Goal: Task Accomplishment & Management: Use online tool/utility

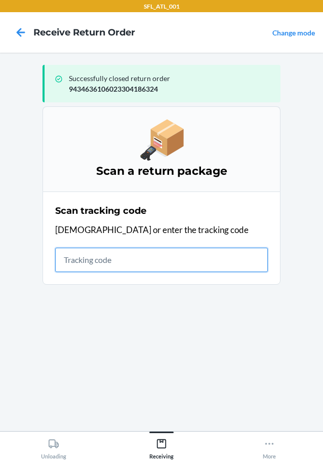
click at [104, 268] on input "text" at bounding box center [161, 259] width 213 height 24
type input "42030259943463610602330525045"
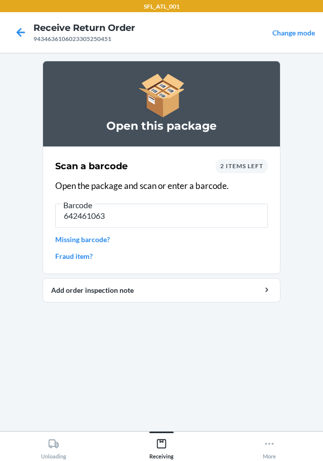
type input "6424610637"
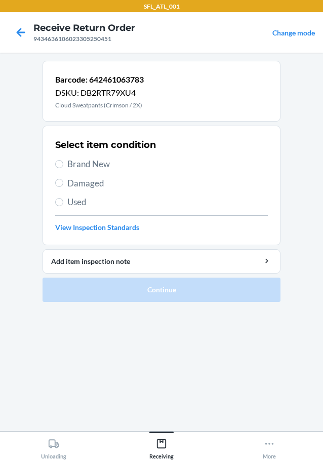
click at [64, 165] on label "Brand New" at bounding box center [161, 163] width 213 height 13
click at [63, 165] on input "Brand New" at bounding box center [59, 164] width 8 height 8
radio input "true"
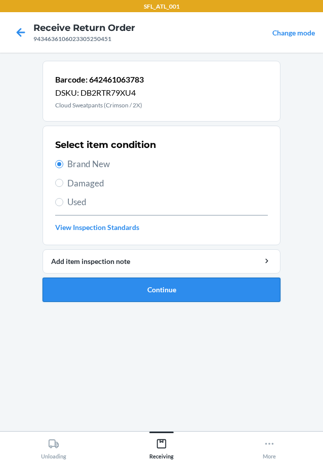
click at [101, 291] on button "Continue" at bounding box center [162, 289] width 238 height 24
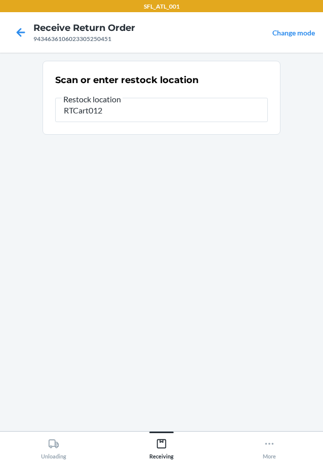
type input "RTCart012"
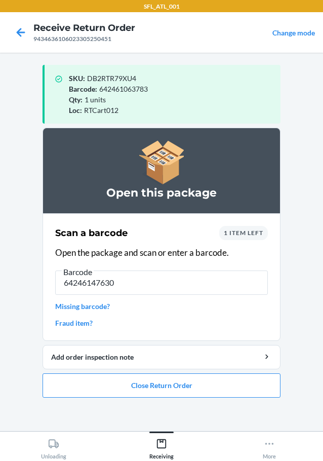
type input "642461476309"
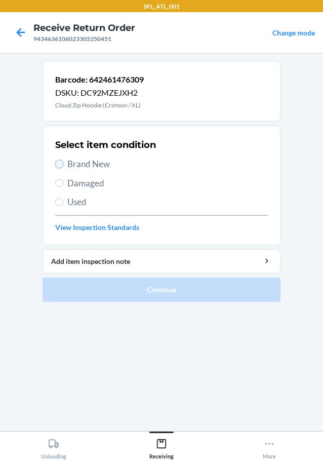
click at [59, 164] on input "Brand New" at bounding box center [59, 164] width 8 height 8
radio input "true"
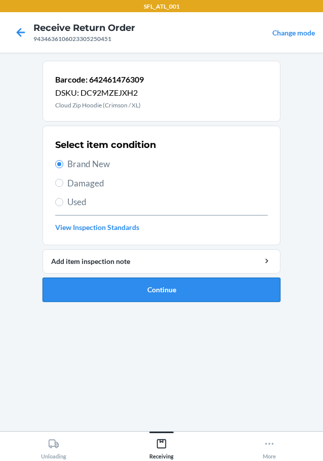
click at [96, 283] on button "Continue" at bounding box center [162, 289] width 238 height 24
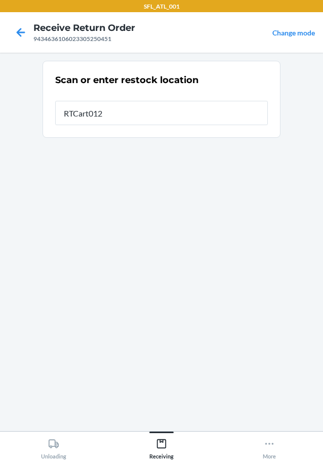
type input "RTCart012"
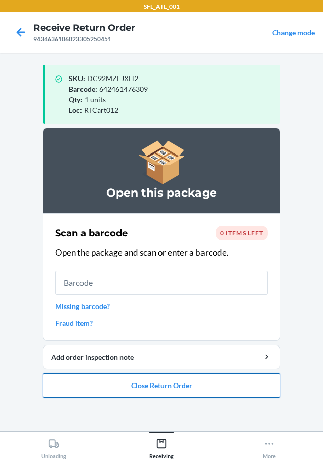
click at [123, 391] on button "Close Return Order" at bounding box center [162, 385] width 238 height 24
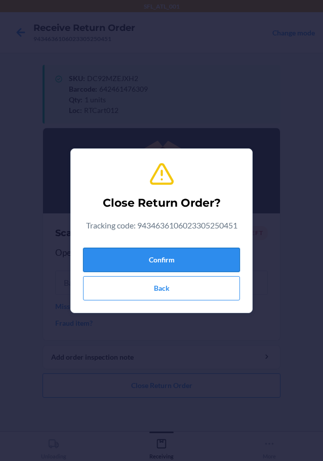
click at [127, 255] on button "Confirm" at bounding box center [161, 259] width 157 height 24
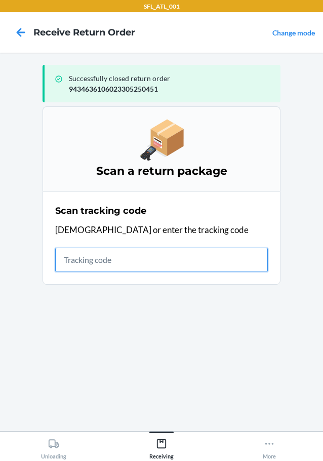
click at [74, 267] on input "text" at bounding box center [161, 259] width 213 height 24
type input "420302599434636106023304607"
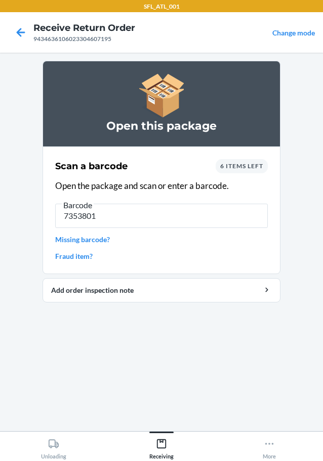
type input "73538010"
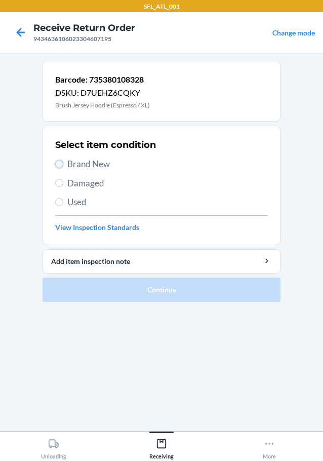
click at [61, 164] on input "Brand New" at bounding box center [59, 164] width 8 height 8
radio input "true"
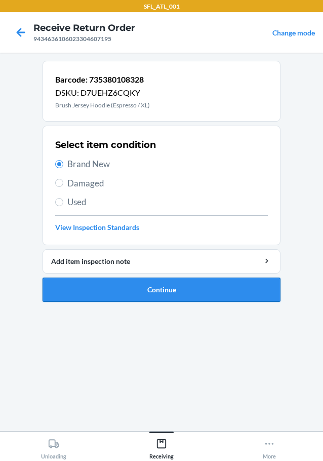
click at [74, 283] on button "Continue" at bounding box center [162, 289] width 238 height 24
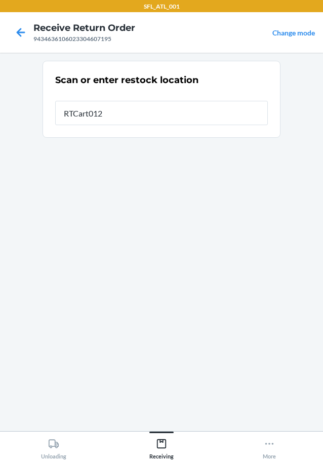
type input "RTCart012"
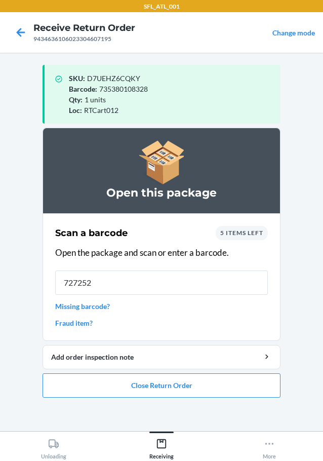
type input "7272527"
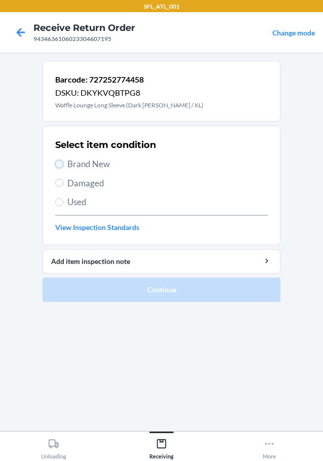
click at [60, 162] on input "Brand New" at bounding box center [59, 164] width 8 height 8
radio input "true"
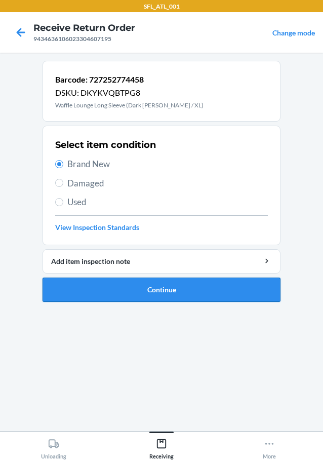
click at [99, 294] on button "Continue" at bounding box center [162, 289] width 238 height 24
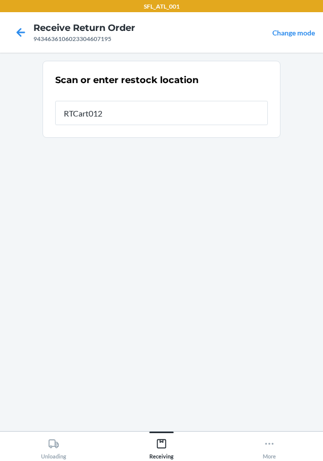
type input "RTCart012"
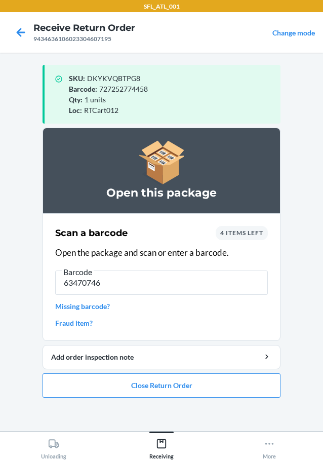
type input "634707465"
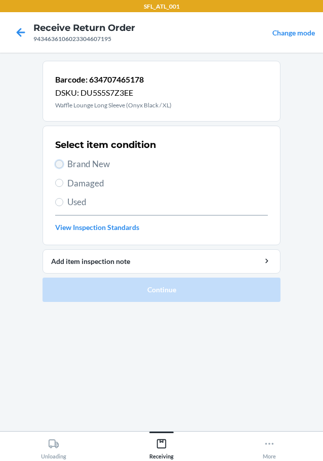
click at [60, 165] on input "Brand New" at bounding box center [59, 164] width 8 height 8
radio input "true"
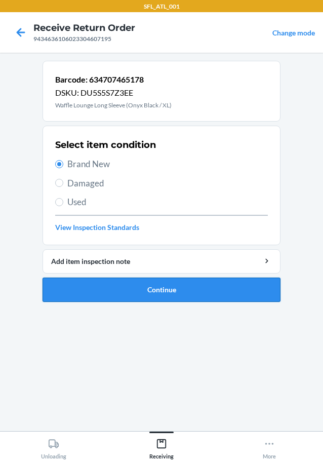
click at [72, 289] on button "Continue" at bounding box center [162, 289] width 238 height 24
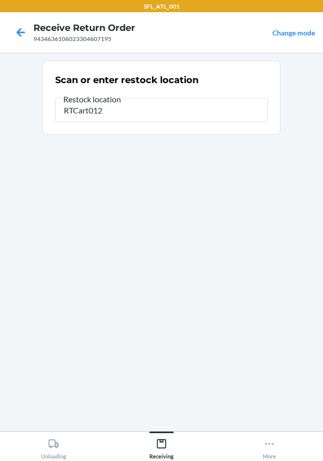
type input "RTCart012"
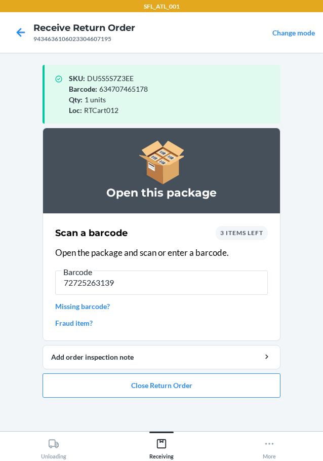
type input "727252631393"
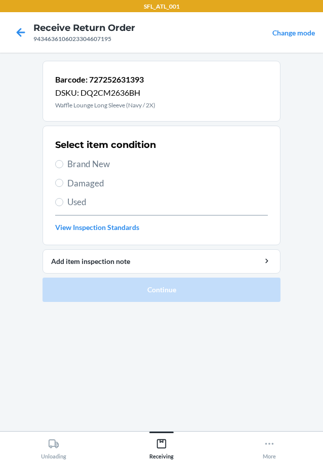
click at [52, 163] on section "Select item condition Brand New Damaged Used View Inspection Standards" at bounding box center [162, 185] width 238 height 119
click at [56, 163] on input "Brand New" at bounding box center [59, 164] width 8 height 8
radio input "true"
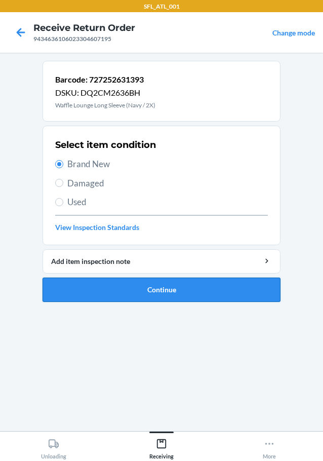
click at [100, 287] on button "Continue" at bounding box center [162, 289] width 238 height 24
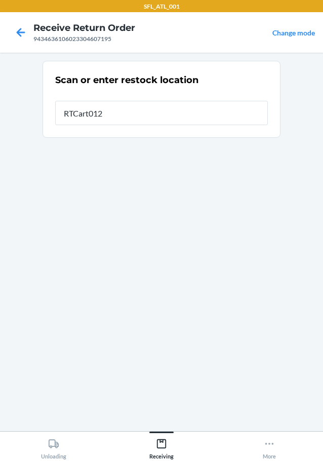
type input "RTCart012"
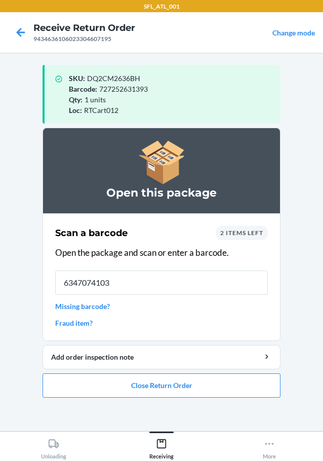
type input "63470741038"
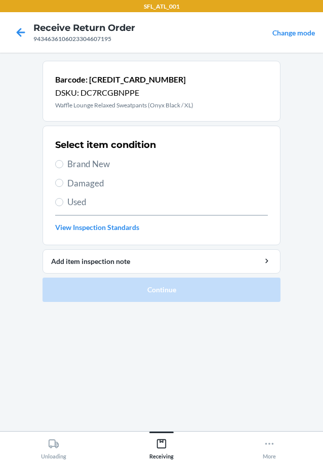
click at [55, 162] on section "Select item condition Brand New Damaged Used View Inspection Standards" at bounding box center [162, 185] width 238 height 119
click at [60, 165] on input "Brand New" at bounding box center [59, 164] width 8 height 8
radio input "true"
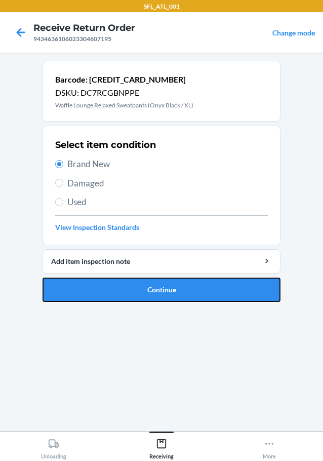
click at [105, 291] on button "Continue" at bounding box center [162, 289] width 238 height 24
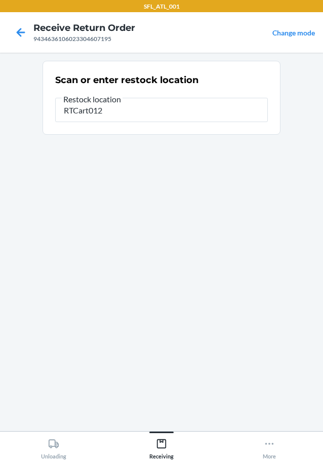
type input "RTCart012"
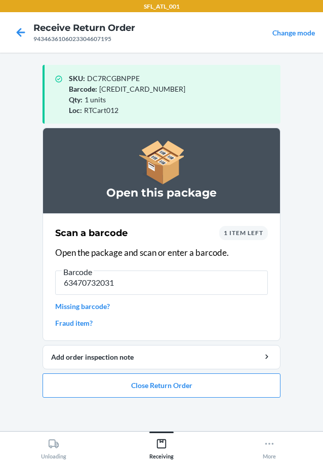
type input "634707320316"
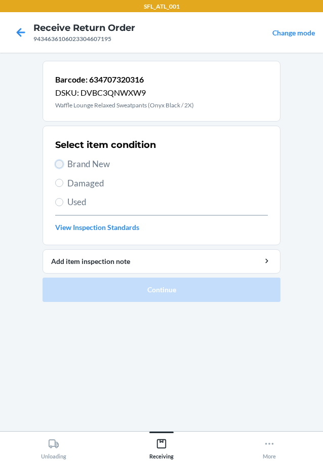
click at [58, 162] on input "Brand New" at bounding box center [59, 164] width 8 height 8
radio input "true"
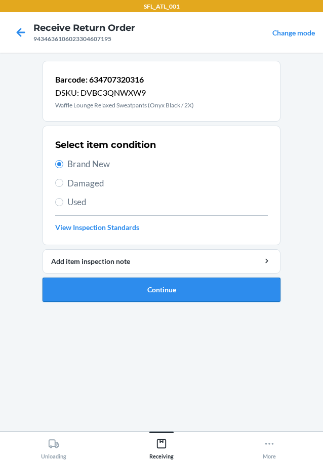
click at [128, 299] on button "Continue" at bounding box center [162, 289] width 238 height 24
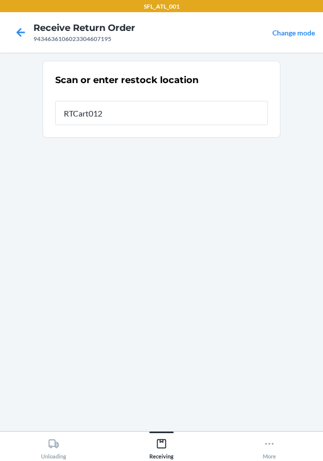
type input "RTCart012"
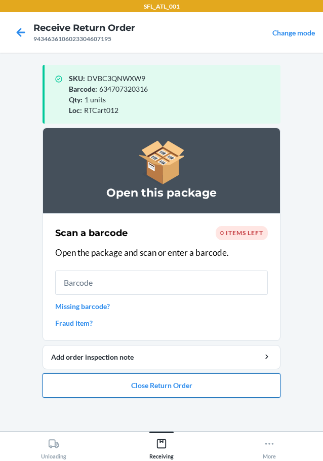
click at [118, 387] on button "Close Return Order" at bounding box center [162, 385] width 238 height 24
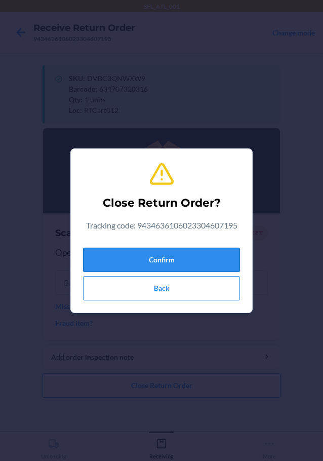
click at [169, 253] on button "Confirm" at bounding box center [161, 259] width 157 height 24
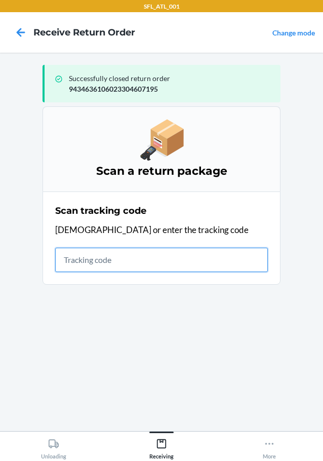
click at [90, 265] on input "text" at bounding box center [161, 259] width 213 height 24
type input "420302599434636106023304243706"
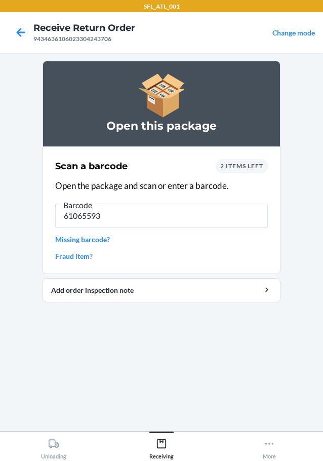
type input "610655938"
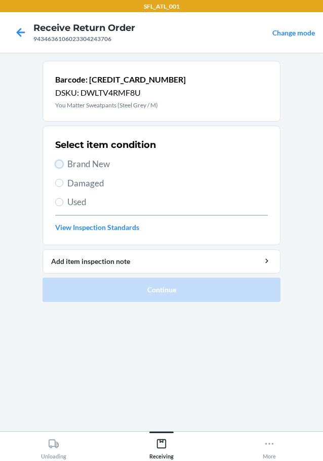
click at [62, 161] on input "Brand New" at bounding box center [59, 164] width 8 height 8
radio input "true"
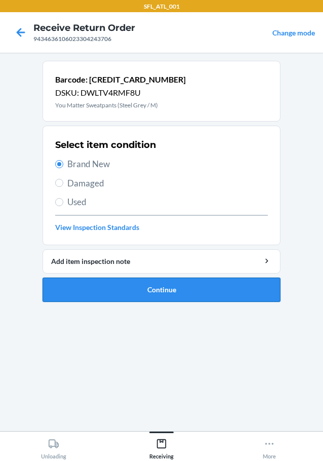
click at [136, 294] on button "Continue" at bounding box center [162, 289] width 238 height 24
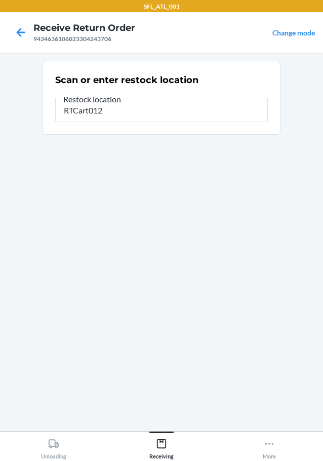
type input "RTCart012"
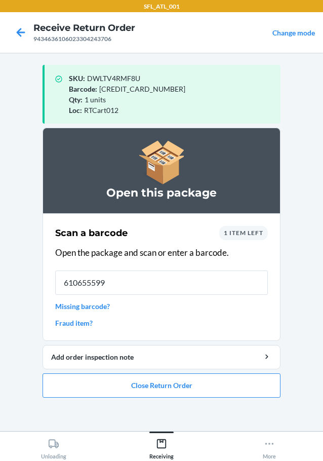
type input "6106555991"
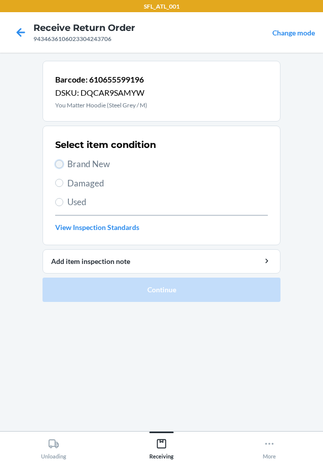
click at [60, 163] on input "Brand New" at bounding box center [59, 164] width 8 height 8
radio input "true"
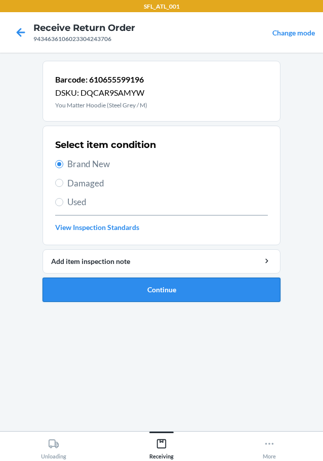
click at [93, 283] on button "Continue" at bounding box center [162, 289] width 238 height 24
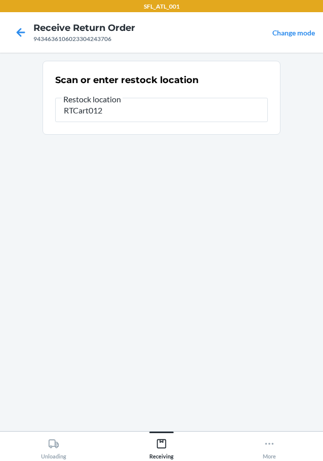
type input "RTCart012"
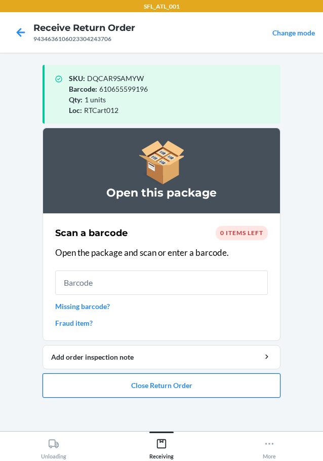
click at [116, 385] on button "Close Return Order" at bounding box center [162, 385] width 238 height 24
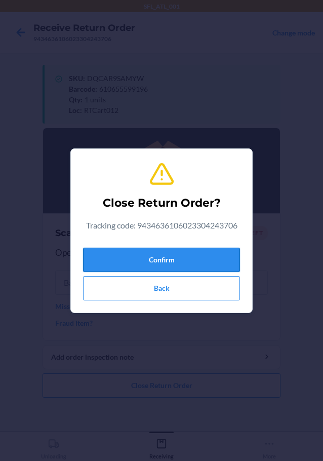
click at [116, 255] on button "Confirm" at bounding box center [161, 259] width 157 height 24
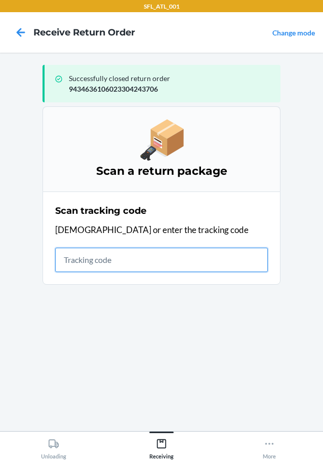
click at [162, 263] on input "text" at bounding box center [161, 259] width 213 height 24
type input "4203025994346361060233036680"
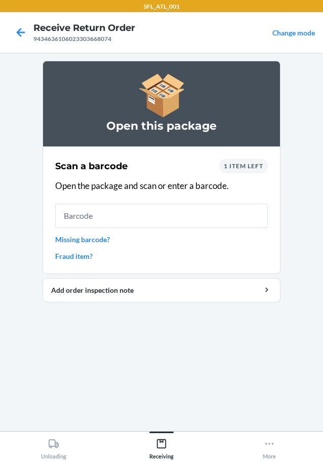
click at [90, 238] on link "Missing barcode?" at bounding box center [161, 239] width 213 height 11
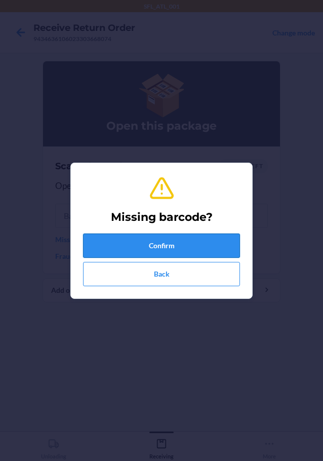
click at [123, 243] on button "Confirm" at bounding box center [161, 245] width 157 height 24
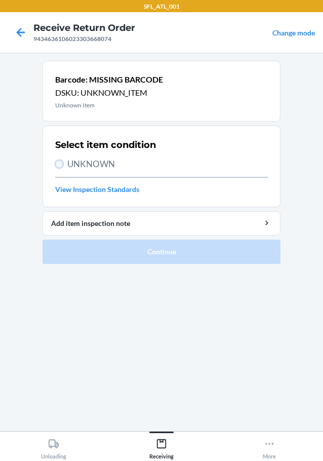
click at [58, 161] on input "UNKNOWN" at bounding box center [59, 164] width 8 height 8
radio input "true"
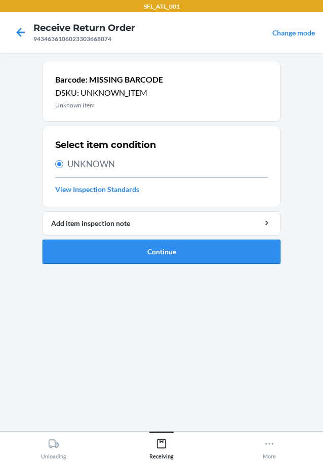
click at [82, 248] on button "Continue" at bounding box center [162, 251] width 238 height 24
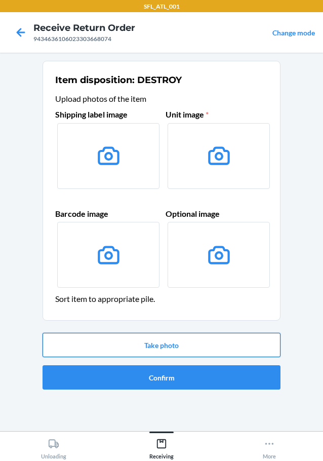
click at [165, 346] on button "Take photo" at bounding box center [162, 344] width 238 height 24
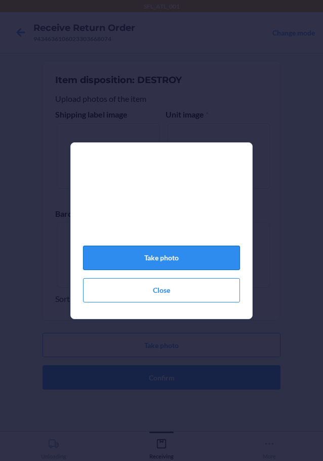
click at [158, 256] on button "Take photo" at bounding box center [161, 257] width 157 height 24
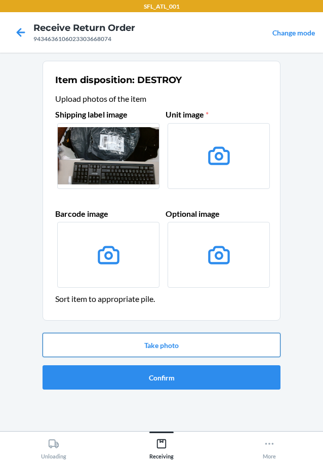
click at [199, 346] on button "Take photo" at bounding box center [162, 344] width 238 height 24
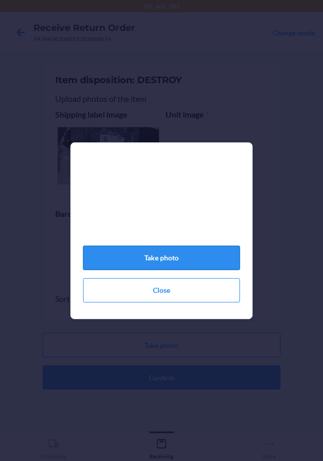
click at [177, 264] on button "Take photo" at bounding box center [161, 257] width 157 height 24
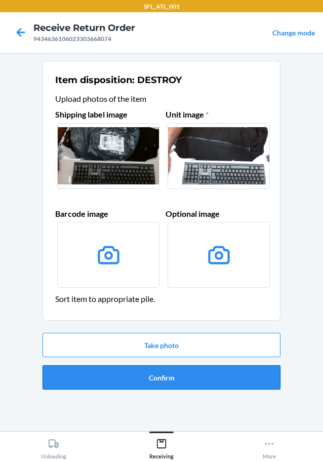
click at [161, 379] on button "Confirm" at bounding box center [162, 377] width 238 height 24
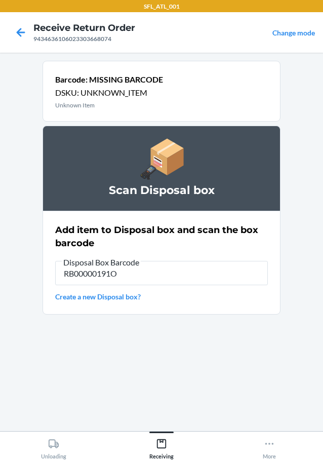
type input "RB00000191O"
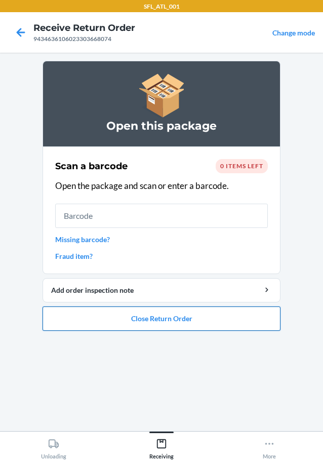
click at [224, 315] on button "Close Return Order" at bounding box center [162, 318] width 238 height 24
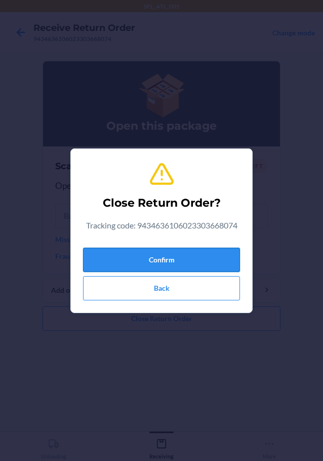
click at [174, 263] on button "Confirm" at bounding box center [161, 259] width 157 height 24
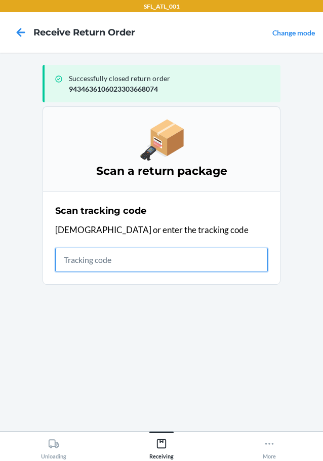
click at [124, 257] on input "text" at bounding box center [161, 259] width 213 height 24
type input "42030259943463610602330418363"
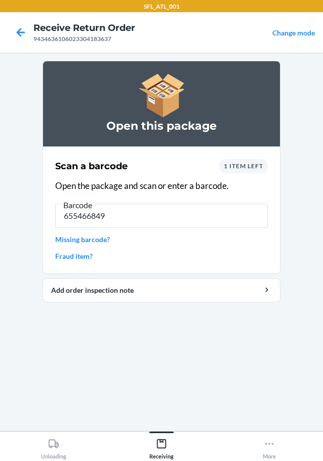
type input "6554668490"
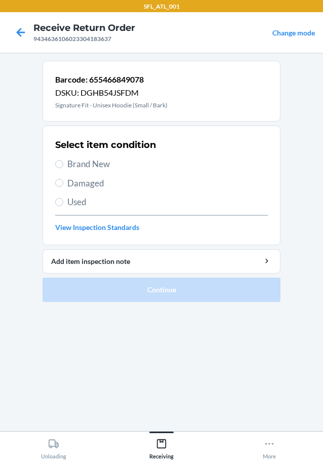
click at [54, 164] on section "Select item condition Brand New Damaged Used View Inspection Standards" at bounding box center [162, 185] width 238 height 119
click at [61, 161] on input "Brand New" at bounding box center [59, 164] width 8 height 8
radio input "true"
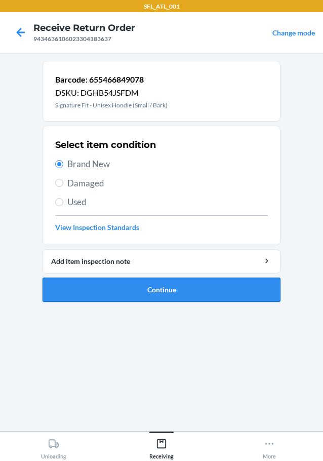
click at [76, 290] on button "Continue" at bounding box center [162, 289] width 238 height 24
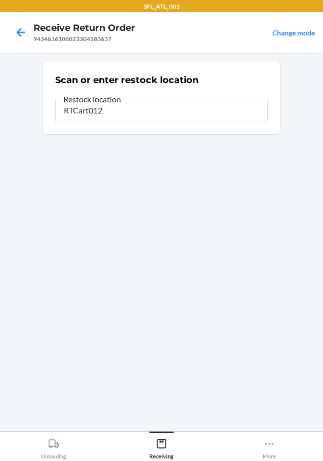
type input "RTCart012"
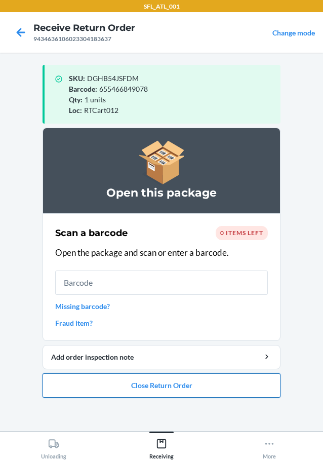
click at [155, 384] on button "Close Return Order" at bounding box center [162, 385] width 238 height 24
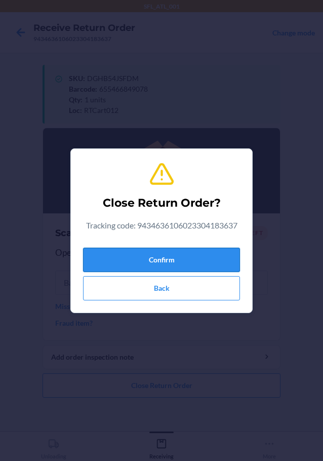
click at [170, 260] on button "Confirm" at bounding box center [161, 259] width 157 height 24
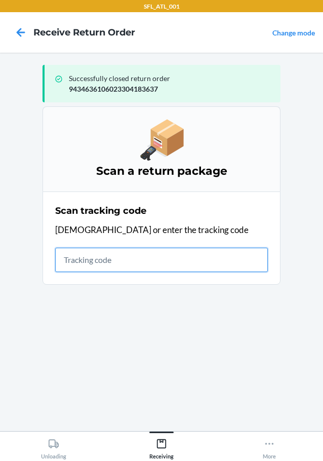
click at [124, 256] on input "text" at bounding box center [161, 259] width 213 height 24
type input "420302599434636106023304556189"
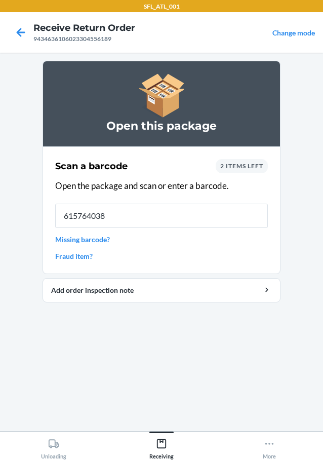
type input "6157640382"
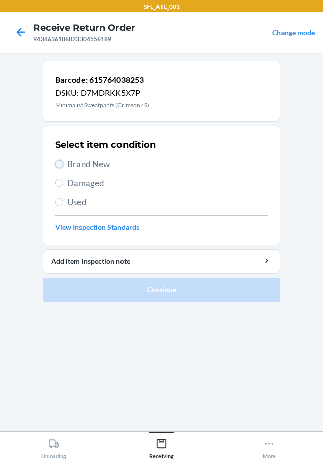
click at [58, 165] on input "Brand New" at bounding box center [59, 164] width 8 height 8
radio input "true"
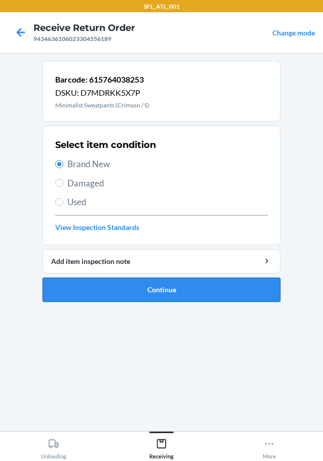
click at [83, 293] on button "Continue" at bounding box center [162, 289] width 238 height 24
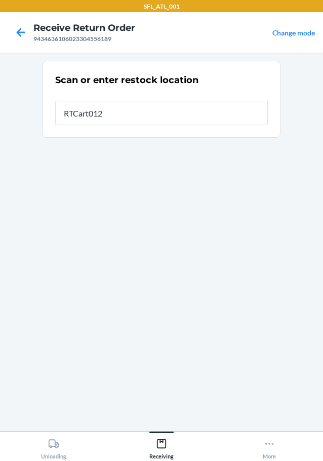
type input "RTCart012"
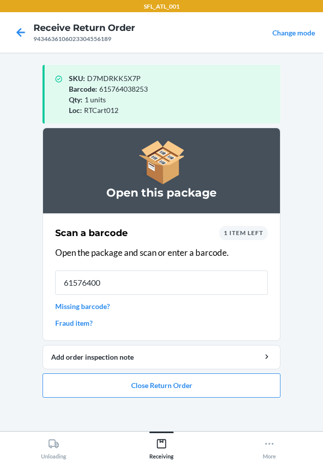
type input "615764008"
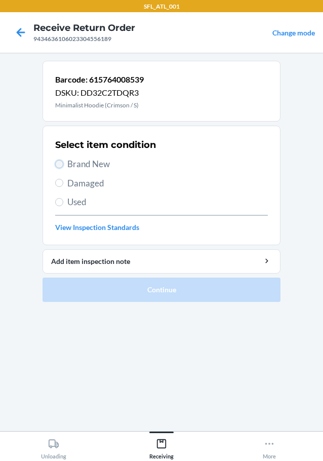
click at [57, 163] on input "Brand New" at bounding box center [59, 164] width 8 height 8
radio input "true"
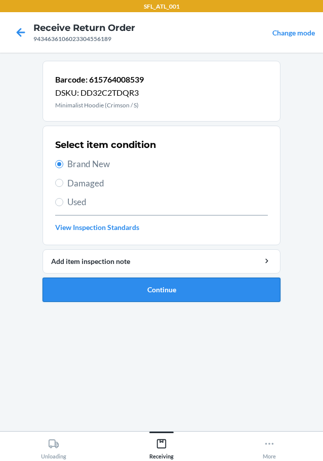
click at [93, 285] on button "Continue" at bounding box center [162, 289] width 238 height 24
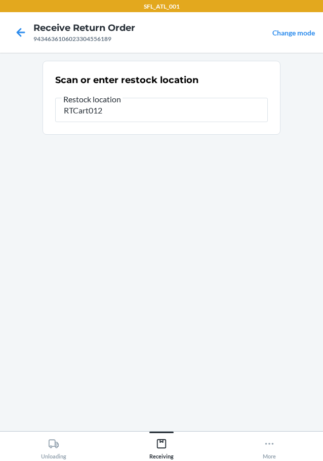
type input "RTCart012"
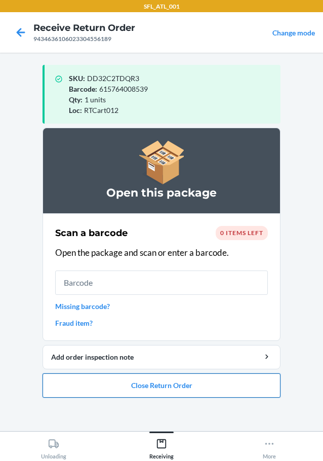
click at [148, 390] on button "Close Return Order" at bounding box center [162, 385] width 238 height 24
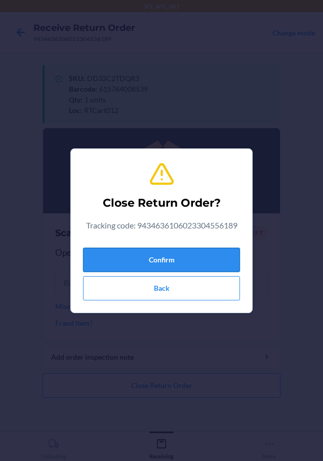
click at [154, 260] on button "Confirm" at bounding box center [161, 259] width 157 height 24
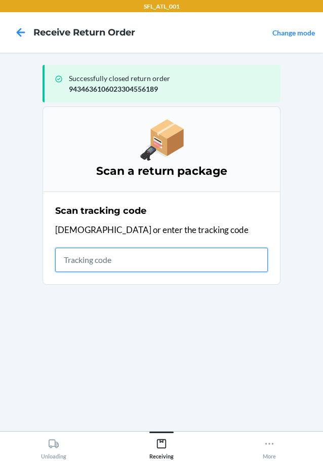
click at [87, 261] on input "text" at bounding box center [161, 259] width 213 height 24
type input "42030259943463610602330416"
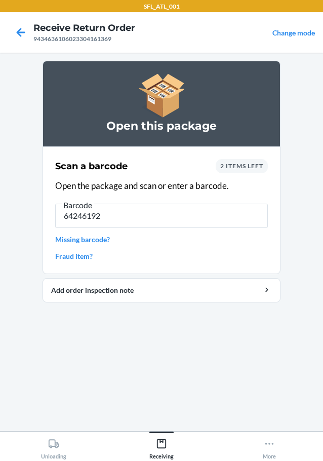
type input "642461921"
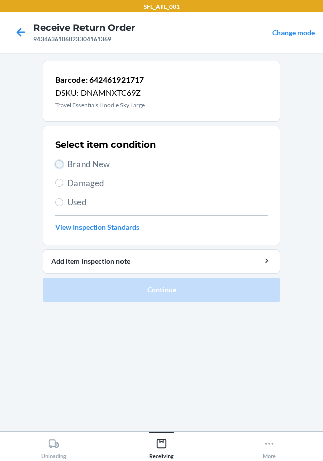
click at [61, 161] on input "Brand New" at bounding box center [59, 164] width 8 height 8
radio input "true"
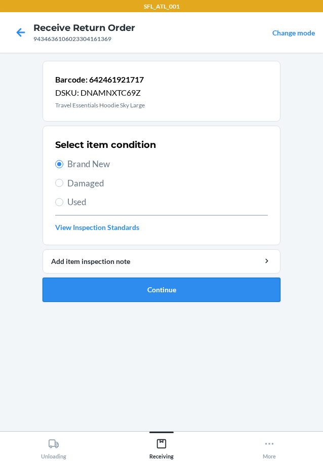
click at [67, 295] on button "Continue" at bounding box center [162, 289] width 238 height 24
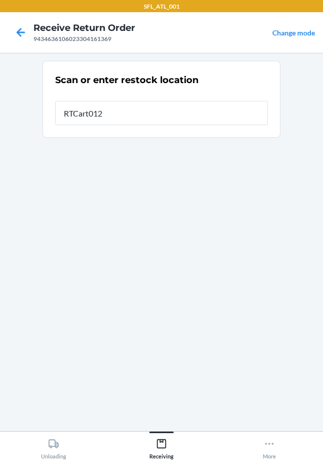
type input "RTCart012"
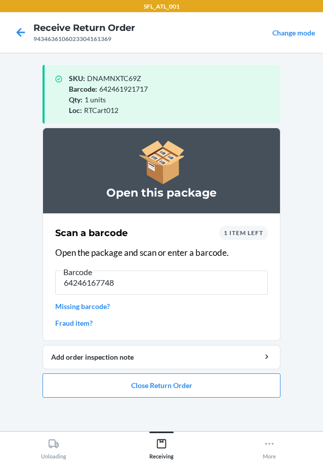
type input "642461677485"
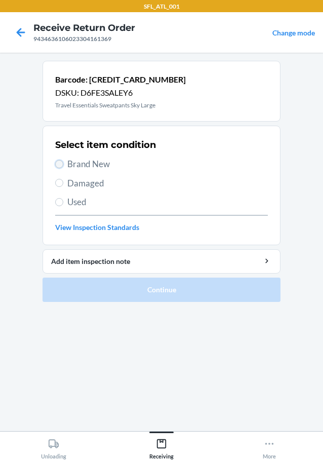
click at [60, 165] on input "Brand New" at bounding box center [59, 164] width 8 height 8
radio input "true"
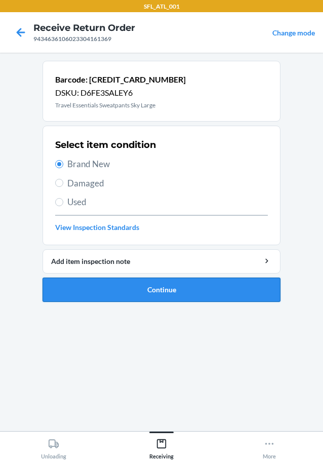
click at [81, 291] on button "Continue" at bounding box center [162, 289] width 238 height 24
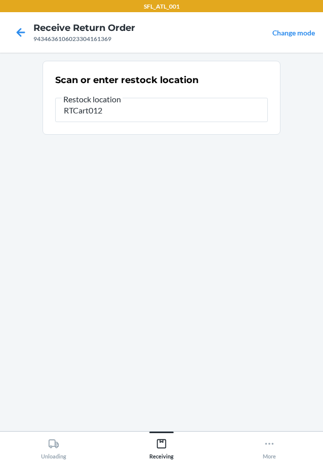
type input "RTCart012"
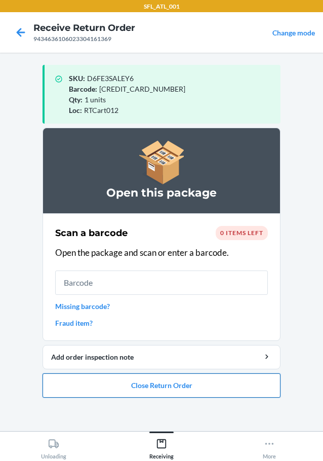
click at [113, 384] on button "Close Return Order" at bounding box center [162, 385] width 238 height 24
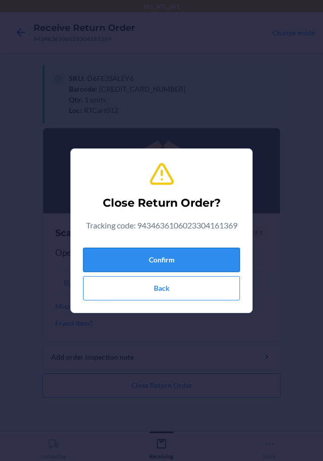
click at [135, 263] on button "Confirm" at bounding box center [161, 259] width 157 height 24
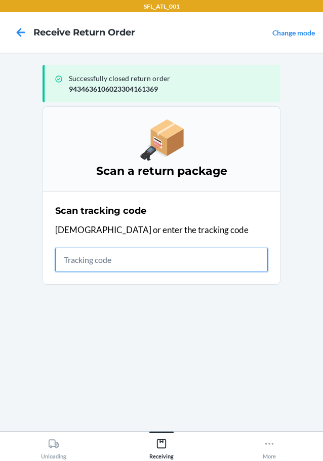
click at [123, 263] on input "text" at bounding box center [161, 259] width 213 height 24
type input "420302599434636106023304556"
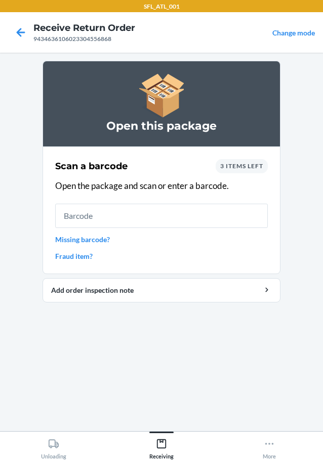
click at [113, 200] on div "Scan a barcode 3 items left Open the package and scan or enter a barcode. Missi…" at bounding box center [161, 210] width 213 height 108
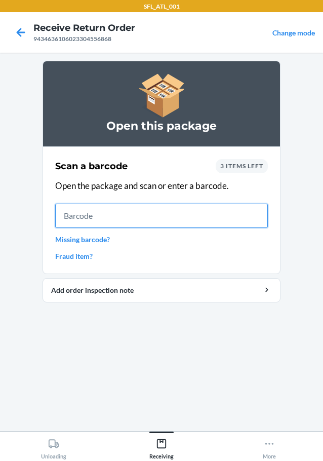
click at [113, 206] on input "text" at bounding box center [161, 215] width 213 height 24
type input "61065575"
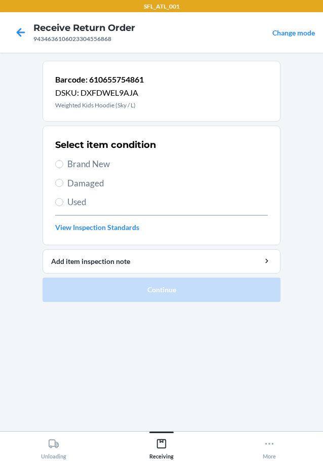
click at [64, 164] on label "Brand New" at bounding box center [161, 163] width 213 height 13
click at [63, 164] on input "Brand New" at bounding box center [59, 164] width 8 height 8
radio input "true"
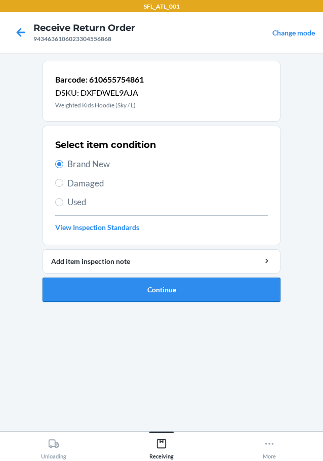
click at [85, 284] on button "Continue" at bounding box center [162, 289] width 238 height 24
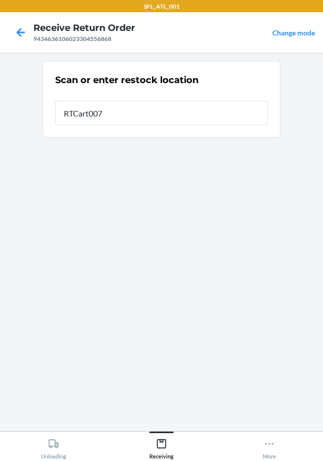
type input "RTCart007"
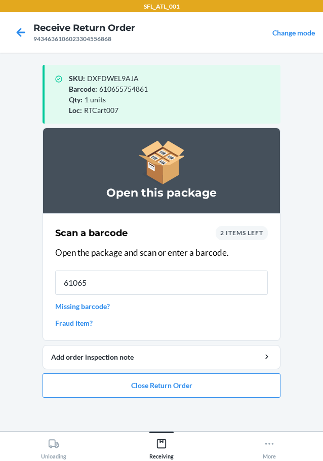
type input "610655"
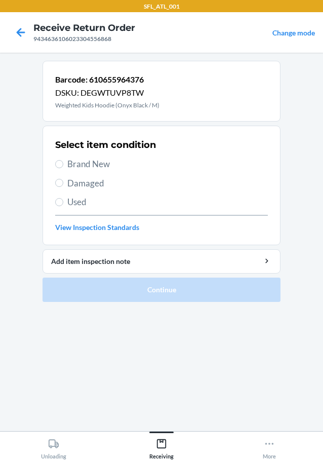
drag, startPoint x: 61, startPoint y: 156, endPoint x: 63, endPoint y: 165, distance: 9.9
click at [63, 165] on div "Select item condition Brand New Damaged Used View Inspection Standards" at bounding box center [161, 185] width 213 height 100
click at [63, 165] on label "Brand New" at bounding box center [161, 163] width 213 height 13
click at [63, 165] on input "Brand New" at bounding box center [59, 164] width 8 height 8
radio input "true"
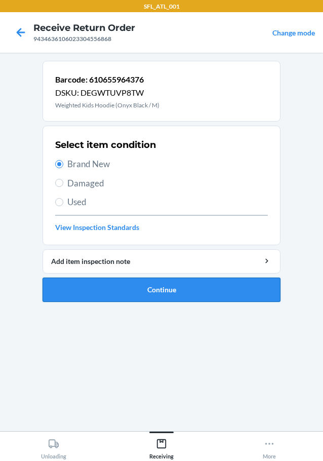
click at [77, 290] on button "Continue" at bounding box center [162, 289] width 238 height 24
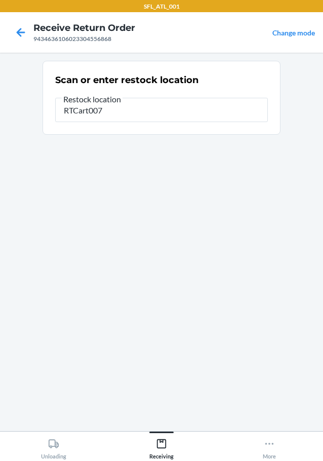
type input "RTCart007"
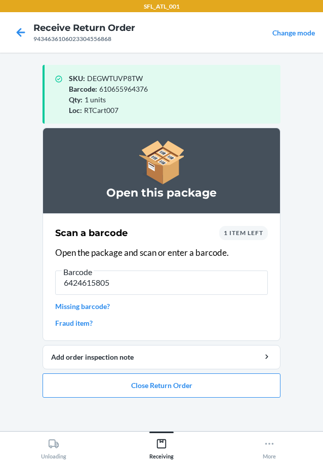
type input "64246158051"
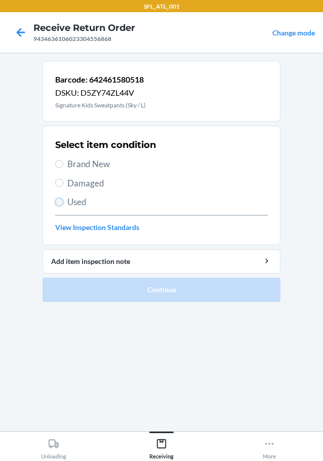
click at [59, 203] on input "Used" at bounding box center [59, 202] width 8 height 8
radio input "true"
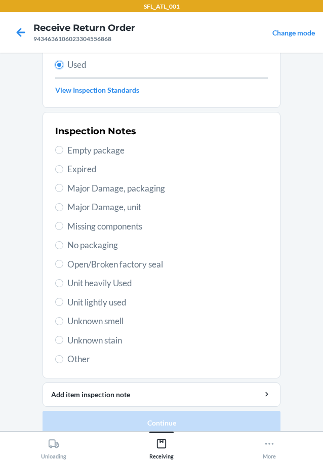
scroll to position [149, 0]
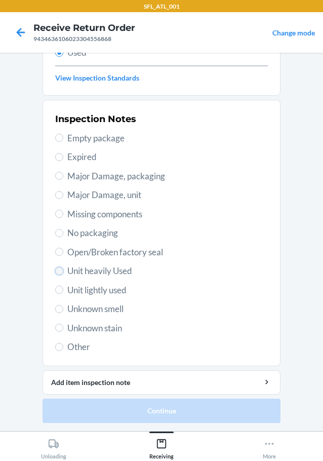
click at [55, 270] on input "Unit heavily Used" at bounding box center [59, 271] width 8 height 8
radio input "true"
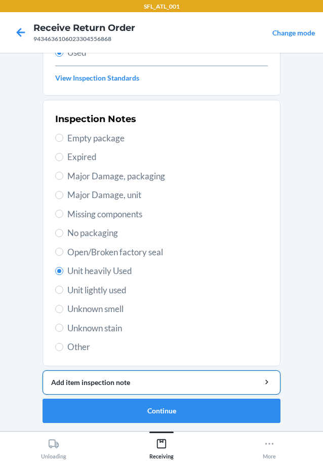
click at [66, 380] on div "Add item inspection note" at bounding box center [161, 382] width 221 height 11
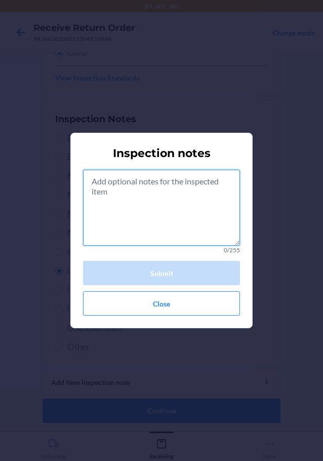
click at [106, 219] on textarea at bounding box center [161, 208] width 157 height 76
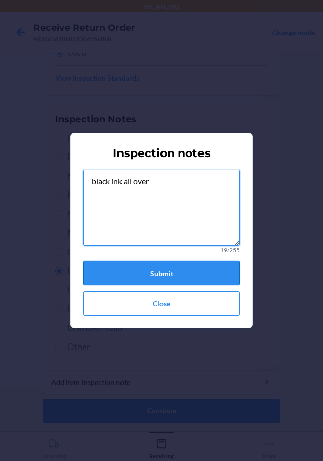
type textarea "black ink all over"
click at [120, 264] on button "Submit" at bounding box center [161, 273] width 157 height 24
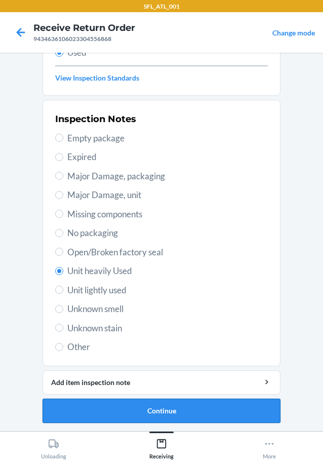
click at [111, 405] on button "Continue" at bounding box center [162, 410] width 238 height 24
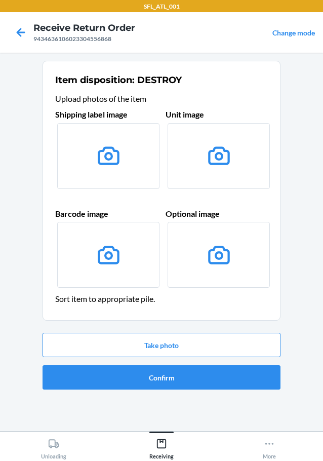
click at [99, 358] on div "Take photo Confirm" at bounding box center [162, 360] width 238 height 65
click at [113, 345] on button "Take photo" at bounding box center [162, 344] width 238 height 24
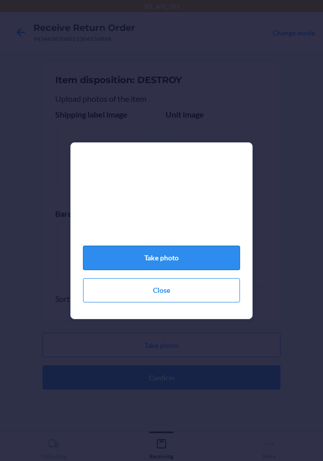
click at [166, 265] on button "Take photo" at bounding box center [161, 257] width 157 height 24
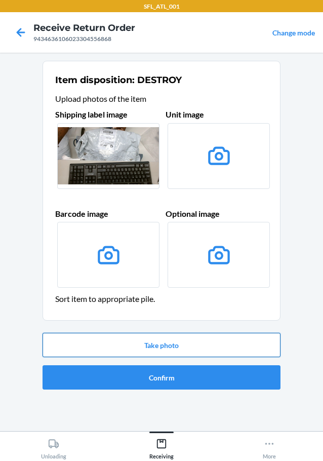
click at [144, 345] on button "Take photo" at bounding box center [162, 344] width 238 height 24
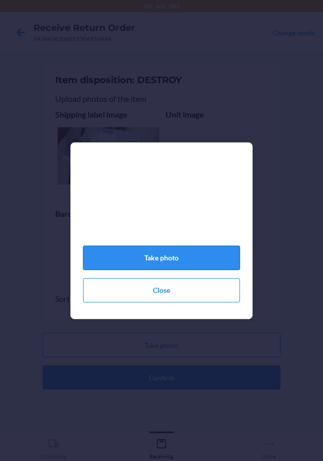
click at [137, 264] on button "Take photo" at bounding box center [161, 257] width 157 height 24
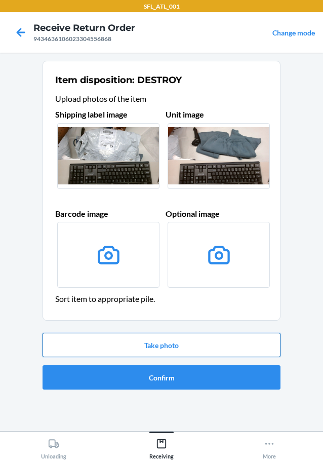
click at [126, 349] on button "Take photo" at bounding box center [162, 344] width 238 height 24
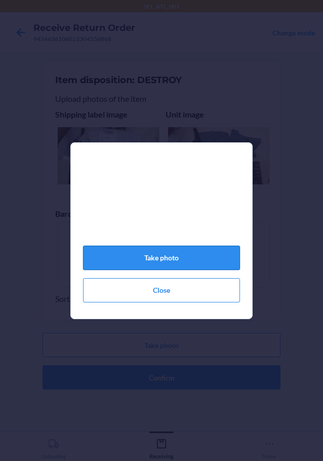
click at [153, 266] on button "Take photo" at bounding box center [161, 257] width 157 height 24
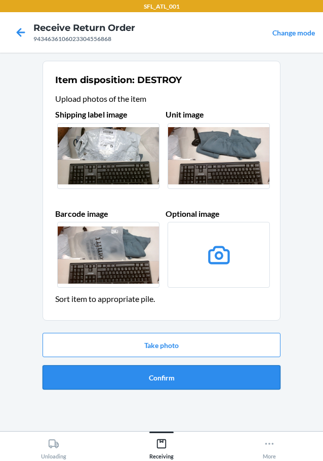
click at [140, 383] on button "Confirm" at bounding box center [162, 377] width 238 height 24
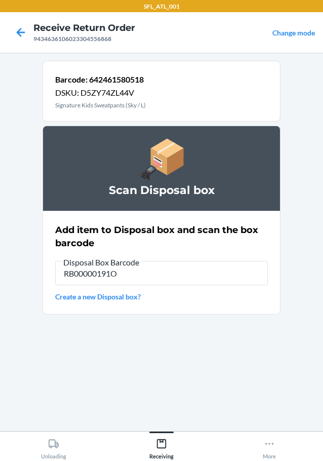
type input "RB00000191O"
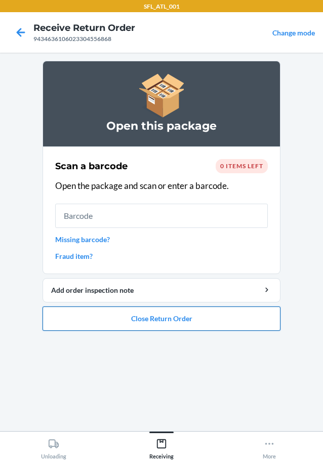
click at [84, 323] on button "Close Return Order" at bounding box center [162, 318] width 238 height 24
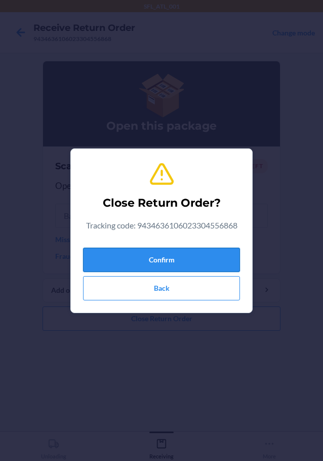
click at [109, 248] on button "Confirm" at bounding box center [161, 259] width 157 height 24
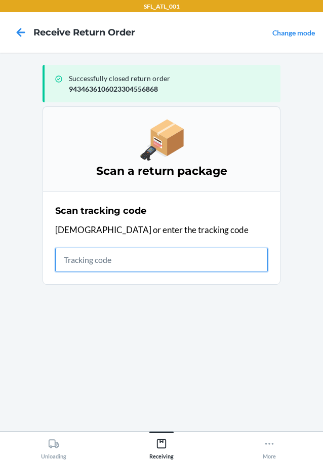
click at [137, 261] on input "text" at bounding box center [161, 259] width 213 height 24
type input "420302599434636106023303778"
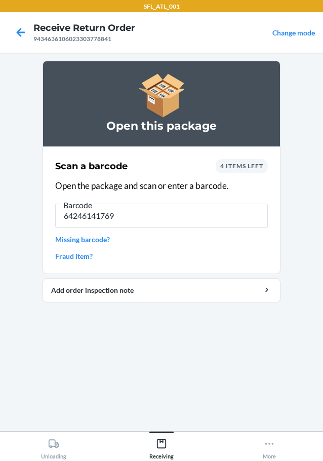
type input "642461417692"
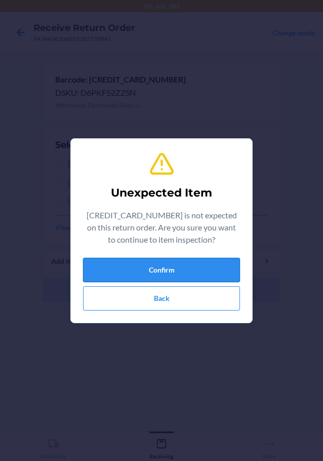
click at [147, 267] on button "Confirm" at bounding box center [161, 270] width 157 height 24
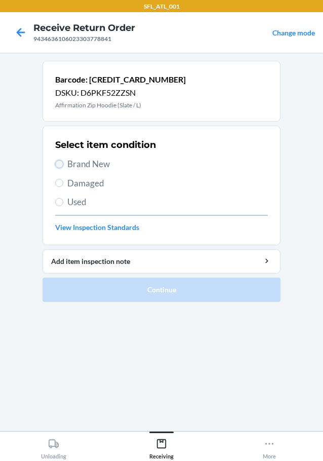
click at [57, 163] on input "Brand New" at bounding box center [59, 164] width 8 height 8
radio input "true"
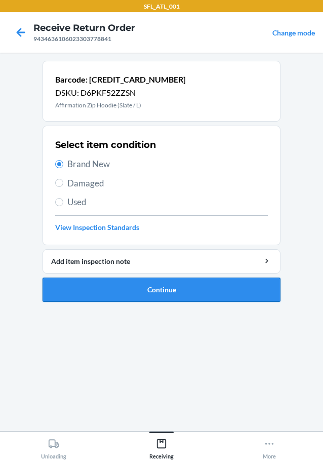
click at [112, 291] on button "Continue" at bounding box center [162, 289] width 238 height 24
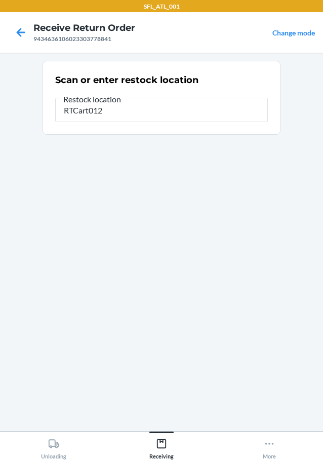
type input "RTCart012"
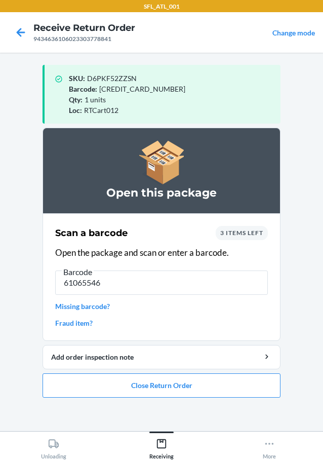
type input "610655467"
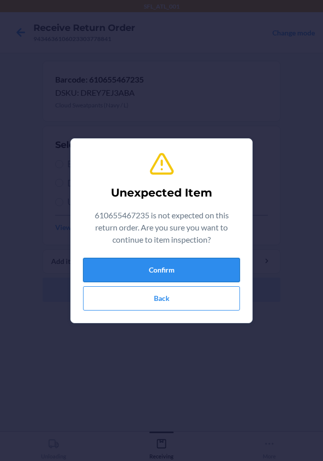
click at [137, 274] on button "Confirm" at bounding box center [161, 270] width 157 height 24
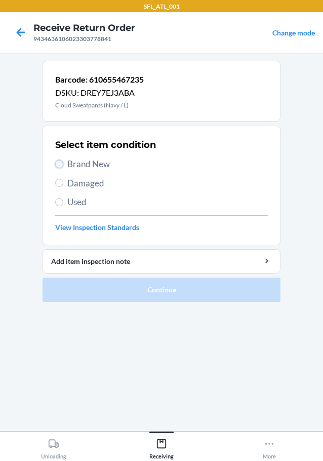
click at [61, 160] on input "Brand New" at bounding box center [59, 164] width 8 height 8
radio input "true"
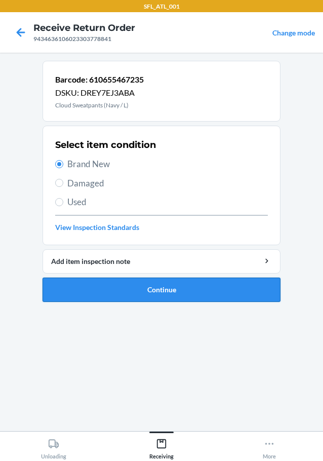
click at [116, 286] on button "Continue" at bounding box center [162, 289] width 238 height 24
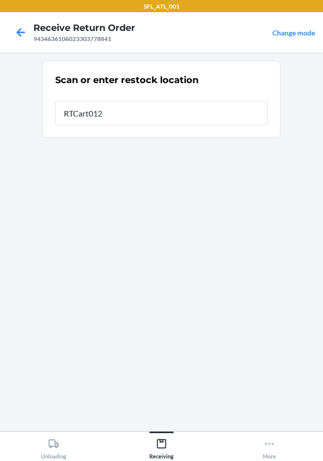
type input "RTCart012"
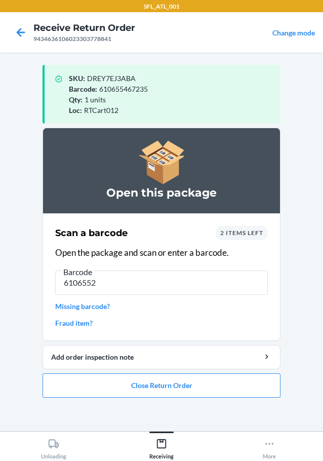
type input "61065528"
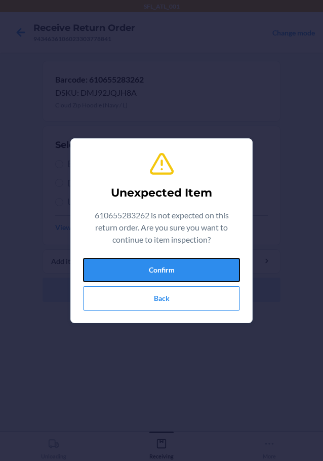
click at [127, 267] on button "Confirm" at bounding box center [161, 270] width 157 height 24
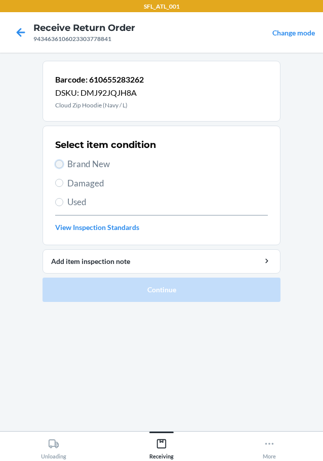
click at [58, 164] on input "Brand New" at bounding box center [59, 164] width 8 height 8
radio input "true"
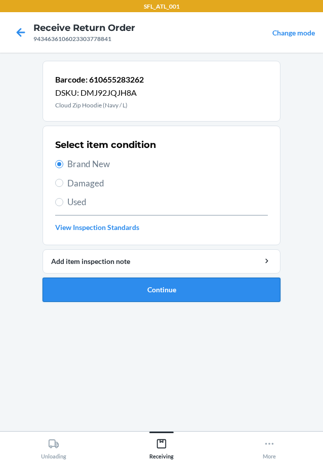
click at [87, 288] on button "Continue" at bounding box center [162, 289] width 238 height 24
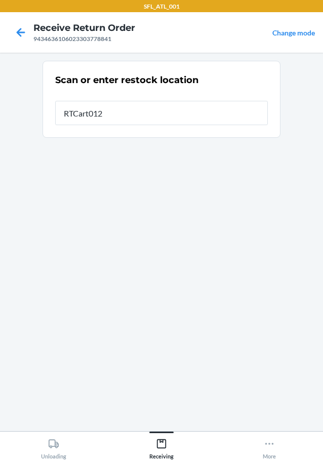
type input "RTCart012"
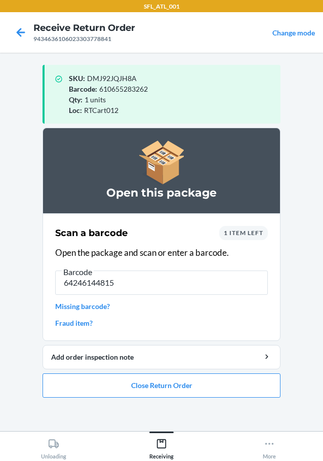
type input "642461448153"
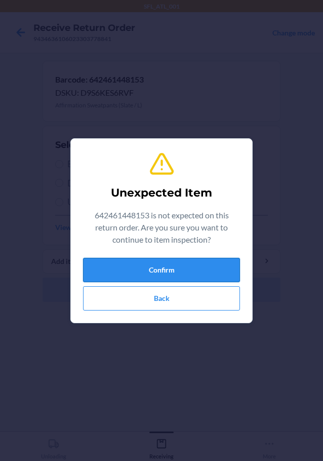
click at [102, 272] on button "Confirm" at bounding box center [161, 270] width 157 height 24
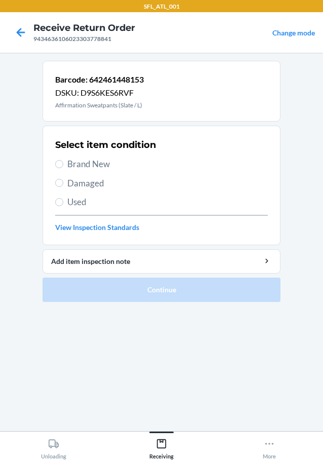
click at [63, 162] on label "Brand New" at bounding box center [161, 163] width 213 height 13
click at [63, 162] on input "Brand New" at bounding box center [59, 164] width 8 height 8
radio input "true"
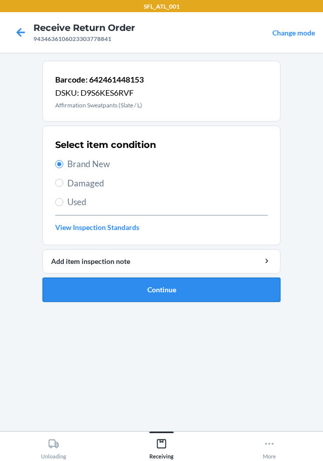
click at [76, 291] on button "Continue" at bounding box center [162, 289] width 238 height 24
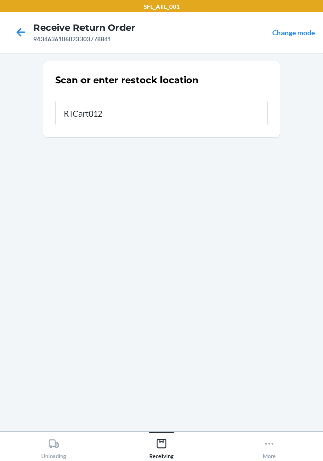
type input "RTCart012"
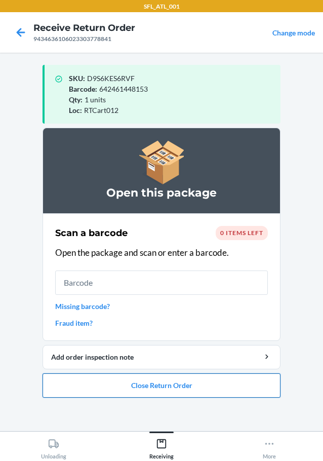
click at [72, 387] on button "Close Return Order" at bounding box center [162, 385] width 238 height 24
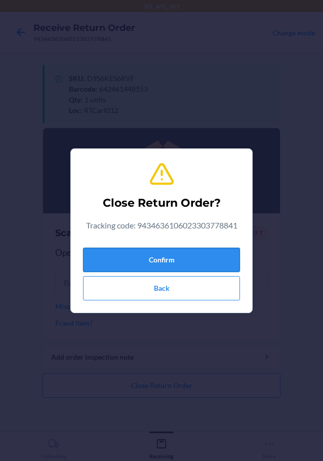
click at [98, 255] on button "Confirm" at bounding box center [161, 259] width 157 height 24
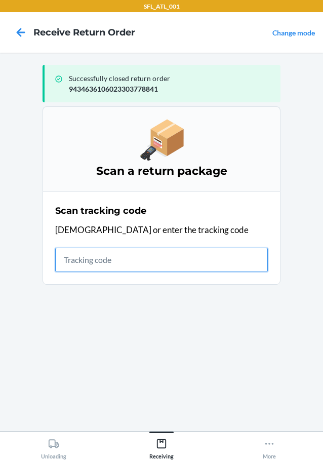
click at [115, 260] on input "text" at bounding box center [161, 259] width 213 height 24
type input "420302599434636106023304314918"
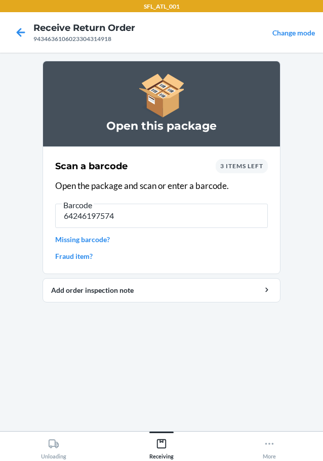
type input "642461975741"
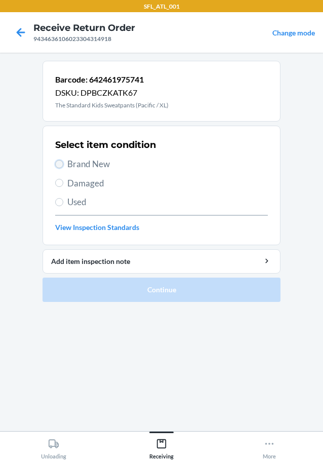
click at [63, 162] on input "Brand New" at bounding box center [59, 164] width 8 height 8
radio input "true"
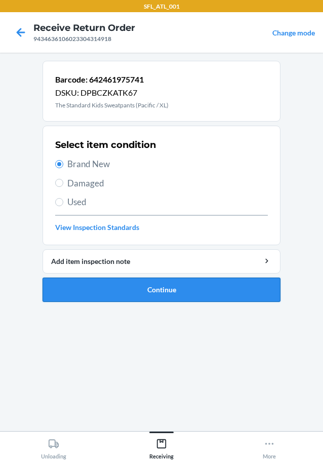
click at [85, 282] on button "Continue" at bounding box center [162, 289] width 238 height 24
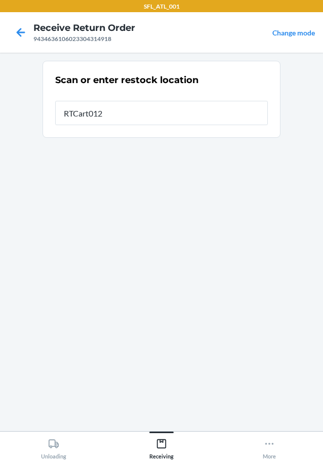
type input "RTCart012"
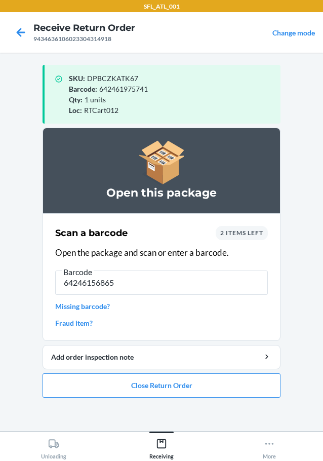
type input "642461568653"
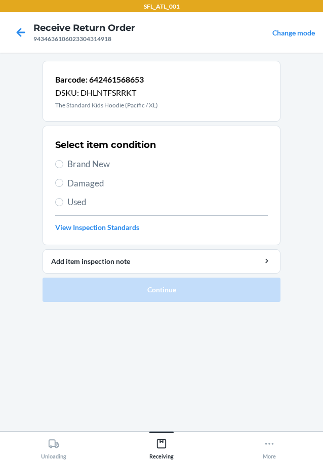
drag, startPoint x: 55, startPoint y: 164, endPoint x: 67, endPoint y: 210, distance: 47.1
click at [55, 164] on section "Select item condition Brand New Damaged Used View Inspection Standards" at bounding box center [162, 185] width 238 height 119
click at [62, 164] on input "Brand New" at bounding box center [59, 164] width 8 height 8
radio input "true"
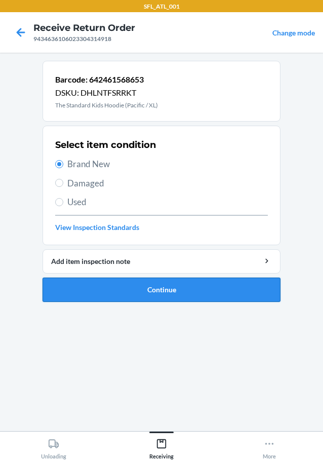
click at [91, 287] on button "Continue" at bounding box center [162, 289] width 238 height 24
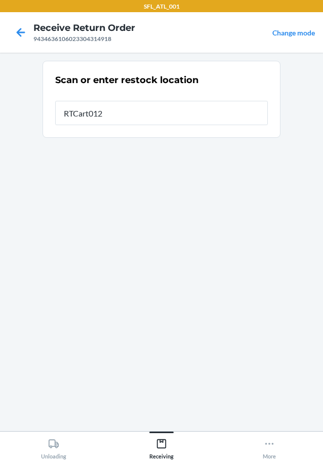
type input "RTCart012"
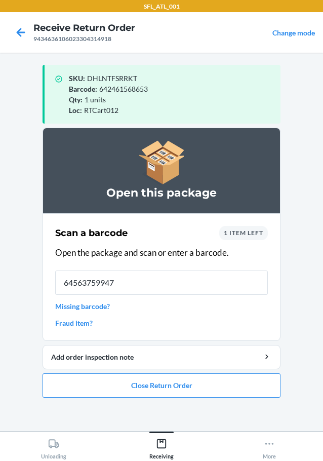
type input "645637599475"
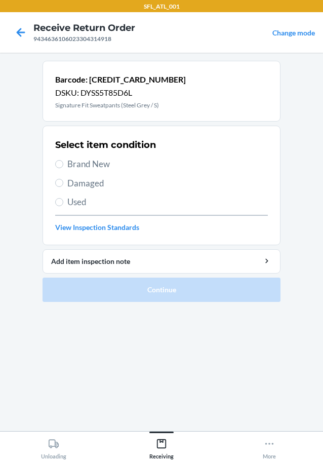
drag, startPoint x: 71, startPoint y: 152, endPoint x: 64, endPoint y: 160, distance: 10.8
drag, startPoint x: 64, startPoint y: 160, endPoint x: 61, endPoint y: 166, distance: 7.0
click at [61, 166] on input "Brand New" at bounding box center [59, 164] width 8 height 8
radio input "true"
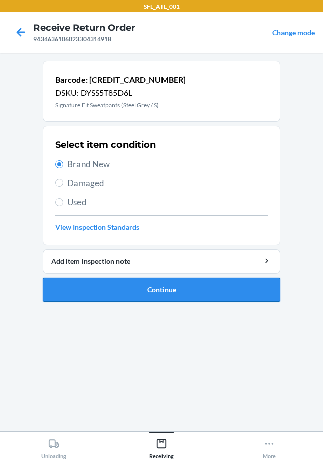
click at [124, 291] on button "Continue" at bounding box center [162, 289] width 238 height 24
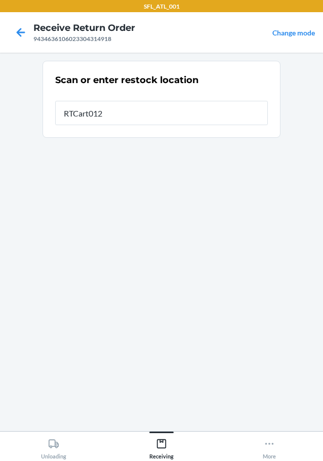
type input "RTCart012"
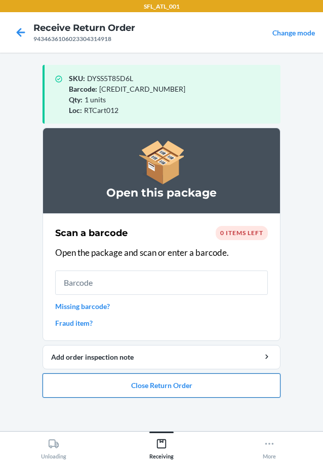
drag, startPoint x: 109, startPoint y: 376, endPoint x: 107, endPoint y: 382, distance: 6.3
click at [107, 380] on button "Close Return Order" at bounding box center [162, 385] width 238 height 24
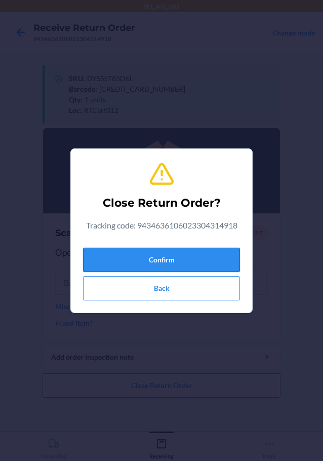
click at [192, 247] on button "Confirm" at bounding box center [161, 259] width 157 height 24
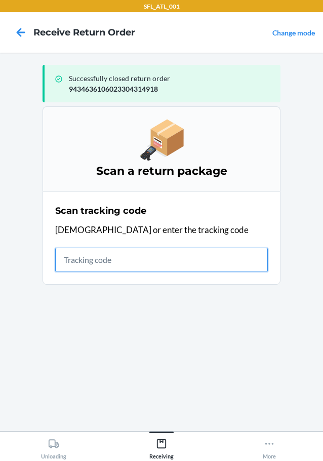
drag, startPoint x: 74, startPoint y: 262, endPoint x: 67, endPoint y: 256, distance: 9.7
click at [76, 262] on input "text" at bounding box center [161, 259] width 213 height 24
type input "4203025994346361060233047425"
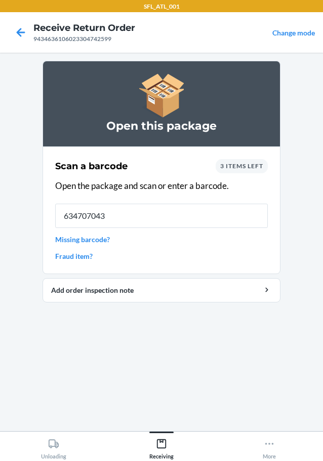
type input "6347070430"
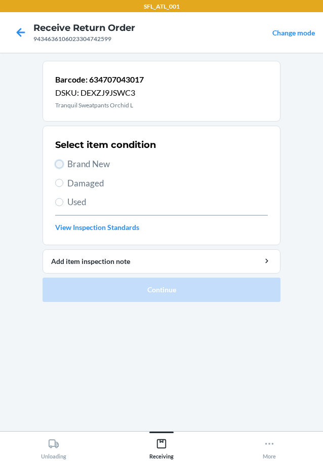
click at [62, 160] on input "Brand New" at bounding box center [59, 164] width 8 height 8
radio input "true"
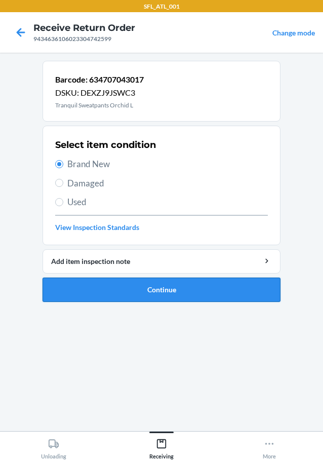
click at [97, 284] on button "Continue" at bounding box center [162, 289] width 238 height 24
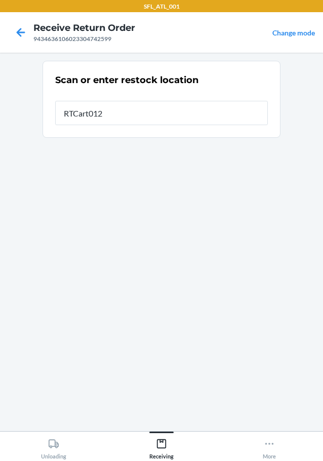
type input "RTCart012"
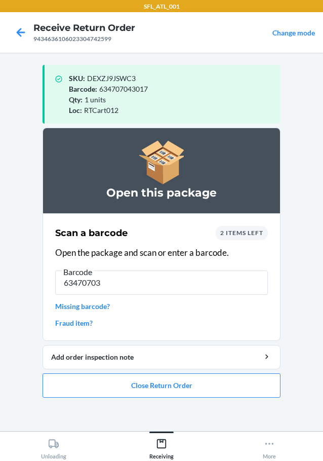
type input "634707037"
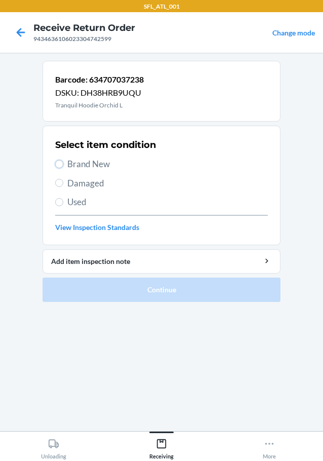
click at [56, 168] on label "Brand New" at bounding box center [161, 163] width 213 height 13
click at [56, 168] on input "Brand New" at bounding box center [59, 164] width 8 height 8
radio input "true"
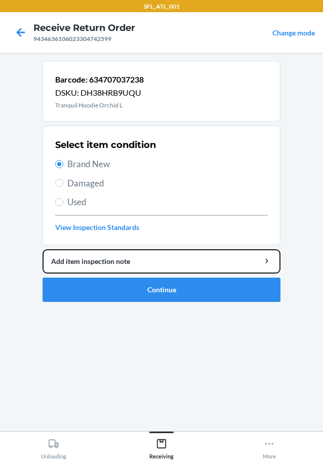
drag, startPoint x: 77, startPoint y: 270, endPoint x: 80, endPoint y: 274, distance: 5.5
click at [78, 278] on li "Barcode: 634707037238 DSKU: DH38HRB9UQU Tranquil Hoodie Orchid L Select item co…" at bounding box center [162, 181] width 238 height 241
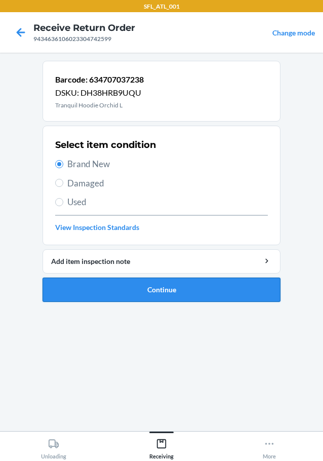
click at [74, 278] on button "Continue" at bounding box center [162, 289] width 238 height 24
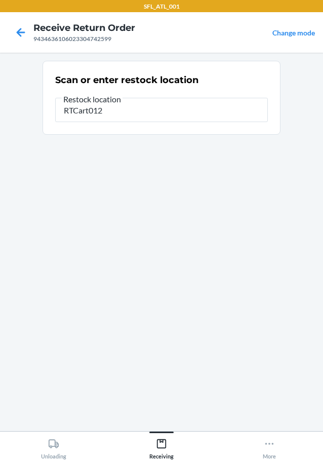
type input "RTCart012"
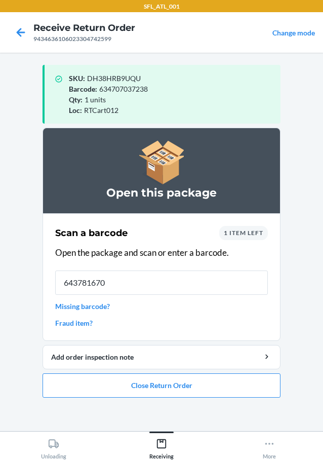
type input "6437816705"
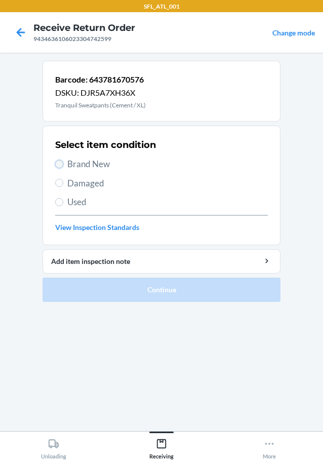
click at [55, 162] on input "Brand New" at bounding box center [59, 164] width 8 height 8
radio input "true"
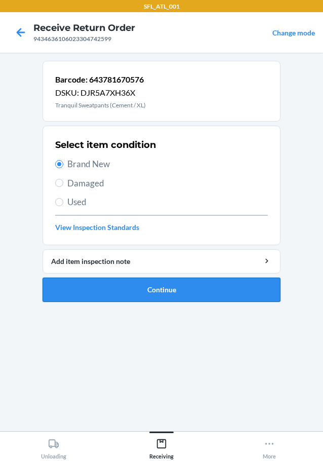
click at [113, 286] on button "Continue" at bounding box center [162, 289] width 238 height 24
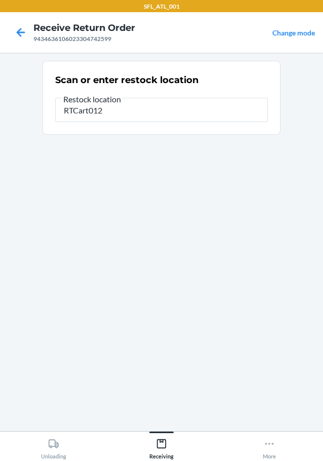
type input "RTCart012"
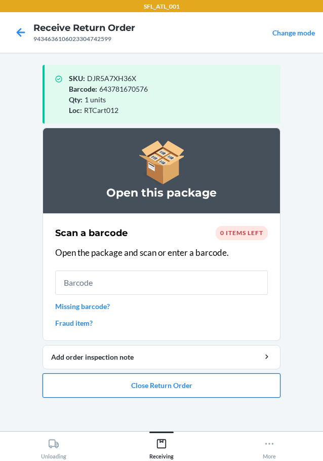
click at [167, 388] on button "Close Return Order" at bounding box center [162, 385] width 238 height 24
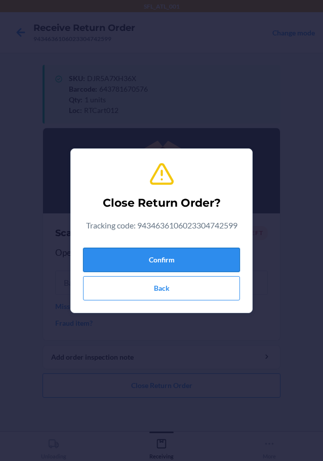
click at [190, 260] on button "Confirm" at bounding box center [161, 259] width 157 height 24
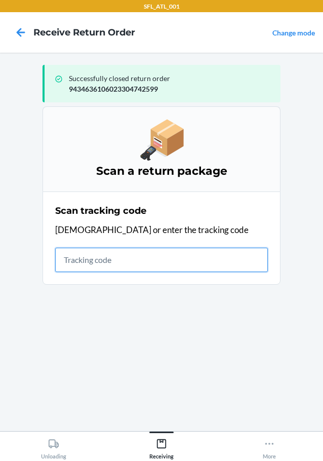
click at [196, 259] on input "text" at bounding box center [161, 259] width 213 height 24
type input "42030259943463610602330348541"
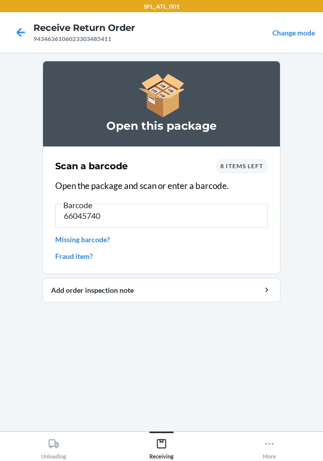
type input "660457406"
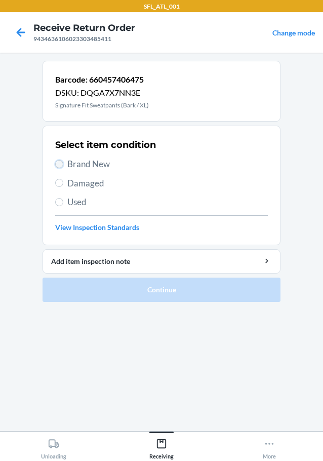
click at [58, 160] on input "Brand New" at bounding box center [59, 164] width 8 height 8
radio input "true"
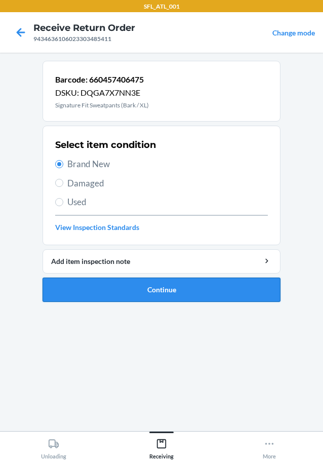
click at [93, 287] on button "Continue" at bounding box center [162, 289] width 238 height 24
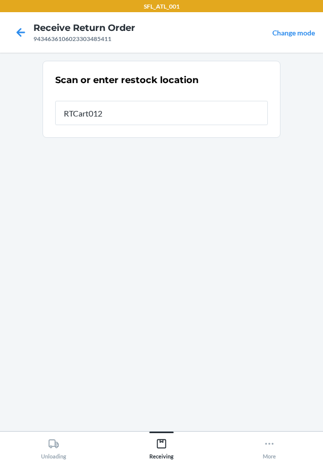
type input "RTCart012"
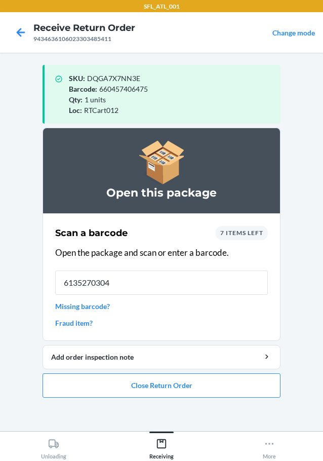
type input "61352703041"
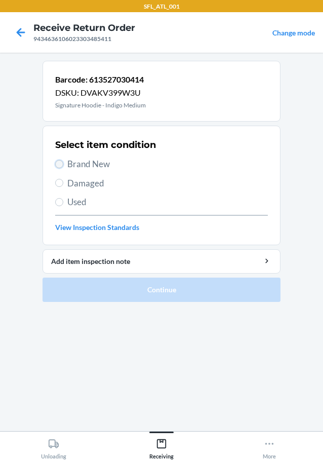
click at [60, 163] on input "Brand New" at bounding box center [59, 164] width 8 height 8
radio input "true"
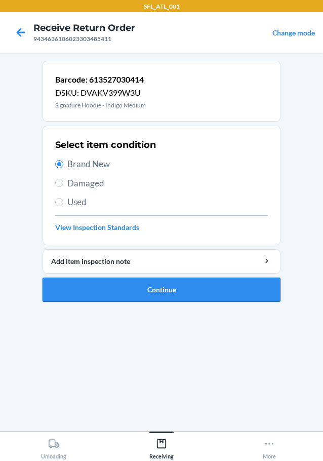
click at [148, 289] on button "Continue" at bounding box center [162, 289] width 238 height 24
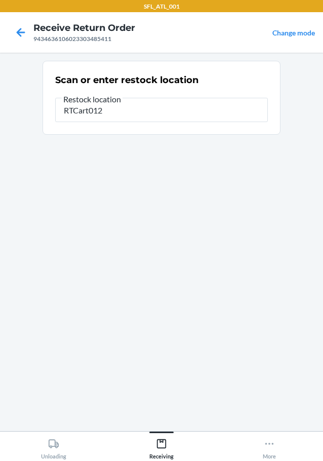
type input "RTCart012"
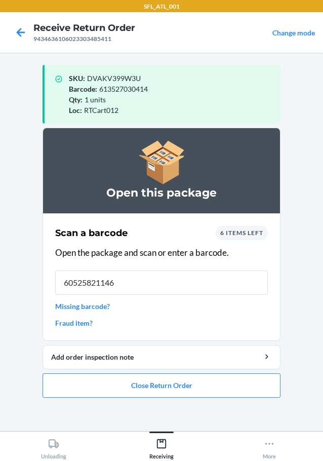
type input "605258211460"
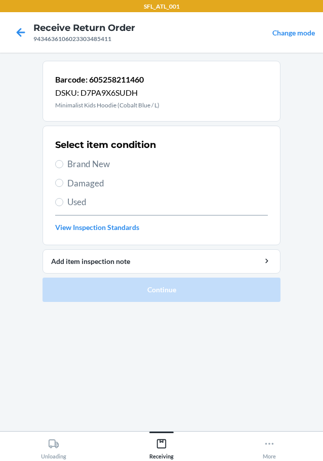
click at [54, 161] on section "Select item condition Brand New Damaged Used View Inspection Standards" at bounding box center [162, 185] width 238 height 119
click at [61, 166] on input "Brand New" at bounding box center [59, 164] width 8 height 8
radio input "true"
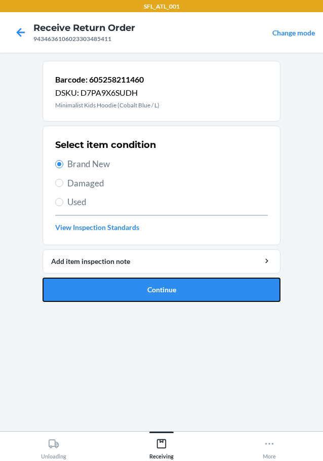
click at [131, 293] on button "Continue" at bounding box center [162, 289] width 238 height 24
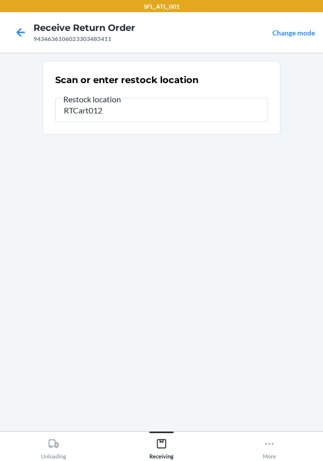
type input "RTCart012"
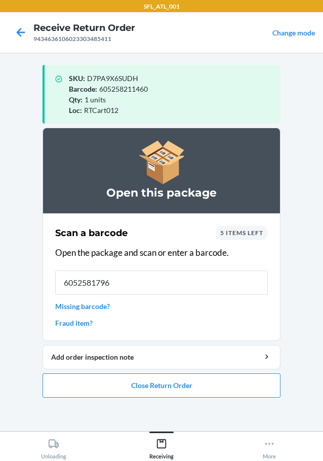
type input "60525817960"
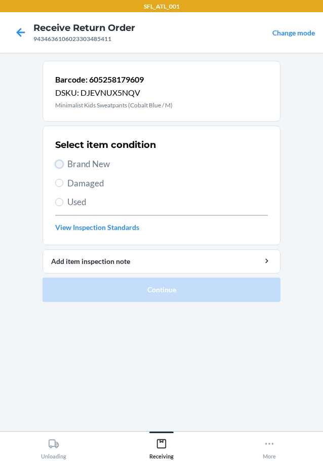
click at [62, 165] on input "Brand New" at bounding box center [59, 164] width 8 height 8
radio input "true"
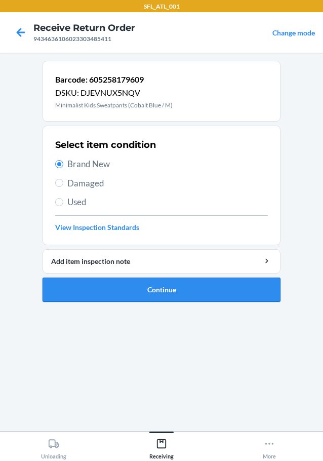
click at [104, 285] on button "Continue" at bounding box center [162, 289] width 238 height 24
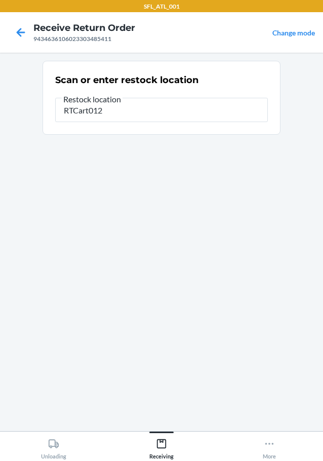
type input "RTCart012"
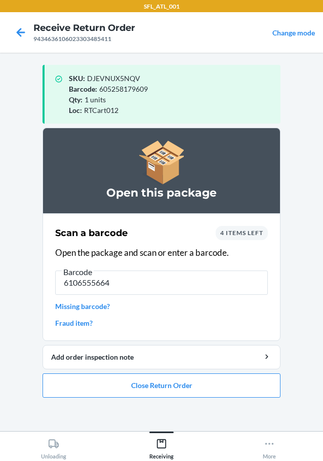
type input "61065556643"
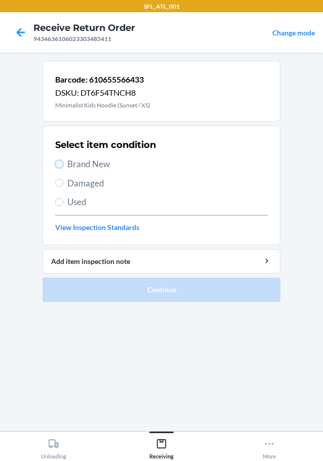
click at [60, 163] on input "Brand New" at bounding box center [59, 164] width 8 height 8
radio input "true"
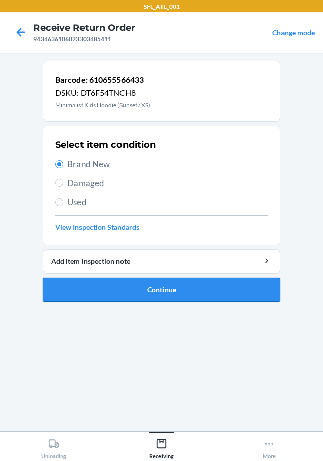
click at [153, 290] on button "Continue" at bounding box center [162, 289] width 238 height 24
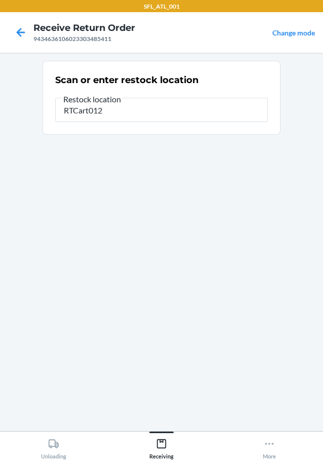
type input "RTCart012"
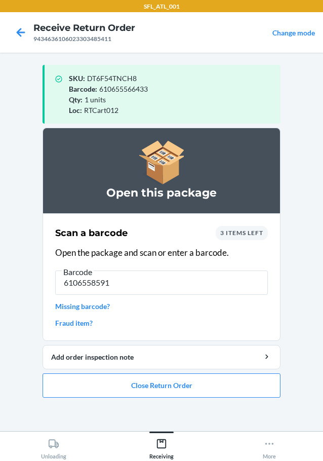
type input "61065585918"
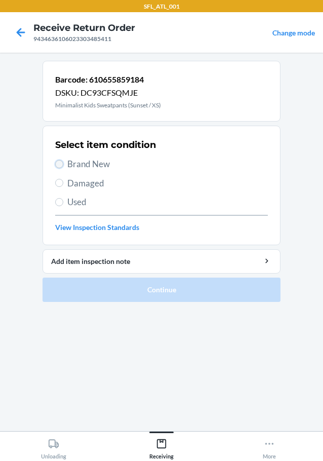
click at [58, 163] on input "Brand New" at bounding box center [59, 164] width 8 height 8
radio input "true"
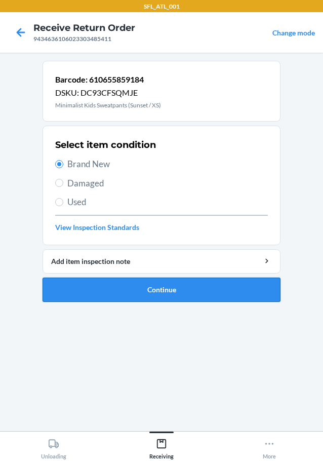
click at [100, 295] on button "Continue" at bounding box center [162, 289] width 238 height 24
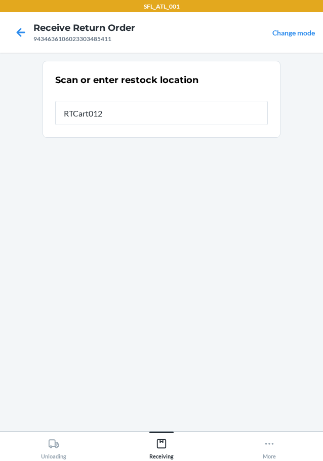
type input "RTCart012"
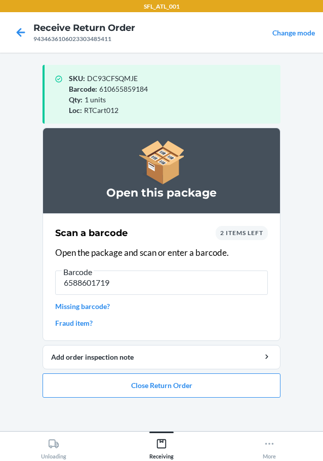
type input "65886017196"
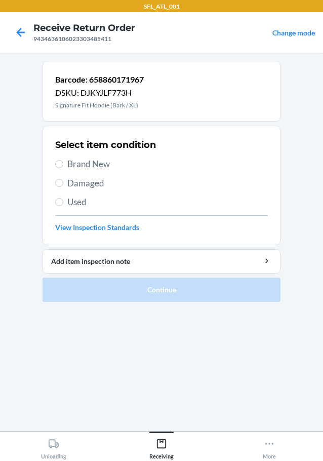
click at [53, 166] on section "Select item condition Brand New Damaged Used View Inspection Standards" at bounding box center [162, 185] width 238 height 119
click at [60, 163] on input "Brand New" at bounding box center [59, 164] width 8 height 8
radio input "true"
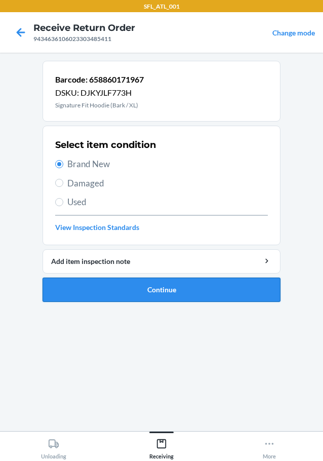
click at [112, 294] on button "Continue" at bounding box center [162, 289] width 238 height 24
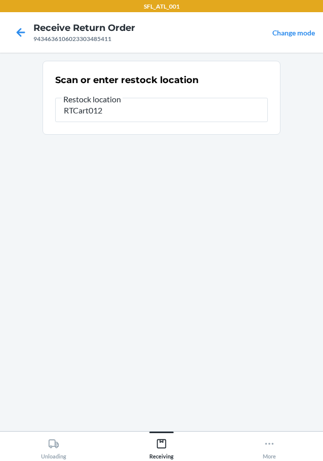
type input "RTCart012"
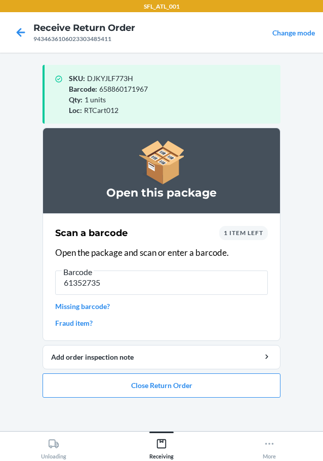
type input "613527351"
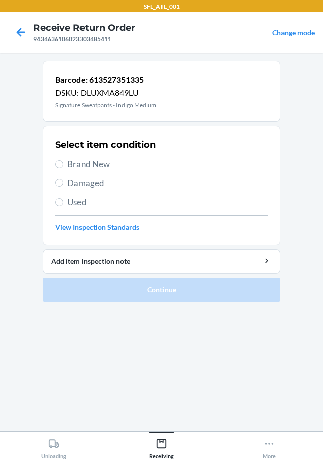
click at [55, 164] on section "Select item condition Brand New Damaged Used View Inspection Standards" at bounding box center [162, 185] width 238 height 119
click at [62, 161] on input "Brand New" at bounding box center [59, 164] width 8 height 8
radio input "true"
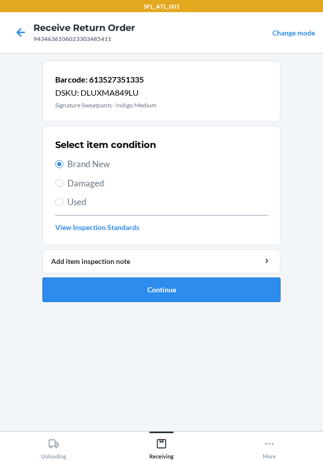
click at [147, 291] on button "Continue" at bounding box center [162, 289] width 238 height 24
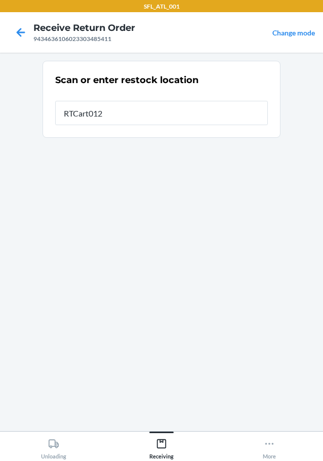
type input "RTCart012"
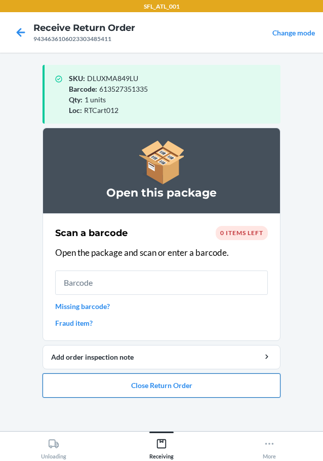
click at [90, 383] on button "Close Return Order" at bounding box center [162, 385] width 238 height 24
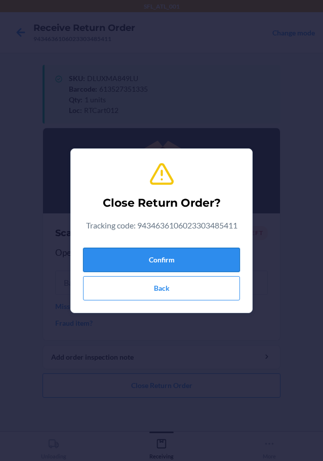
click at [171, 253] on button "Confirm" at bounding box center [161, 259] width 157 height 24
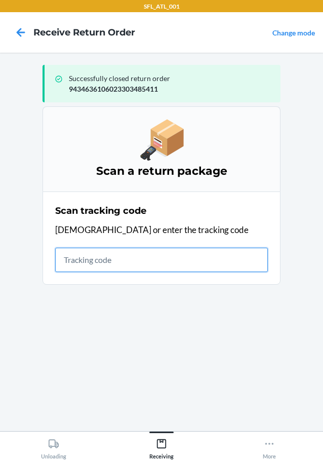
click at [111, 257] on input "text" at bounding box center [161, 259] width 213 height 24
type input "4203025994346361060233043"
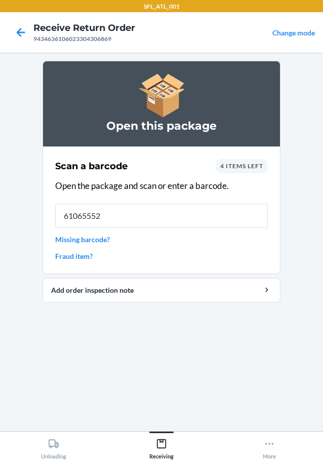
type input "610655528"
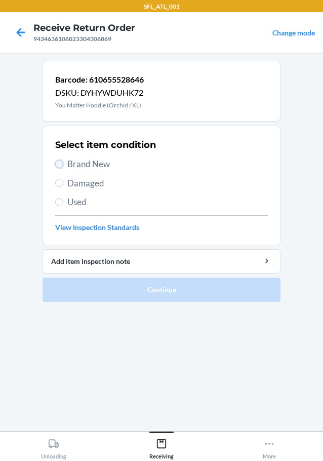
click at [55, 163] on input "Brand New" at bounding box center [59, 164] width 8 height 8
radio input "true"
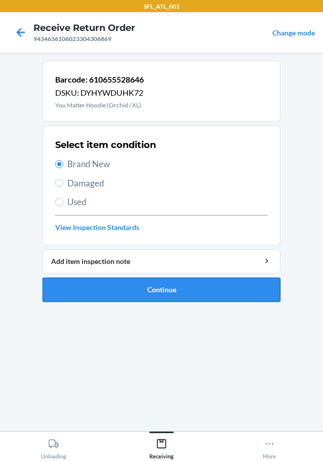
click at [61, 293] on button "Continue" at bounding box center [162, 289] width 238 height 24
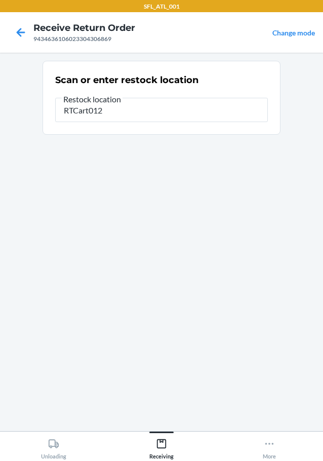
type input "RTCart012"
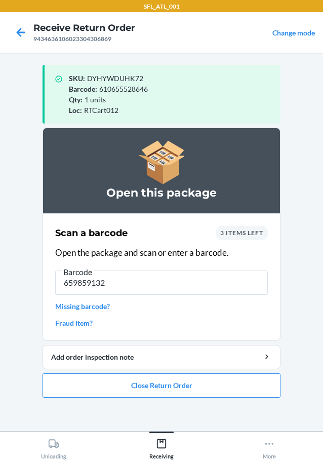
type input "6598591325"
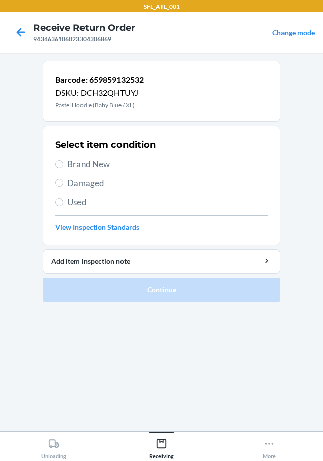
click at [62, 168] on label "Brand New" at bounding box center [161, 163] width 213 height 13
click at [62, 168] on input "Brand New" at bounding box center [59, 164] width 8 height 8
radio input "true"
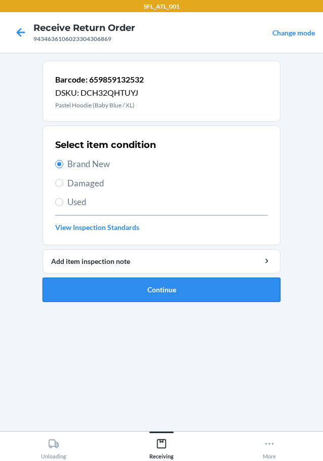
click at [118, 286] on button "Continue" at bounding box center [162, 289] width 238 height 24
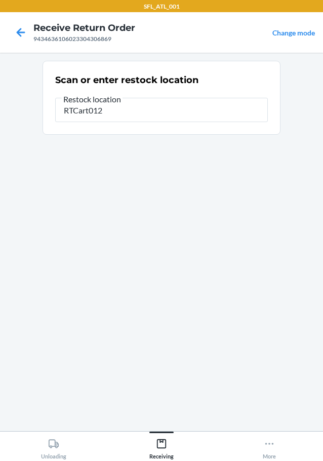
type input "RTCart012"
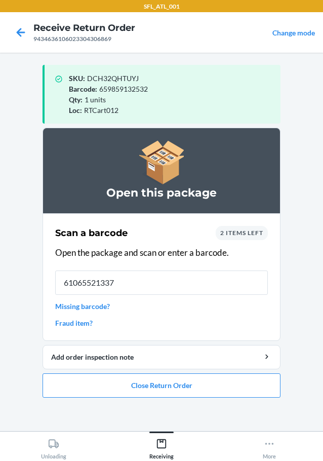
type input "610655213375"
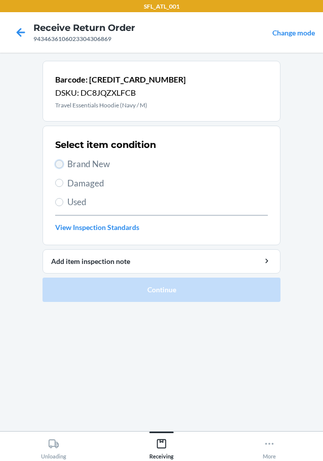
click at [58, 166] on input "Brand New" at bounding box center [59, 164] width 8 height 8
radio input "true"
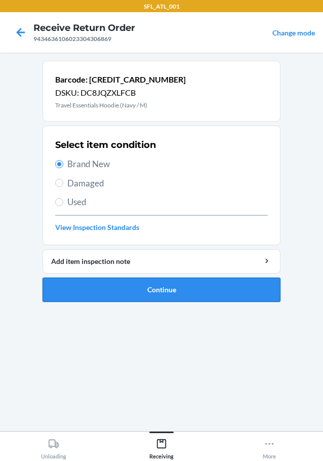
click at [114, 291] on button "Continue" at bounding box center [162, 289] width 238 height 24
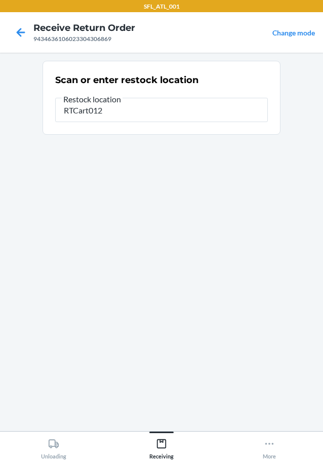
type input "RTCart012"
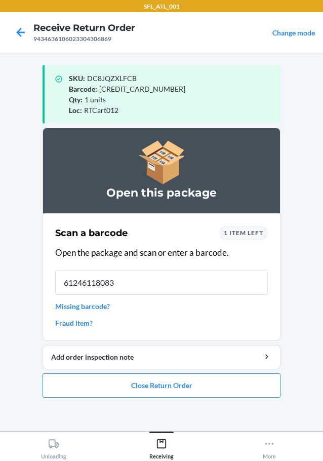
type input "612461180834"
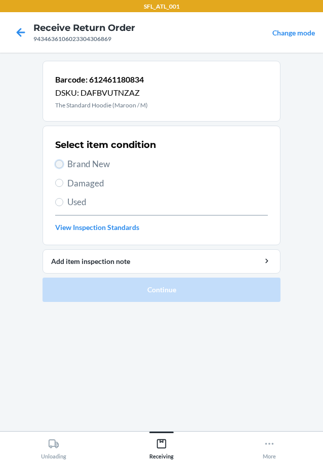
click at [60, 163] on input "Brand New" at bounding box center [59, 164] width 8 height 8
radio input "true"
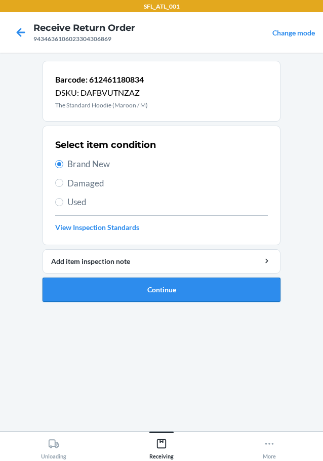
click at [85, 287] on button "Continue" at bounding box center [162, 289] width 238 height 24
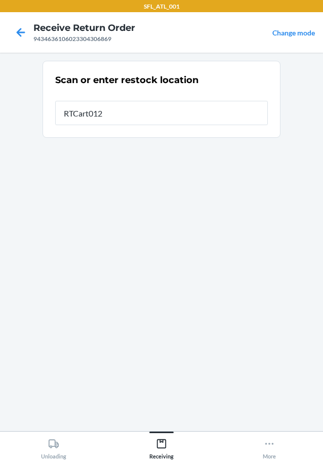
type input "RTCart012"
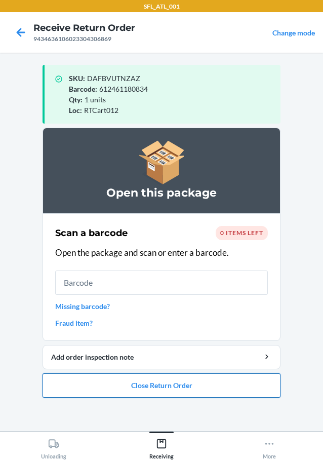
click at [140, 379] on button "Close Return Order" at bounding box center [162, 385] width 238 height 24
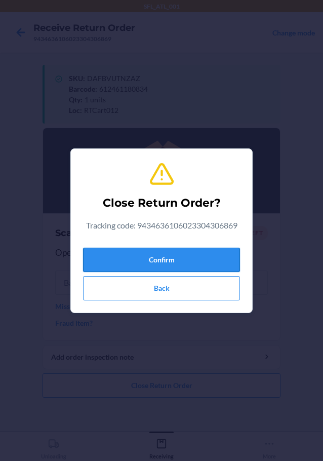
click at [151, 252] on button "Confirm" at bounding box center [161, 259] width 157 height 24
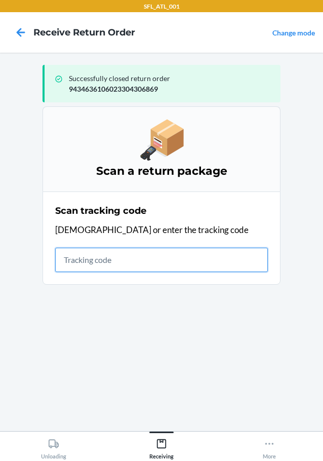
click at [111, 263] on input "text" at bounding box center [161, 259] width 213 height 24
type input "42030259943463610602330435966"
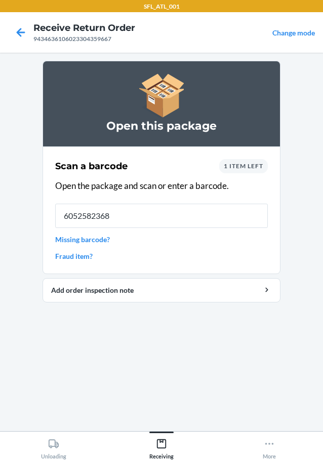
type input "60525823680"
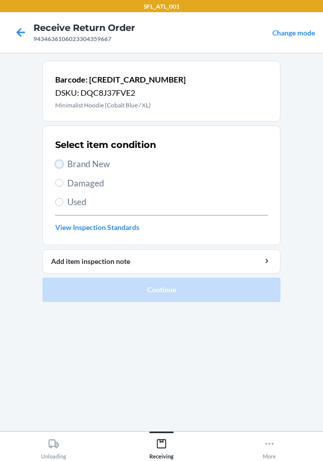
click at [56, 164] on input "Brand New" at bounding box center [59, 164] width 8 height 8
radio input "true"
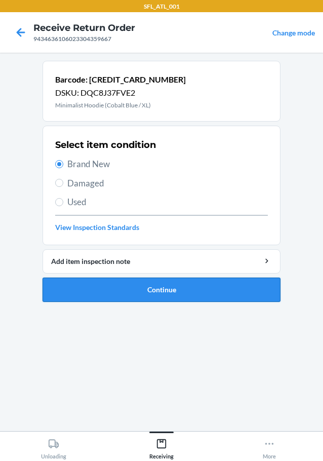
click at [102, 291] on button "Continue" at bounding box center [162, 289] width 238 height 24
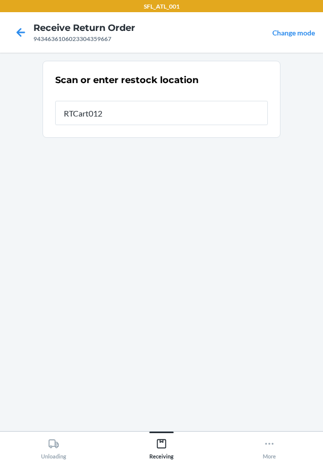
type input "RTCart012"
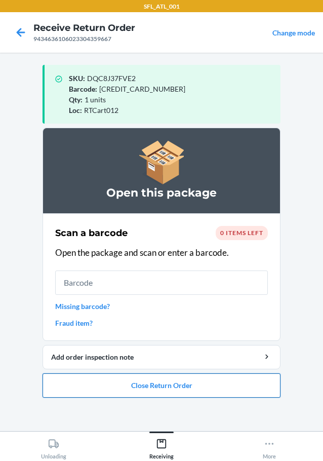
click at [163, 380] on button "Close Return Order" at bounding box center [162, 385] width 238 height 24
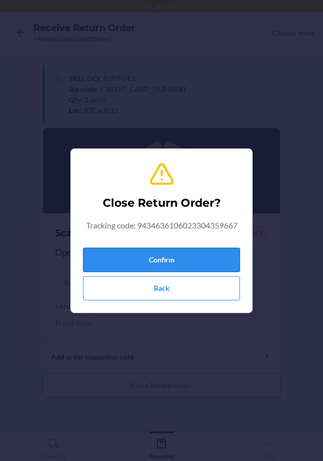
click at [159, 258] on button "Confirm" at bounding box center [161, 259] width 157 height 24
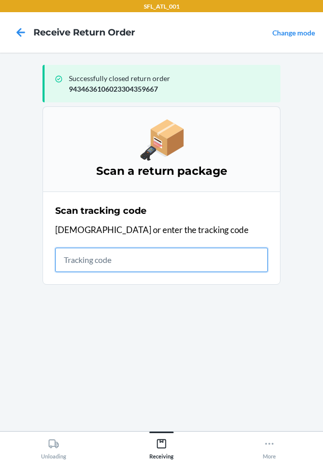
click at [122, 258] on input "text" at bounding box center [161, 259] width 213 height 24
type input "420302599434636106023304411259"
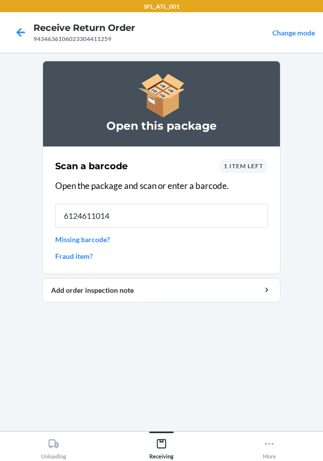
type input "61246110143"
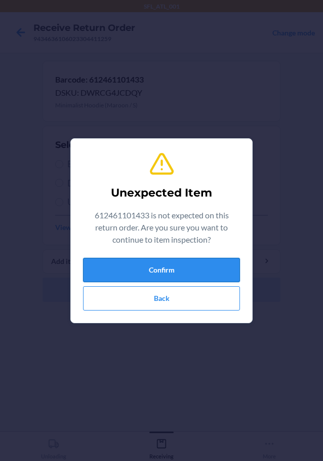
click at [133, 273] on button "Confirm" at bounding box center [161, 270] width 157 height 24
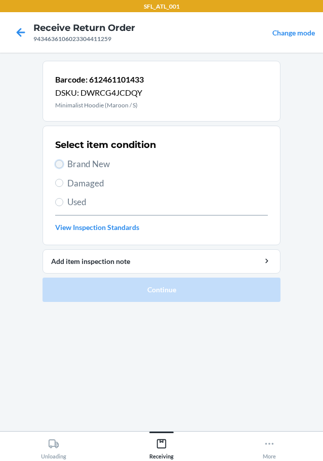
click at [61, 162] on input "Brand New" at bounding box center [59, 164] width 8 height 8
radio input "true"
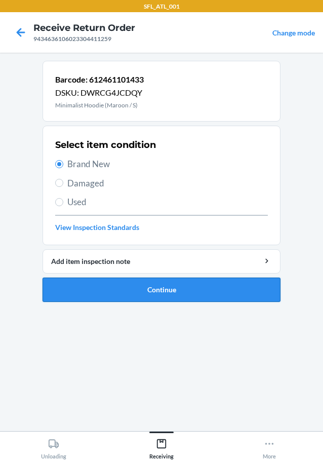
click at [79, 288] on button "Continue" at bounding box center [162, 289] width 238 height 24
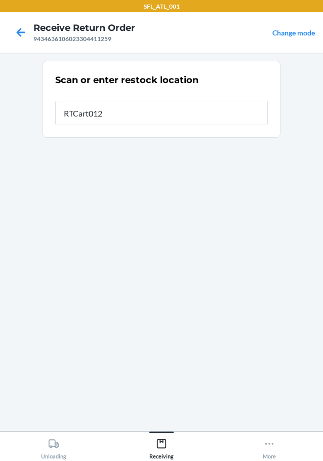
type input "RTCart012"
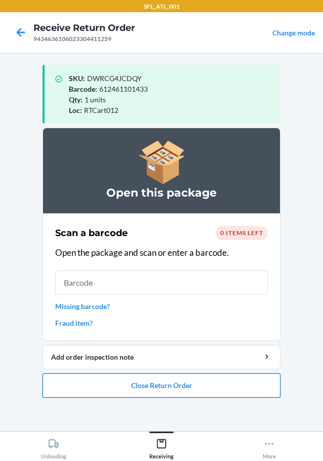
click at [104, 377] on button "Close Return Order" at bounding box center [162, 385] width 238 height 24
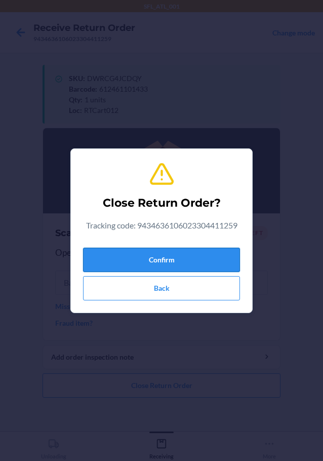
click at [121, 263] on button "Confirm" at bounding box center [161, 259] width 157 height 24
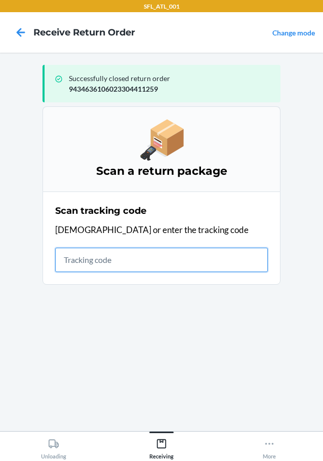
click at [131, 263] on input "text" at bounding box center [161, 259] width 213 height 24
type input "420302599434636106023304429513"
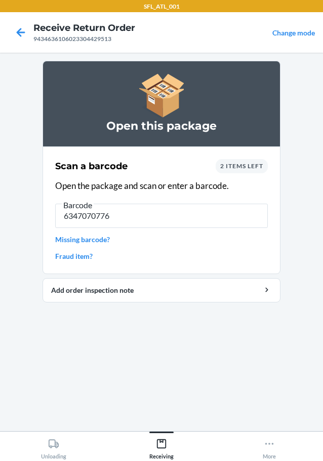
type input "63470707764"
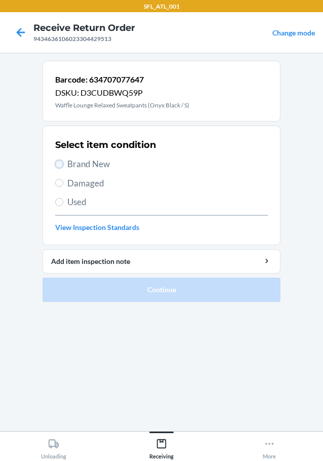
click at [59, 164] on input "Brand New" at bounding box center [59, 164] width 8 height 8
radio input "true"
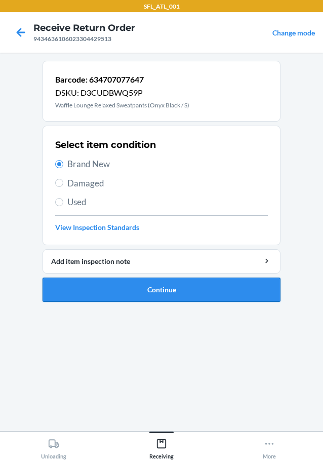
click at [106, 293] on button "Continue" at bounding box center [162, 289] width 238 height 24
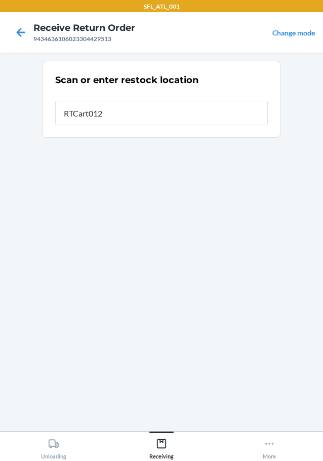
type input "RTCart012"
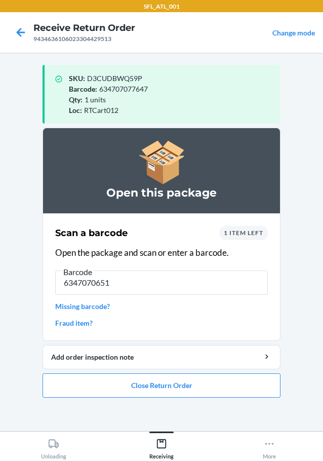
type input "63470706519"
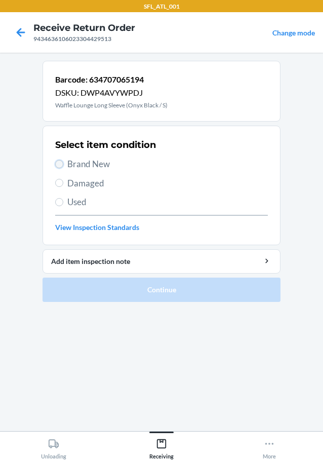
click at [59, 165] on input "Brand New" at bounding box center [59, 164] width 8 height 8
radio input "true"
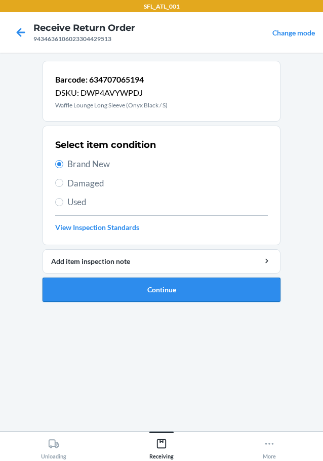
click at [89, 295] on button "Continue" at bounding box center [162, 289] width 238 height 24
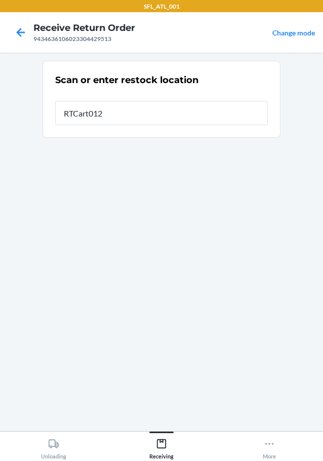
type input "RTCart012"
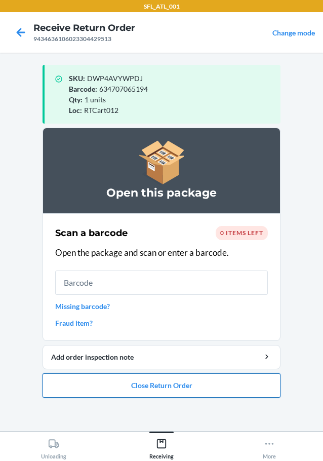
click at [173, 389] on button "Close Return Order" at bounding box center [162, 385] width 238 height 24
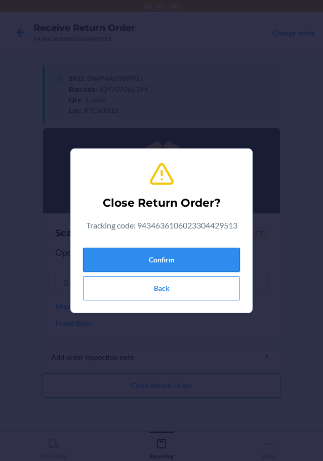
click at [191, 255] on button "Confirm" at bounding box center [161, 259] width 157 height 24
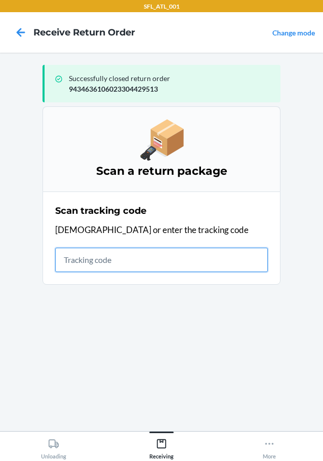
click at [150, 263] on input "text" at bounding box center [161, 259] width 213 height 24
type input "4203025994346361060233045908"
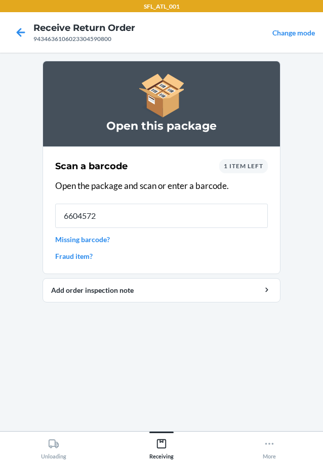
type input "66045726"
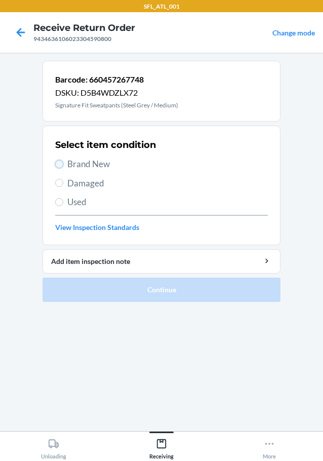
click at [60, 164] on input "Brand New" at bounding box center [59, 164] width 8 height 8
radio input "true"
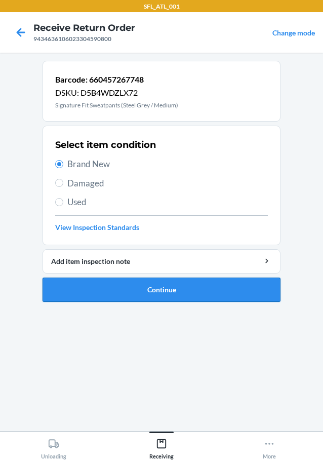
click at [106, 291] on button "Continue" at bounding box center [162, 289] width 238 height 24
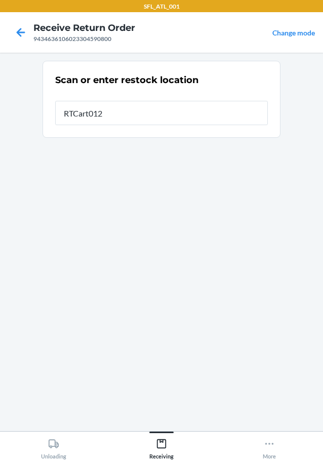
type input "RTCart012"
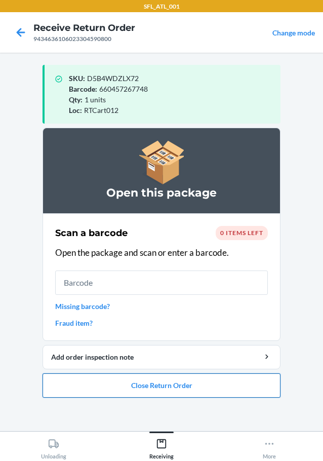
click at [153, 386] on button "Close Return Order" at bounding box center [162, 385] width 238 height 24
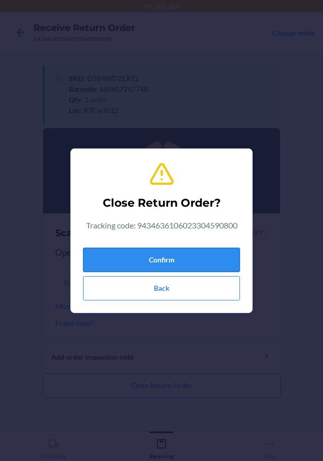
click at [149, 267] on button "Confirm" at bounding box center [161, 259] width 157 height 24
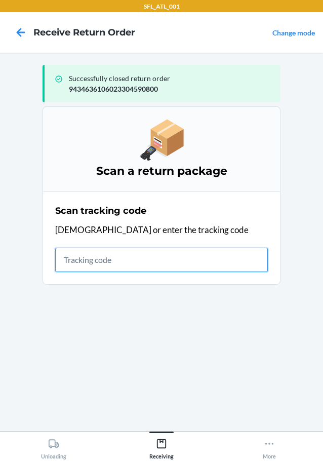
click at [126, 260] on input "text" at bounding box center [161, 259] width 213 height 24
type input "4203025994346361060233028780"
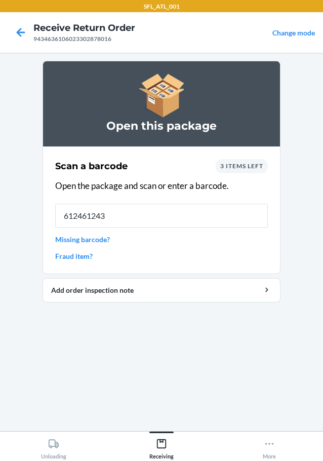
type input "6124612438"
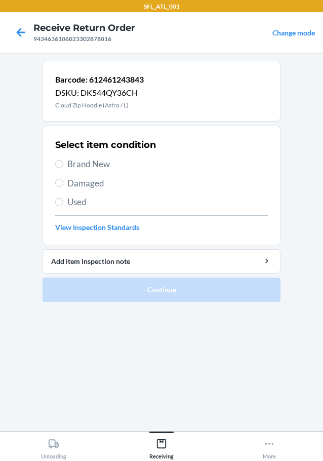
click at [61, 158] on label "Brand New" at bounding box center [161, 163] width 213 height 13
click at [61, 160] on input "Brand New" at bounding box center [59, 164] width 8 height 8
radio input "true"
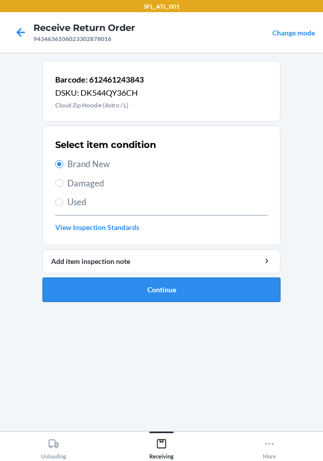
click at [106, 283] on button "Continue" at bounding box center [162, 289] width 238 height 24
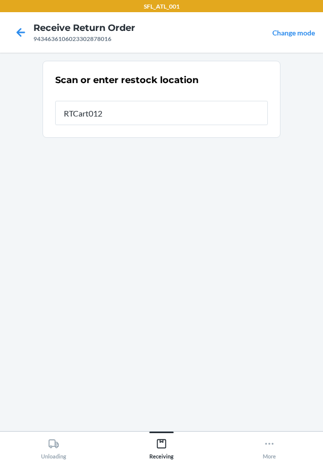
type input "RTCart012"
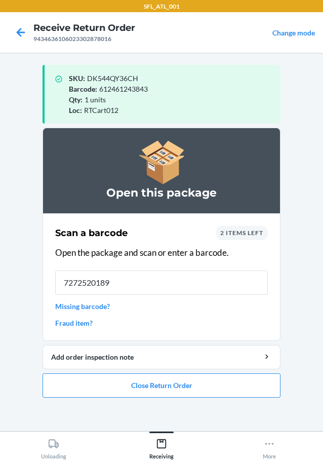
type input "72725201897"
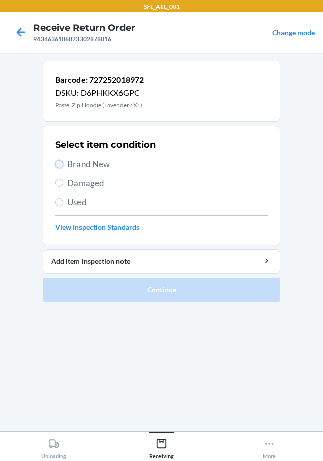
click at [62, 165] on input "Brand New" at bounding box center [59, 164] width 8 height 8
radio input "true"
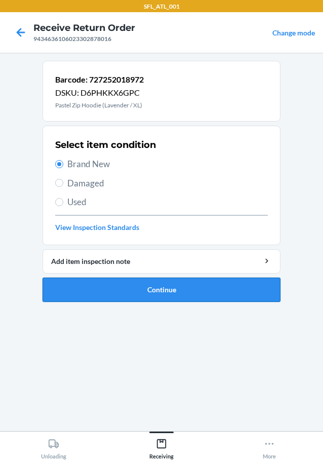
click at [195, 288] on button "Continue" at bounding box center [162, 289] width 238 height 24
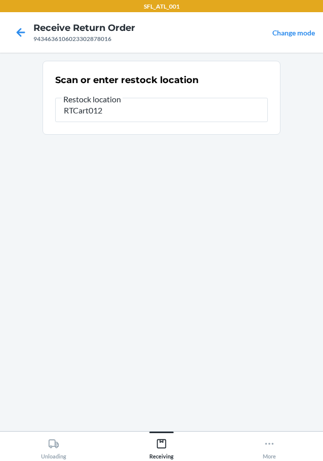
type input "RTCart012"
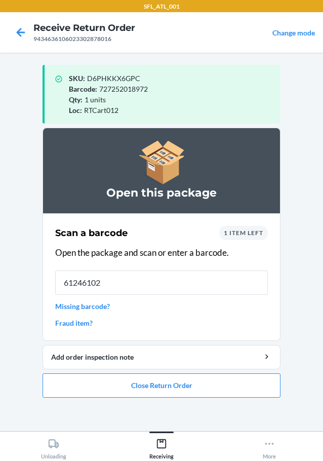
type input "612461024"
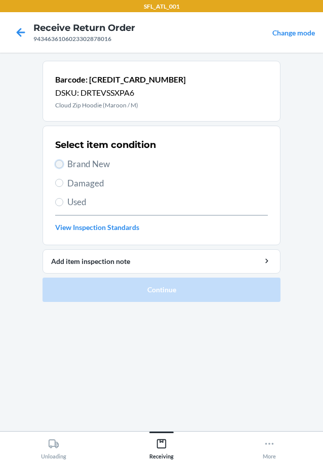
click at [58, 161] on input "Brand New" at bounding box center [59, 164] width 8 height 8
radio input "true"
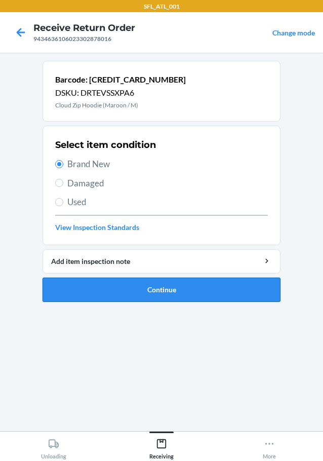
click at [107, 279] on button "Continue" at bounding box center [162, 289] width 238 height 24
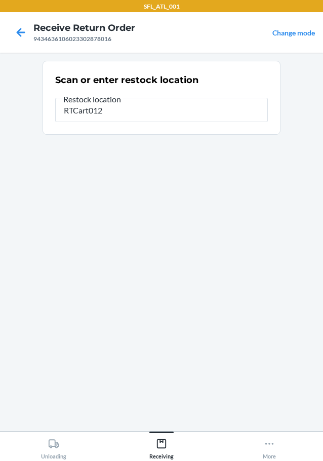
type input "RTCart012"
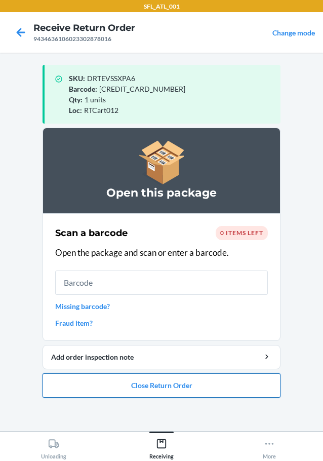
click at [166, 380] on button "Close Return Order" at bounding box center [162, 385] width 238 height 24
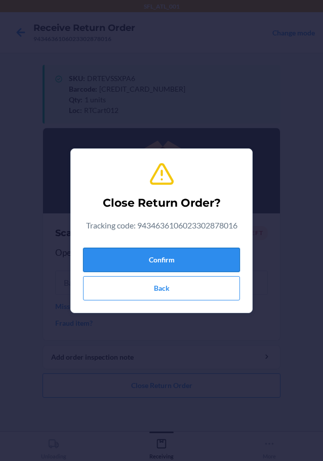
click at [177, 255] on button "Confirm" at bounding box center [161, 259] width 157 height 24
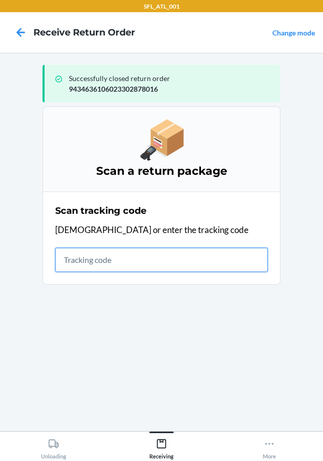
click at [91, 262] on input "text" at bounding box center [161, 259] width 213 height 24
type input "420302599434636106023303452"
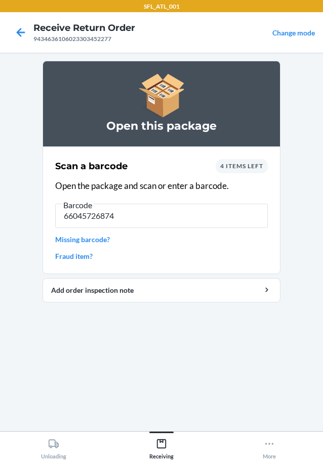
type input "660457268745"
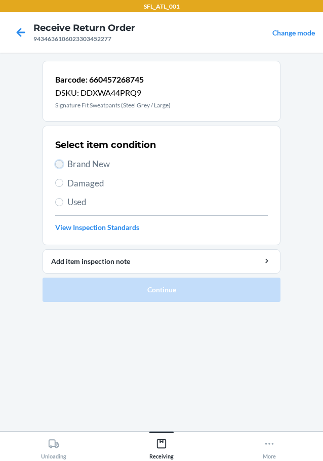
click at [60, 163] on input "Brand New" at bounding box center [59, 164] width 8 height 8
radio input "true"
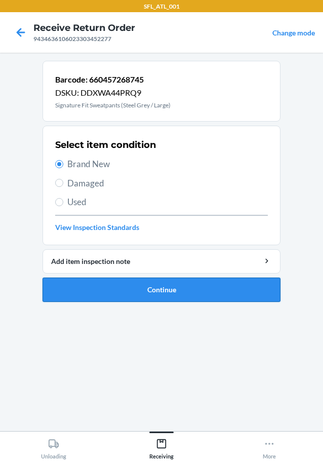
click at [93, 285] on button "Continue" at bounding box center [162, 289] width 238 height 24
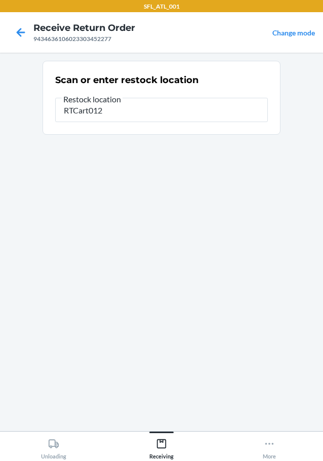
type input "RTCart012"
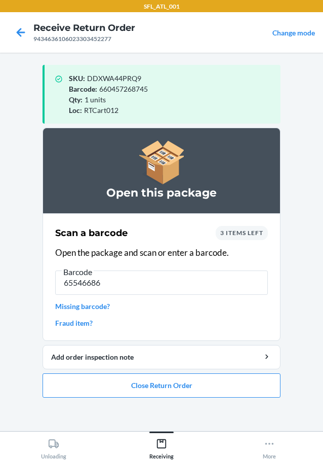
type input "655466867"
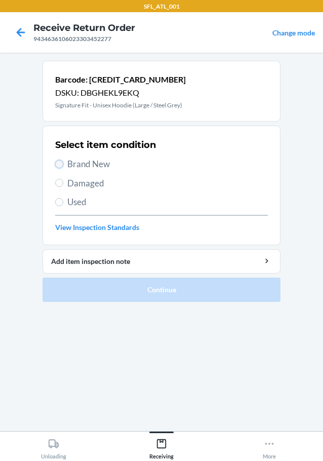
drag, startPoint x: 58, startPoint y: 161, endPoint x: 55, endPoint y: 169, distance: 7.7
click at [58, 162] on input "Brand New" at bounding box center [59, 164] width 8 height 8
radio input "true"
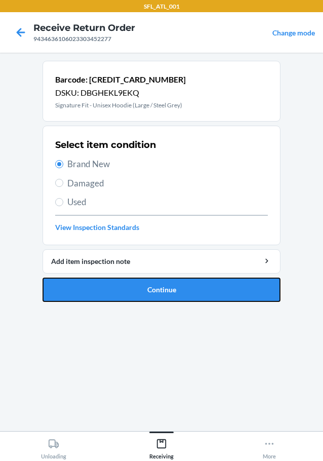
click at [108, 286] on button "Continue" at bounding box center [162, 289] width 238 height 24
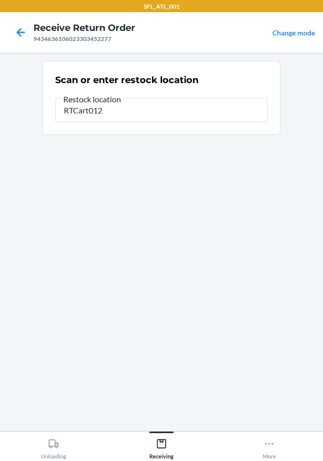
type input "RTCart012"
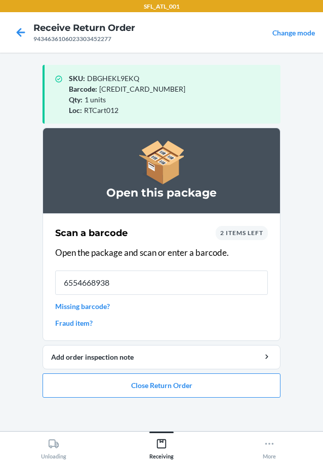
type input "65546689387"
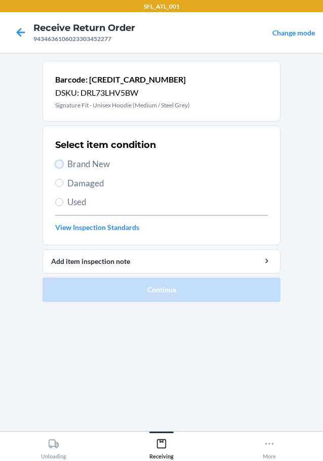
click at [59, 163] on input "Brand New" at bounding box center [59, 164] width 8 height 8
radio input "true"
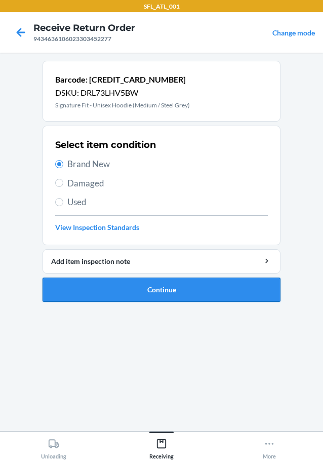
click at [98, 293] on button "Continue" at bounding box center [162, 289] width 238 height 24
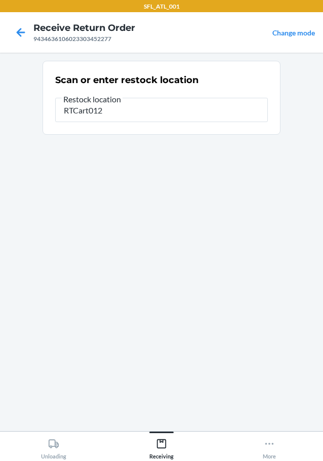
type input "RTCart012"
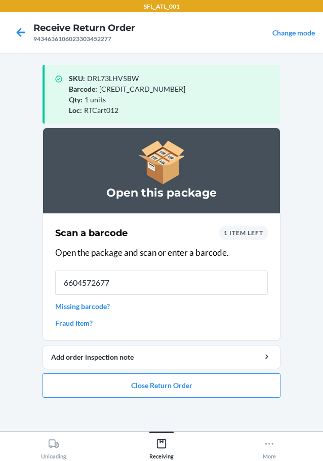
type input "66045726774"
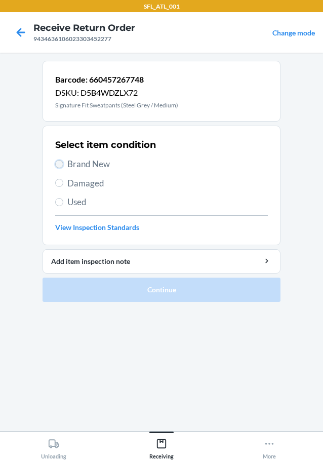
click at [60, 161] on input "Brand New" at bounding box center [59, 164] width 8 height 8
radio input "true"
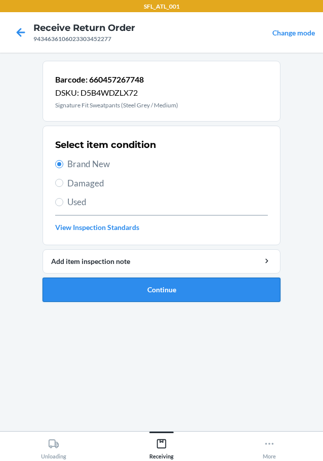
click at [108, 288] on button "Continue" at bounding box center [162, 289] width 238 height 24
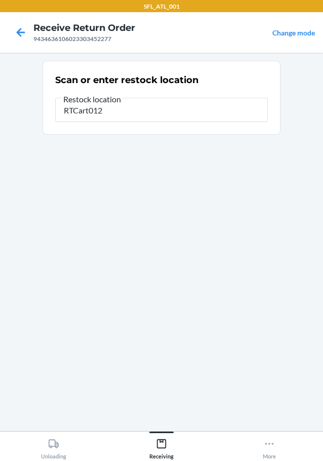
type input "RTCart012"
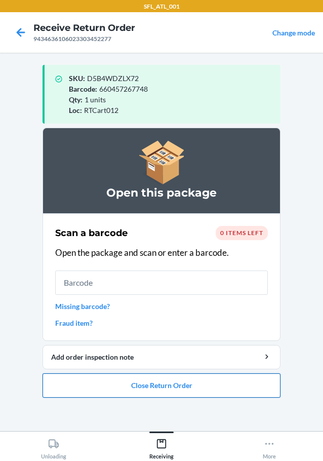
click at [140, 385] on button "Close Return Order" at bounding box center [162, 385] width 238 height 24
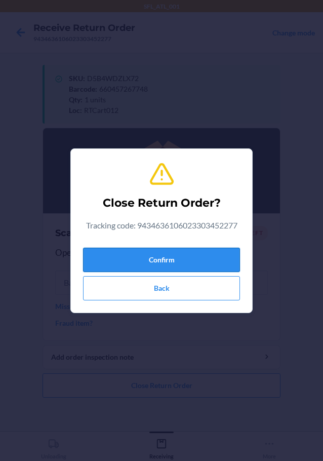
click at [145, 252] on button "Confirm" at bounding box center [161, 259] width 157 height 24
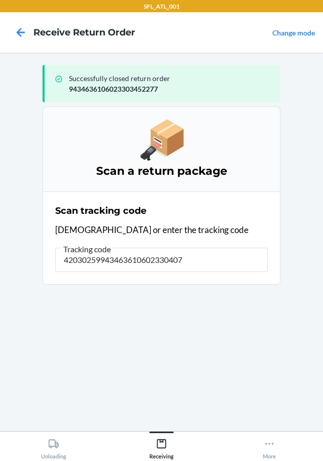
type input "420302599434636106023304073"
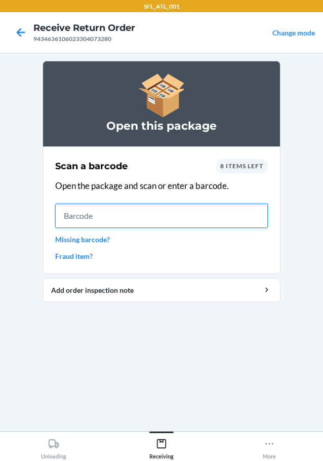
click at [184, 210] on input "text" at bounding box center [161, 215] width 213 height 24
type input "655466849078"
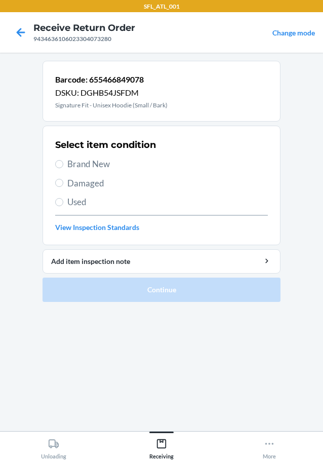
click at [63, 163] on label "Brand New" at bounding box center [161, 163] width 213 height 13
click at [63, 163] on input "Brand New" at bounding box center [59, 164] width 8 height 8
radio input "true"
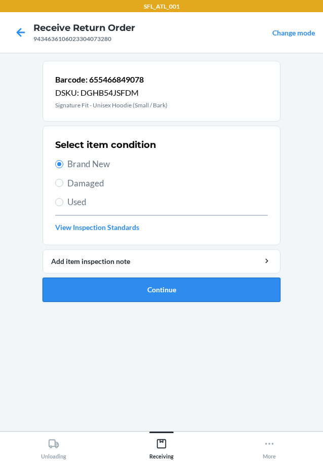
click at [111, 288] on button "Continue" at bounding box center [162, 289] width 238 height 24
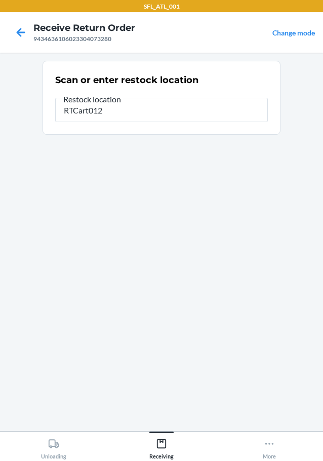
type input "RTCart012"
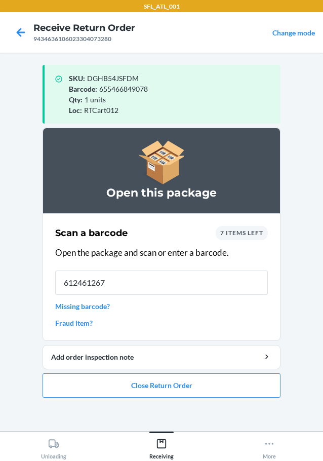
type input "6124612677"
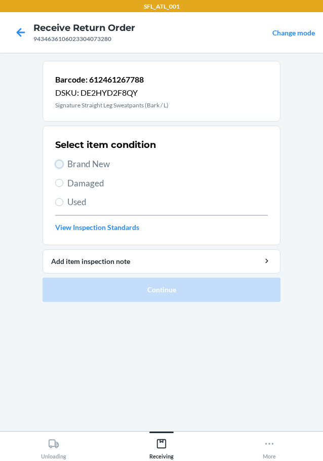
click at [58, 164] on input "Brand New" at bounding box center [59, 164] width 8 height 8
radio input "true"
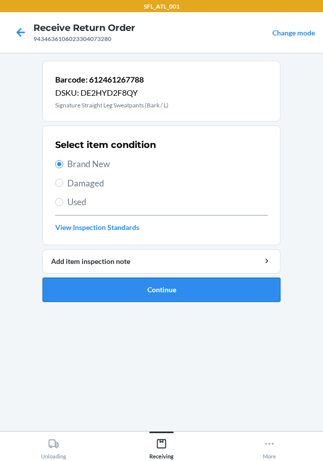
click at [99, 294] on button "Continue" at bounding box center [162, 289] width 238 height 24
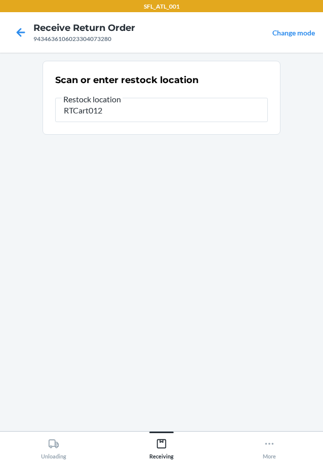
type input "RTCart012"
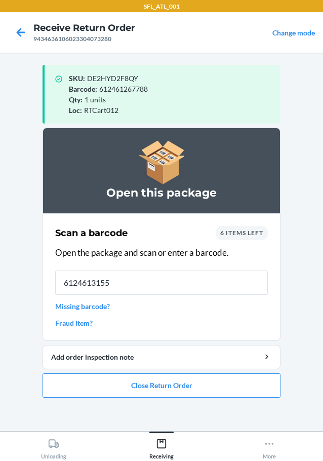
type input "61246131559"
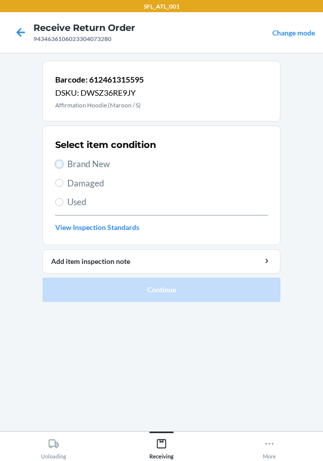
click at [59, 162] on input "Brand New" at bounding box center [59, 164] width 8 height 8
radio input "true"
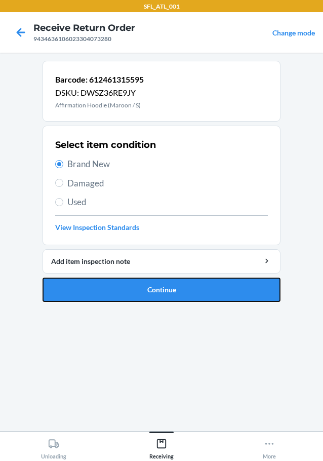
click at [117, 299] on button "Continue" at bounding box center [162, 289] width 238 height 24
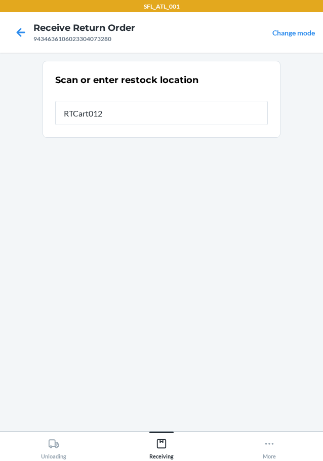
type input "RTCart012"
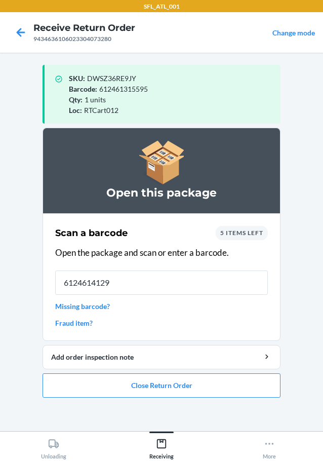
type input "61246141295"
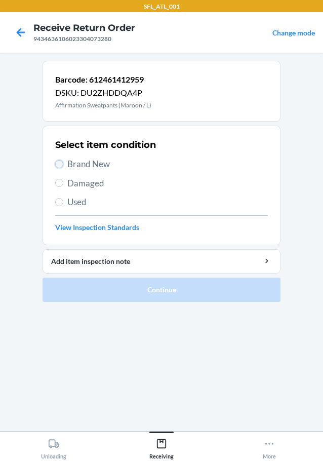
click at [59, 165] on input "Brand New" at bounding box center [59, 164] width 8 height 8
radio input "true"
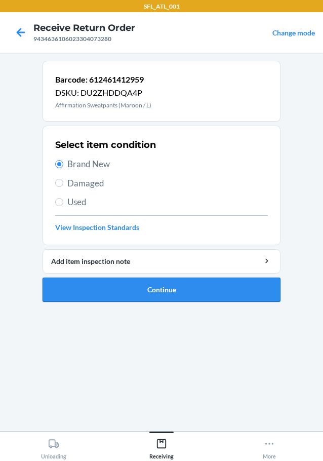
click at [89, 290] on button "Continue" at bounding box center [162, 289] width 238 height 24
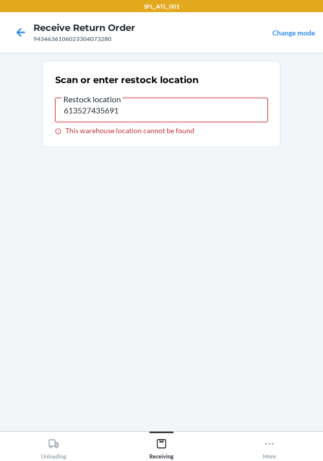
click at [139, 115] on input "613527435691" at bounding box center [161, 110] width 213 height 24
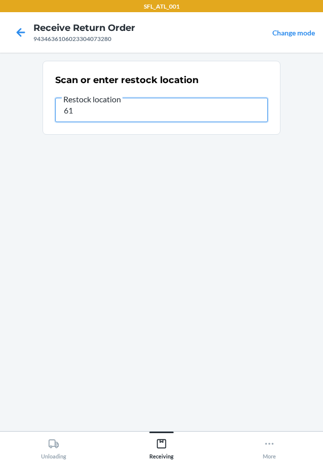
type input "6"
type input "RTCart012"
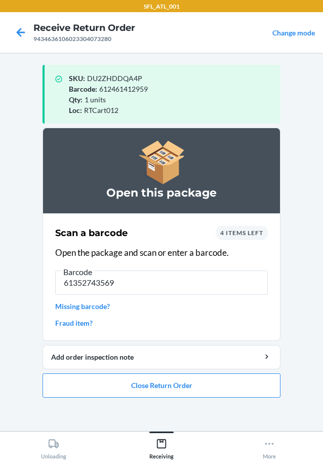
type input "613527435691"
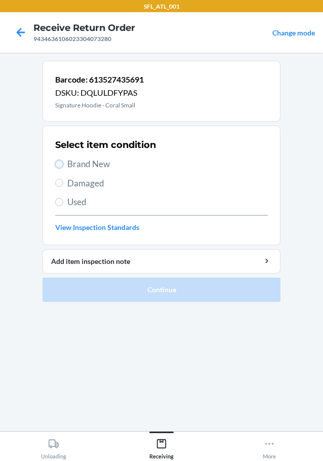
click at [62, 165] on input "Brand New" at bounding box center [59, 164] width 8 height 8
radio input "true"
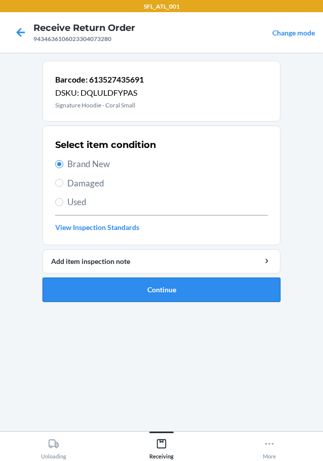
click at [117, 291] on button "Continue" at bounding box center [162, 289] width 238 height 24
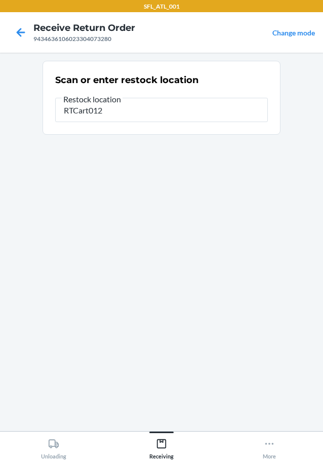
type input "RTCart012"
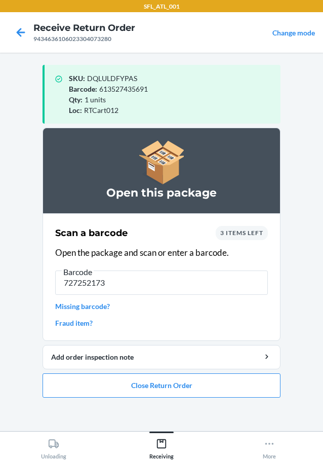
type input "7272521737"
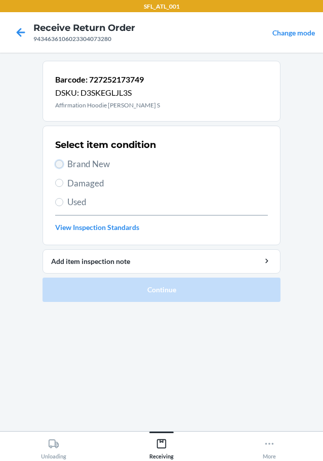
click at [63, 164] on input "Brand New" at bounding box center [59, 164] width 8 height 8
radio input "true"
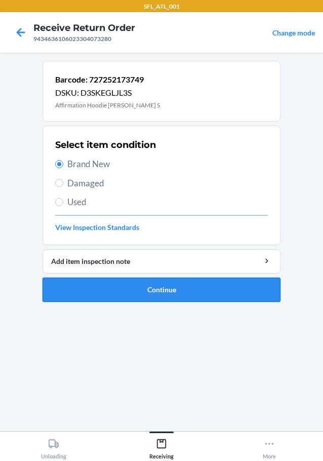
click at [80, 287] on button "Continue" at bounding box center [162, 289] width 238 height 24
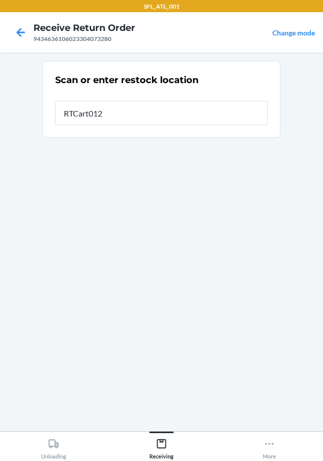
type input "RTCart012"
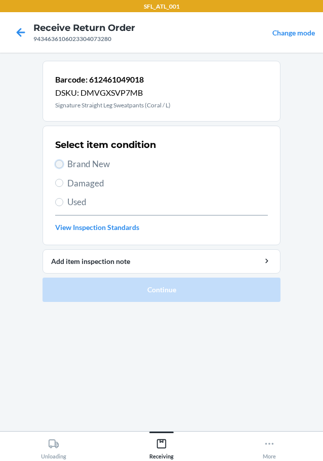
click at [60, 163] on input "Brand New" at bounding box center [59, 164] width 8 height 8
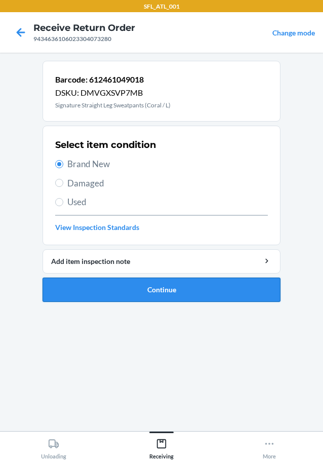
click at [119, 290] on button "Continue" at bounding box center [162, 289] width 238 height 24
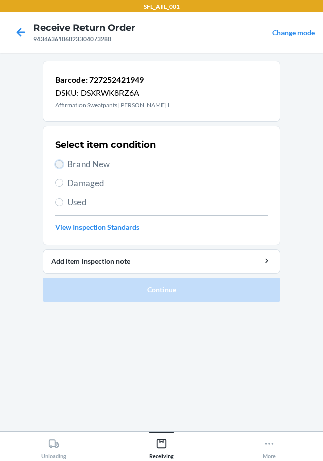
click at [61, 164] on input "Brand New" at bounding box center [59, 164] width 8 height 8
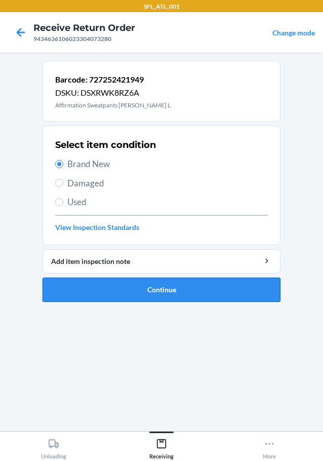
click at [86, 284] on button "Continue" at bounding box center [162, 289] width 238 height 24
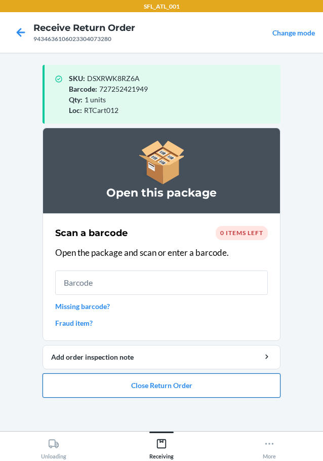
click at [135, 384] on button "Close Return Order" at bounding box center [162, 385] width 238 height 24
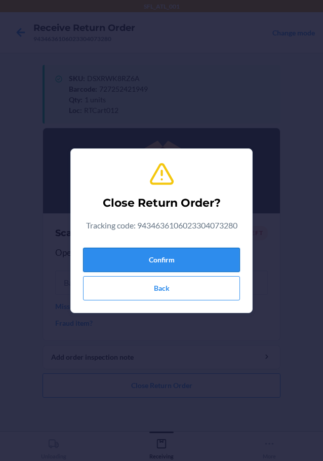
click at [155, 259] on button "Confirm" at bounding box center [161, 259] width 157 height 24
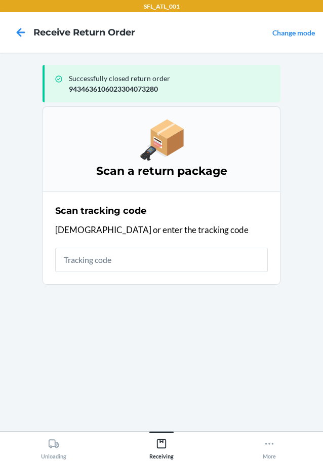
drag, startPoint x: 95, startPoint y: 244, endPoint x: 97, endPoint y: 252, distance: 8.3
click at [95, 244] on div "Scan tracking code Scan or enter the tracking code" at bounding box center [161, 238] width 213 height 74
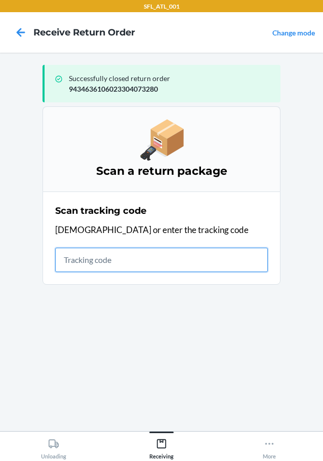
click at [97, 261] on input "text" at bounding box center [161, 259] width 213 height 24
click at [163, 261] on input "text" at bounding box center [161, 259] width 213 height 24
click at [139, 260] on input "text" at bounding box center [161, 259] width 213 height 24
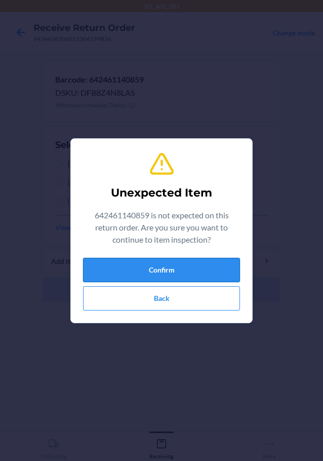
click at [130, 264] on button "Confirm" at bounding box center [161, 270] width 157 height 24
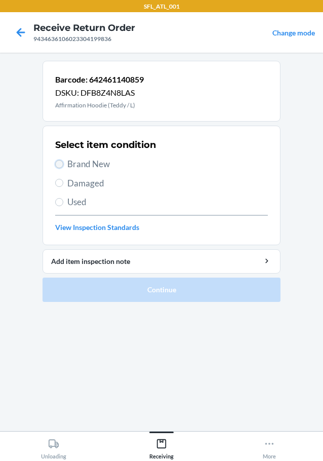
click at [59, 164] on input "Brand New" at bounding box center [59, 164] width 8 height 8
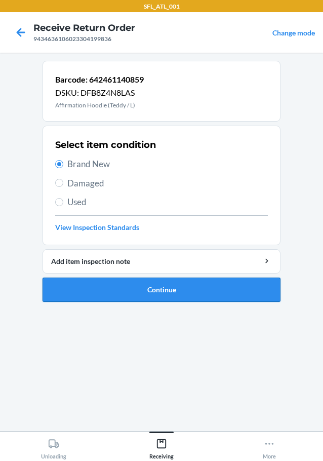
click at [101, 294] on button "Continue" at bounding box center [162, 289] width 238 height 24
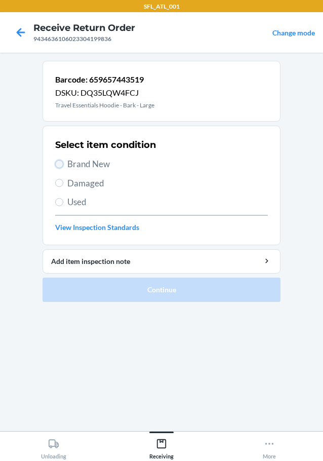
click at [59, 164] on input "Brand New" at bounding box center [59, 164] width 8 height 8
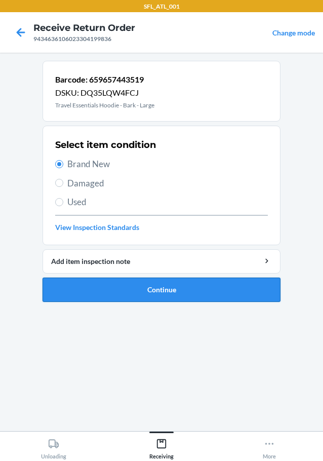
click at [114, 298] on button "Continue" at bounding box center [162, 289] width 238 height 24
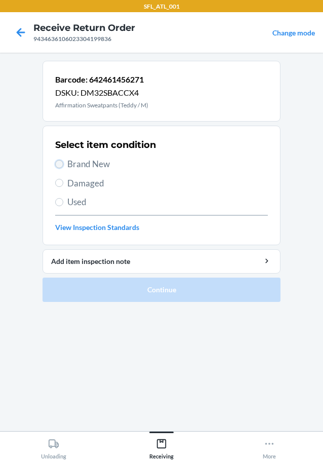
click at [60, 162] on input "Brand New" at bounding box center [59, 164] width 8 height 8
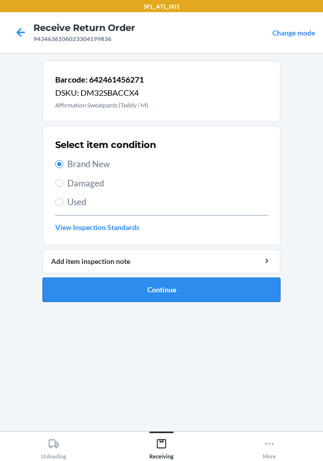
click at [106, 295] on button "Continue" at bounding box center [162, 289] width 238 height 24
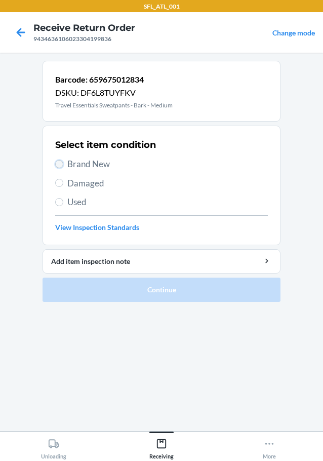
click at [60, 160] on input "Brand New" at bounding box center [59, 164] width 8 height 8
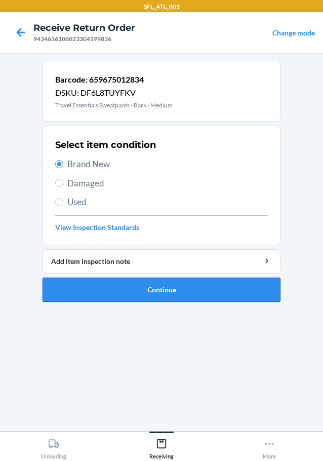
click at [116, 294] on button "Continue" at bounding box center [162, 289] width 238 height 24
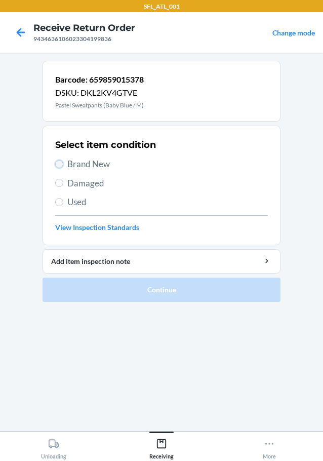
click at [60, 161] on input "Brand New" at bounding box center [59, 164] width 8 height 8
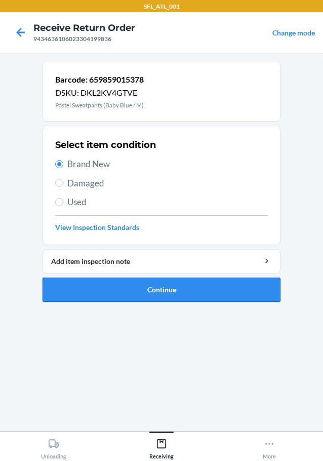
click at [126, 291] on button "Continue" at bounding box center [162, 289] width 238 height 24
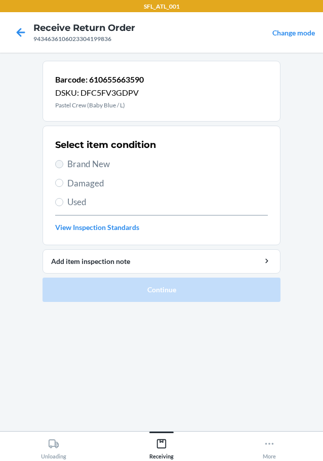
click at [62, 166] on label "Brand New" at bounding box center [161, 163] width 213 height 13
click at [62, 166] on input "Brand New" at bounding box center [59, 164] width 8 height 8
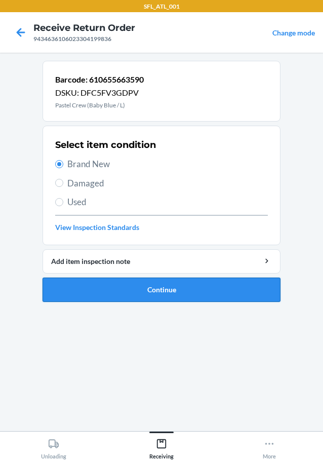
click at [108, 286] on button "Continue" at bounding box center [162, 289] width 238 height 24
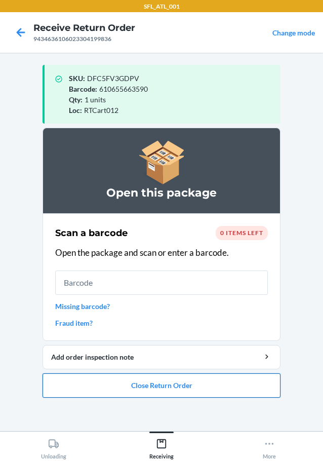
click at [137, 384] on button "Close Return Order" at bounding box center [162, 385] width 238 height 24
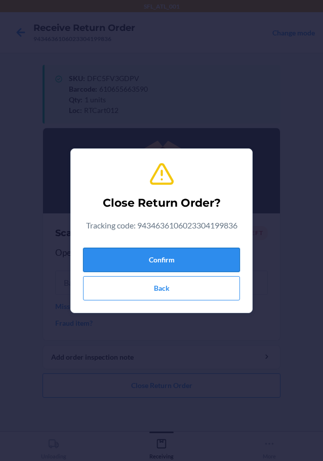
click at [99, 259] on button "Confirm" at bounding box center [161, 259] width 157 height 24
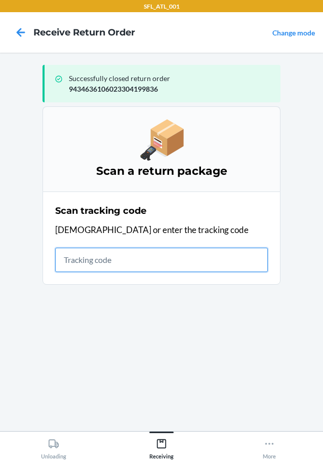
click at [80, 265] on input "text" at bounding box center [161, 259] width 213 height 24
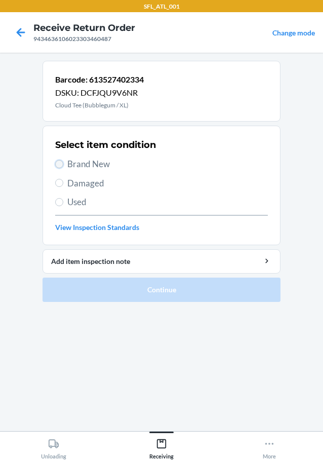
click at [62, 166] on input "Brand New" at bounding box center [59, 164] width 8 height 8
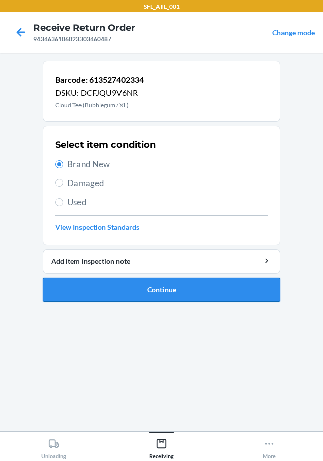
click at [98, 289] on button "Continue" at bounding box center [162, 289] width 238 height 24
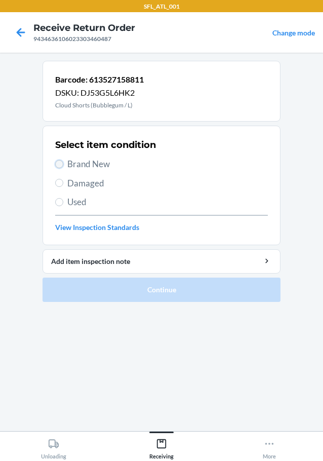
click at [59, 163] on input "Brand New" at bounding box center [59, 164] width 8 height 8
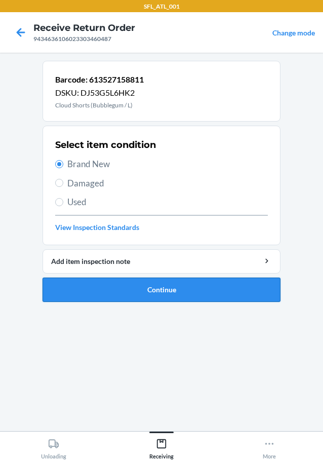
click at [96, 300] on button "Continue" at bounding box center [162, 289] width 238 height 24
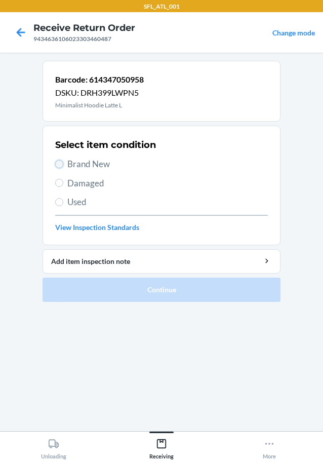
click at [57, 161] on input "Brand New" at bounding box center [59, 164] width 8 height 8
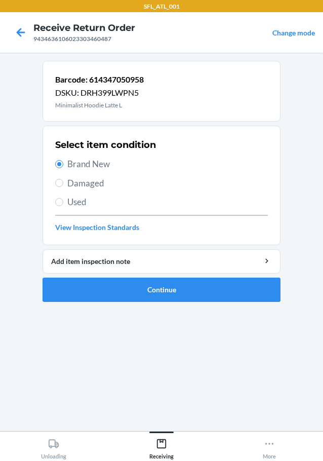
click at [82, 302] on ol "Barcode: 614347050958 DSKU: DRH399LWPN5 Minimalist Hoodie Latte L Select item c…" at bounding box center [162, 185] width 238 height 249
click at [119, 283] on button "Continue" at bounding box center [162, 289] width 238 height 24
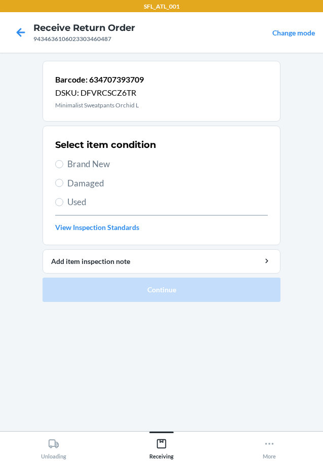
click at [58, 168] on label "Brand New" at bounding box center [161, 163] width 213 height 13
click at [58, 168] on input "Brand New" at bounding box center [59, 164] width 8 height 8
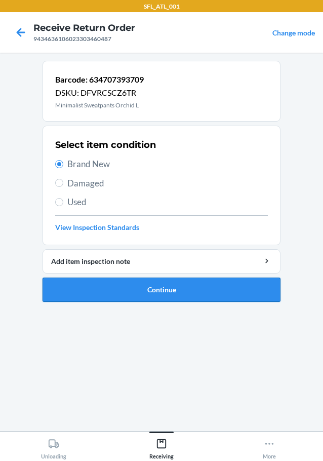
click at [83, 293] on button "Continue" at bounding box center [162, 289] width 238 height 24
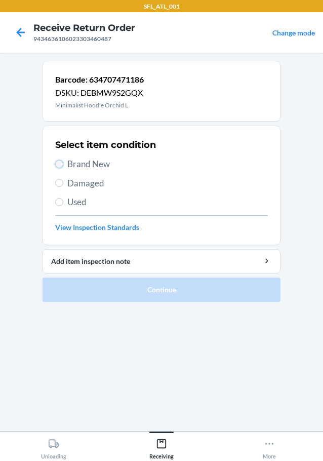
click at [56, 161] on input "Brand New" at bounding box center [59, 164] width 8 height 8
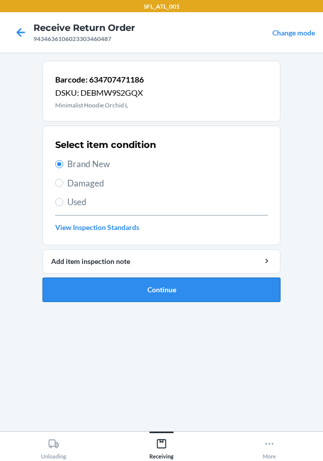
click at [121, 286] on button "Continue" at bounding box center [162, 289] width 238 height 24
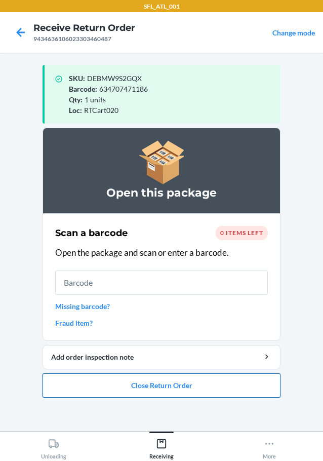
click at [160, 389] on button "Close Return Order" at bounding box center [162, 385] width 238 height 24
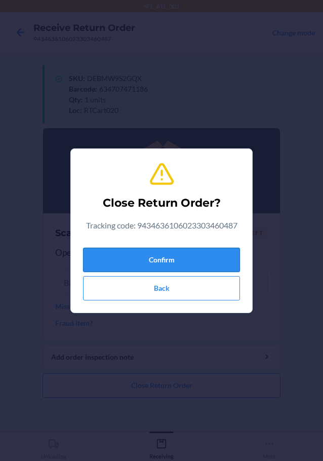
click at [161, 263] on button "Confirm" at bounding box center [161, 259] width 157 height 24
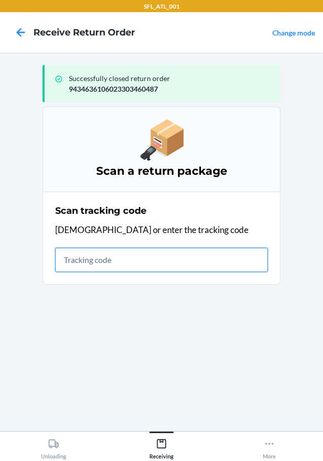
click at [171, 257] on input "text" at bounding box center [161, 259] width 213 height 24
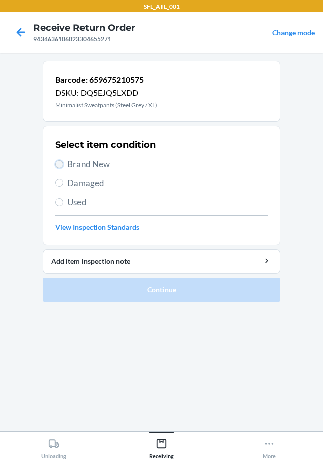
click at [59, 165] on input "Brand New" at bounding box center [59, 164] width 8 height 8
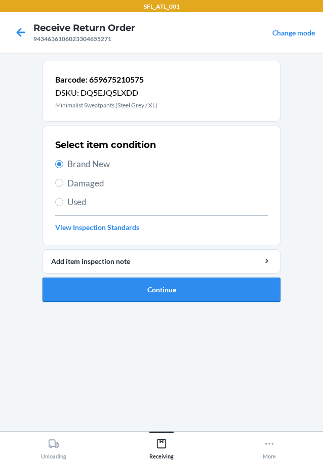
click at [72, 287] on button "Continue" at bounding box center [162, 289] width 238 height 24
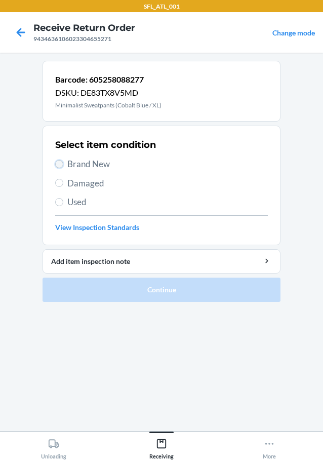
click at [58, 161] on input "Brand New" at bounding box center [59, 164] width 8 height 8
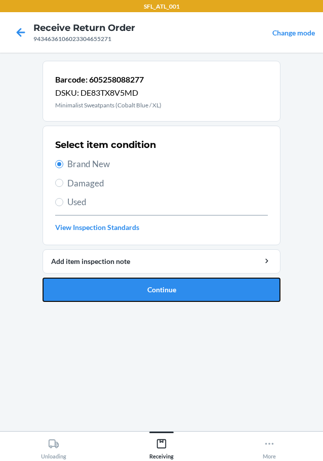
drag, startPoint x: 111, startPoint y: 287, endPoint x: 115, endPoint y: 275, distance: 12.8
click at [112, 287] on button "Continue" at bounding box center [162, 289] width 238 height 24
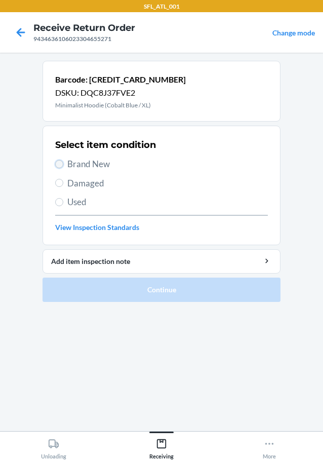
drag, startPoint x: 63, startPoint y: 162, endPoint x: 63, endPoint y: 217, distance: 54.7
click at [63, 164] on input "Brand New" at bounding box center [59, 164] width 8 height 8
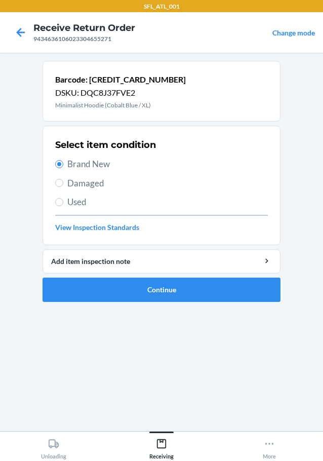
click at [97, 302] on ol "Barcode: 605258236807 DSKU: DQC8J37FVE2 Minimalist Hoodie (Cobalt Blue / XL) Se…" at bounding box center [162, 185] width 238 height 249
click at [105, 286] on button "Continue" at bounding box center [162, 289] width 238 height 24
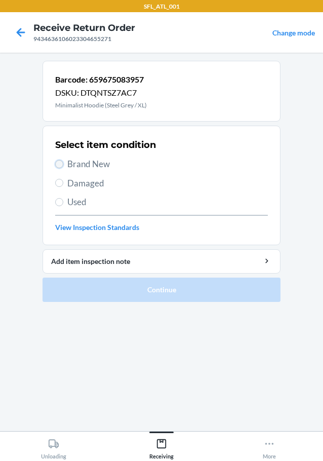
click at [58, 164] on input "Brand New" at bounding box center [59, 164] width 8 height 8
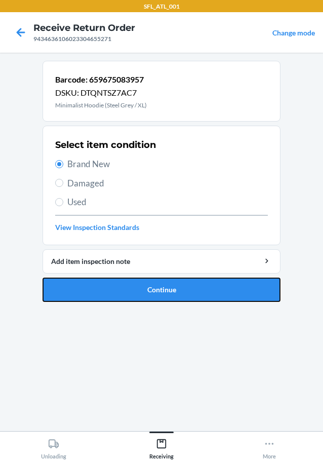
click at [97, 288] on button "Continue" at bounding box center [162, 289] width 238 height 24
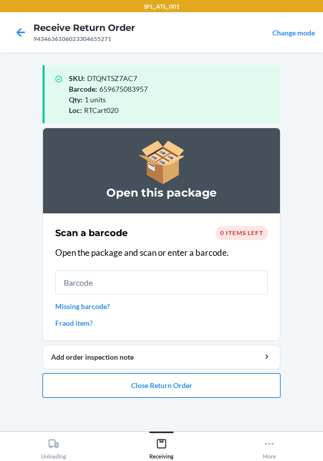
click at [85, 391] on button "Close Return Order" at bounding box center [162, 385] width 238 height 24
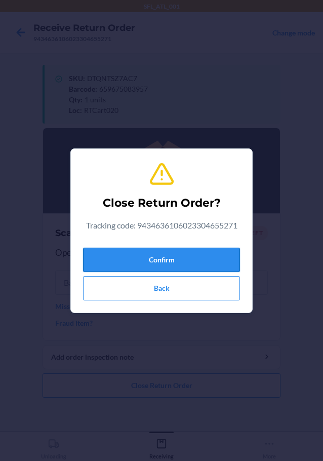
click at [121, 260] on button "Confirm" at bounding box center [161, 259] width 157 height 24
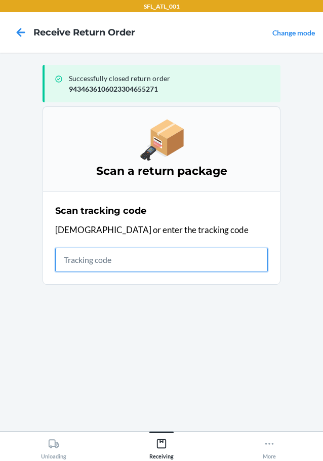
click at [218, 257] on input "text" at bounding box center [161, 259] width 213 height 24
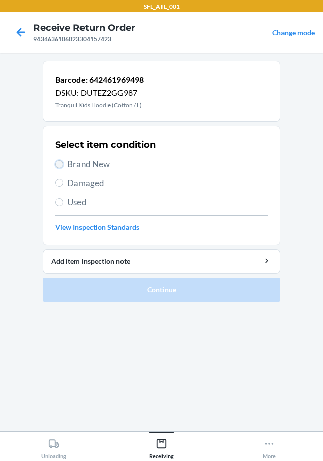
click at [59, 162] on input "Brand New" at bounding box center [59, 164] width 8 height 8
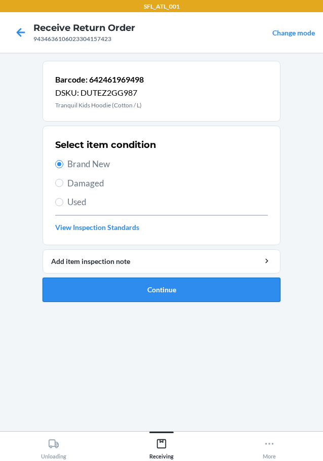
click at [177, 288] on button "Continue" at bounding box center [162, 289] width 238 height 24
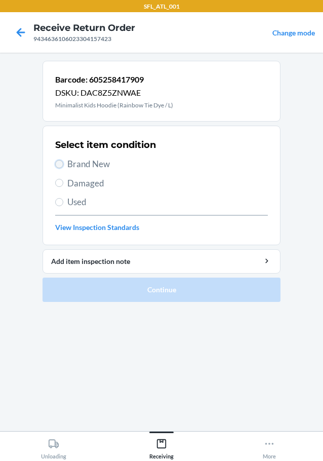
click at [61, 164] on input "Brand New" at bounding box center [59, 164] width 8 height 8
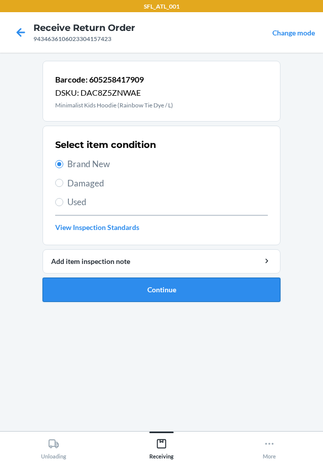
click at [129, 289] on button "Continue" at bounding box center [162, 289] width 238 height 24
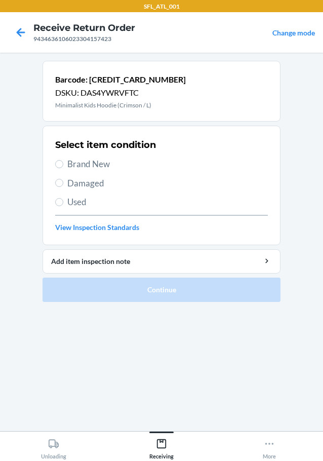
click at [58, 171] on div "Select item condition Brand New Damaged Used View Inspection Standards" at bounding box center [161, 185] width 213 height 100
click at [59, 164] on input "Brand New" at bounding box center [59, 164] width 8 height 8
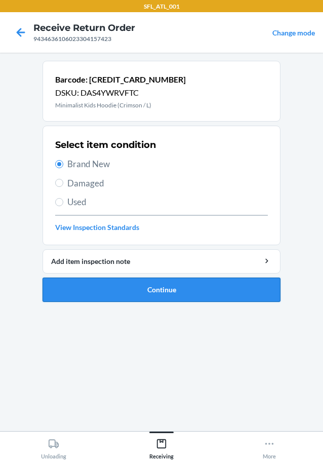
click at [79, 293] on button "Continue" at bounding box center [162, 289] width 238 height 24
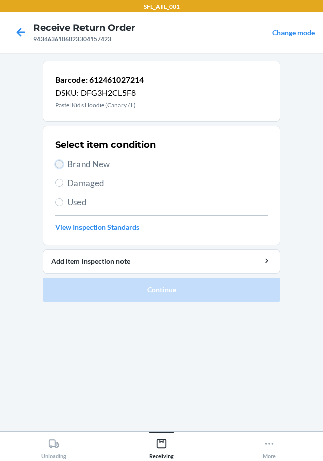
click at [57, 165] on input "Brand New" at bounding box center [59, 164] width 8 height 8
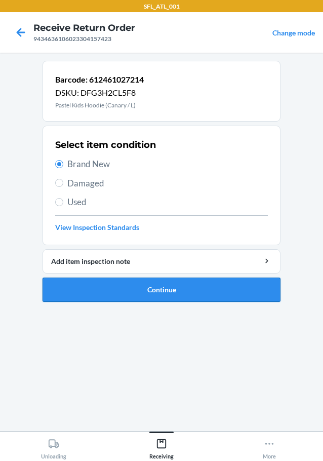
click at [100, 290] on button "Continue" at bounding box center [162, 289] width 238 height 24
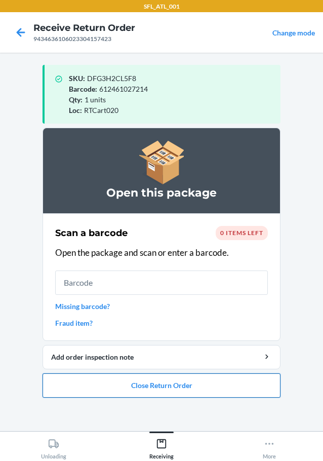
click at [141, 381] on button "Close Return Order" at bounding box center [162, 385] width 238 height 24
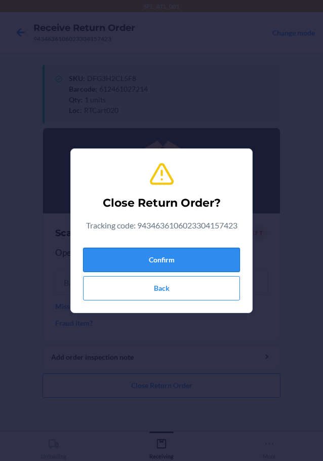
click at [170, 255] on button "Confirm" at bounding box center [161, 259] width 157 height 24
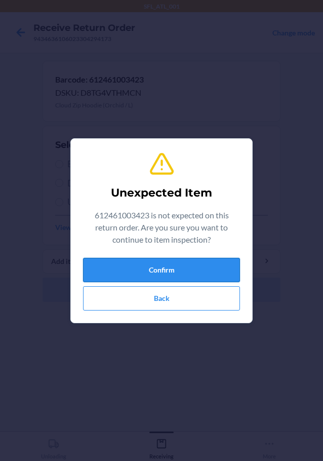
click at [175, 264] on button "Confirm" at bounding box center [161, 270] width 157 height 24
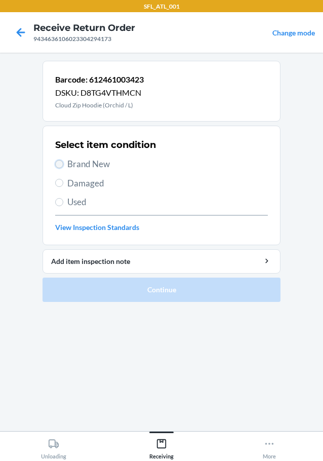
click at [58, 164] on input "Brand New" at bounding box center [59, 164] width 8 height 8
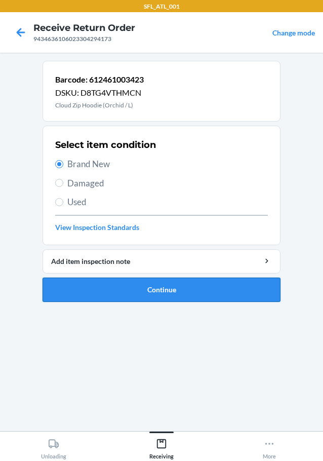
click at [92, 288] on button "Continue" at bounding box center [162, 289] width 238 height 24
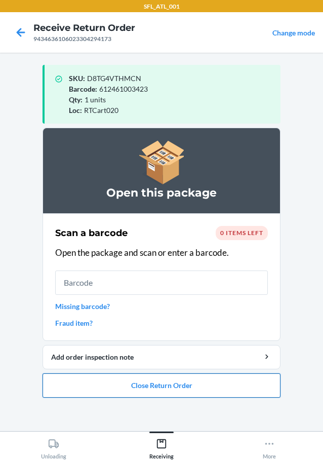
click at [159, 390] on button "Close Return Order" at bounding box center [162, 385] width 238 height 24
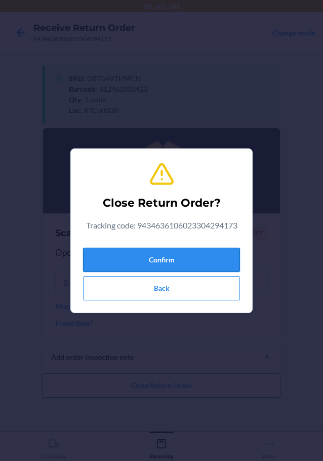
click at [198, 258] on button "Confirm" at bounding box center [161, 259] width 157 height 24
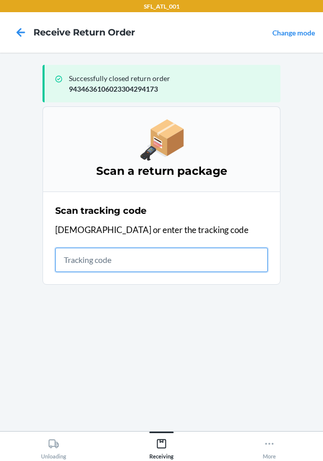
drag, startPoint x: 98, startPoint y: 259, endPoint x: 85, endPoint y: 246, distance: 18.3
click at [99, 259] on input "text" at bounding box center [161, 259] width 213 height 24
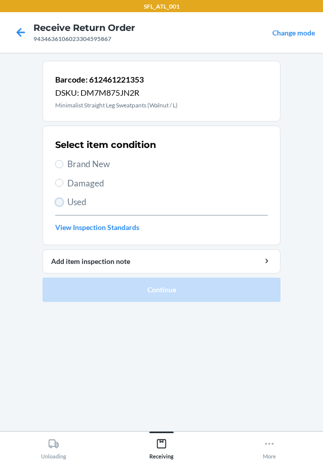
click at [61, 198] on input "Used" at bounding box center [59, 202] width 8 height 8
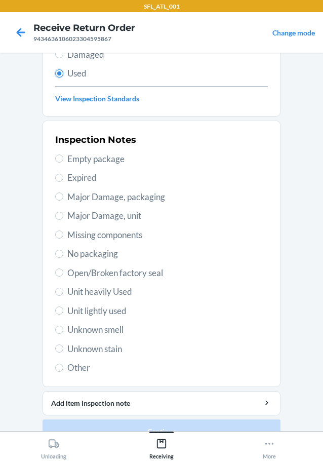
scroll to position [149, 0]
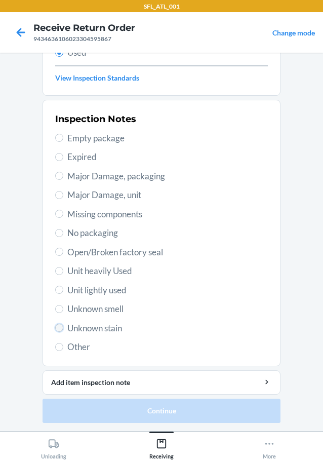
click at [55, 328] on input "Unknown stain" at bounding box center [59, 327] width 8 height 8
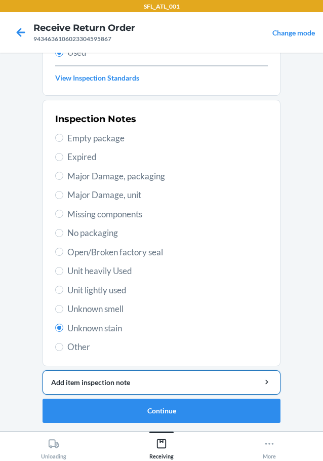
click at [59, 379] on div "Add item inspection note" at bounding box center [161, 382] width 221 height 11
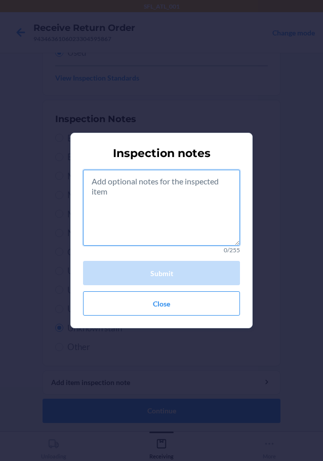
click at [142, 229] on textarea at bounding box center [161, 208] width 157 height 76
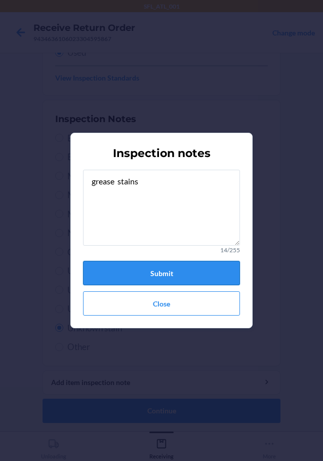
click at [141, 268] on button "Submit" at bounding box center [161, 273] width 157 height 24
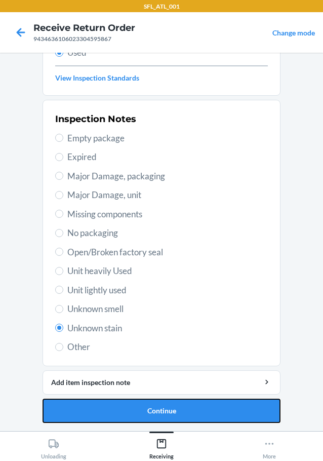
drag, startPoint x: 105, startPoint y: 411, endPoint x: 97, endPoint y: 419, distance: 11.5
click at [105, 413] on button "Continue" at bounding box center [162, 410] width 238 height 24
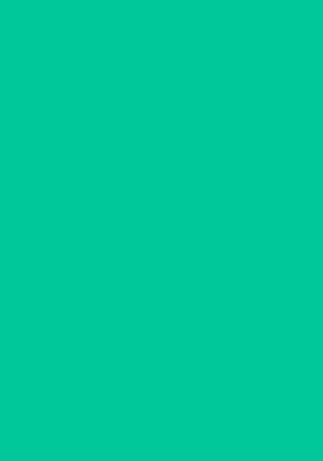
scroll to position [0, 0]
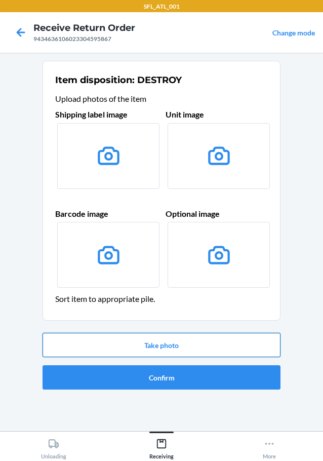
click at [112, 339] on button "Take photo" at bounding box center [162, 344] width 238 height 24
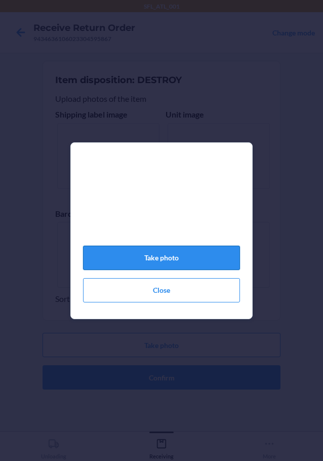
click at [166, 262] on button "Take photo" at bounding box center [161, 257] width 157 height 24
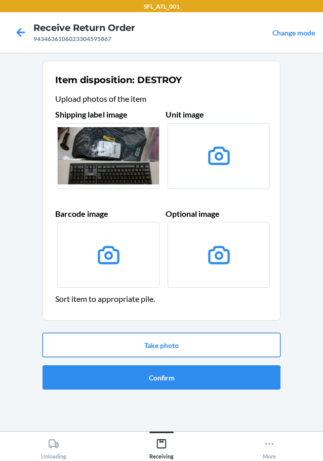
click at [159, 347] on button "Take photo" at bounding box center [162, 344] width 238 height 24
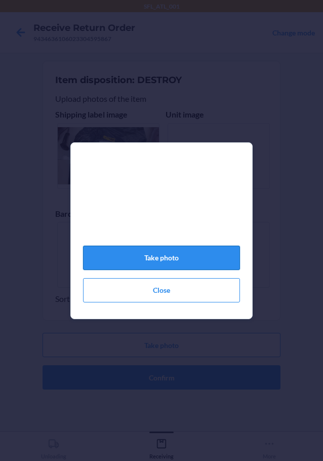
click at [181, 263] on button "Take photo" at bounding box center [161, 257] width 157 height 24
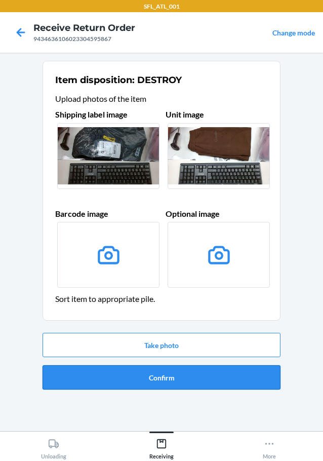
click at [153, 376] on button "Confirm" at bounding box center [162, 377] width 238 height 24
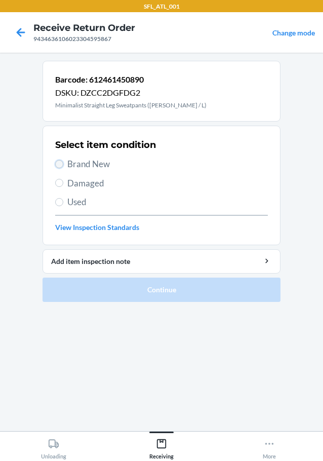
click at [59, 163] on input "Brand New" at bounding box center [59, 164] width 8 height 8
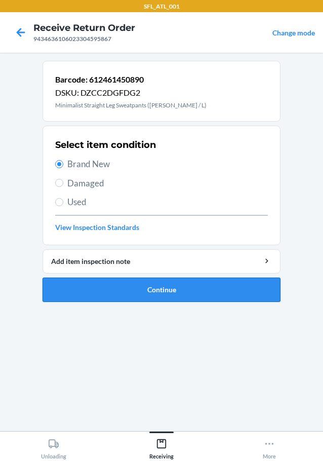
click at [80, 290] on button "Continue" at bounding box center [162, 289] width 238 height 24
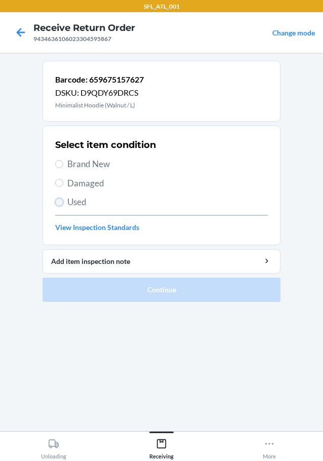
click at [61, 199] on input "Used" at bounding box center [59, 202] width 8 height 8
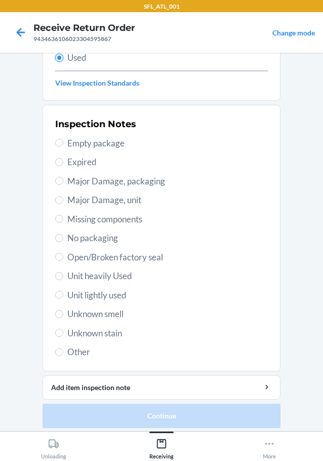
scroll to position [149, 0]
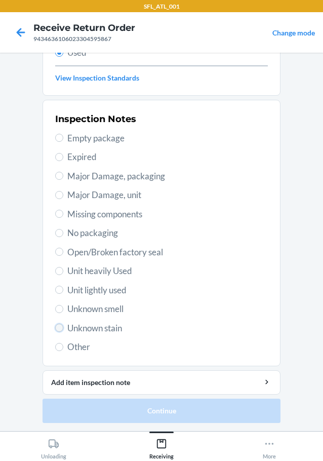
click at [58, 326] on input "Unknown stain" at bounding box center [59, 327] width 8 height 8
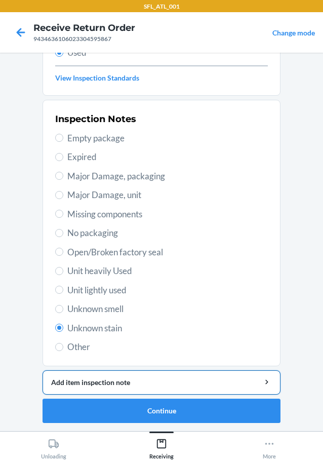
click at [77, 380] on div "Add item inspection note" at bounding box center [161, 382] width 221 height 11
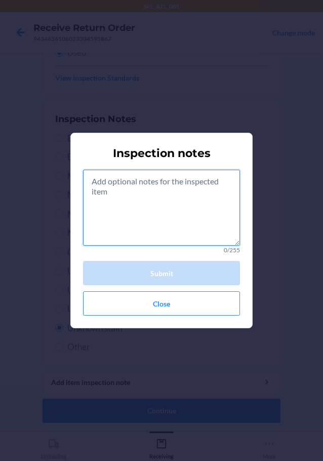
click at [120, 233] on textarea at bounding box center [161, 208] width 157 height 76
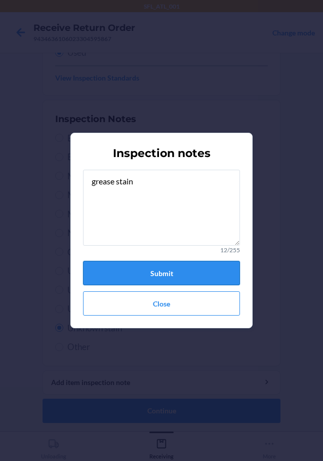
click at [121, 274] on button "Submit" at bounding box center [161, 273] width 157 height 24
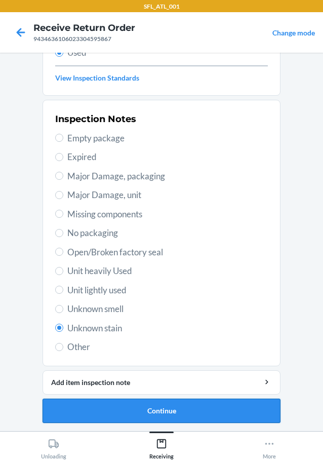
click at [159, 410] on button "Continue" at bounding box center [162, 410] width 238 height 24
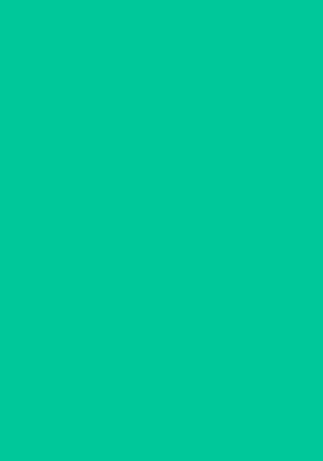
scroll to position [0, 0]
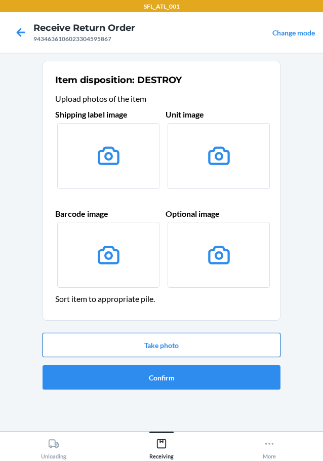
click at [144, 346] on button "Take photo" at bounding box center [162, 344] width 238 height 24
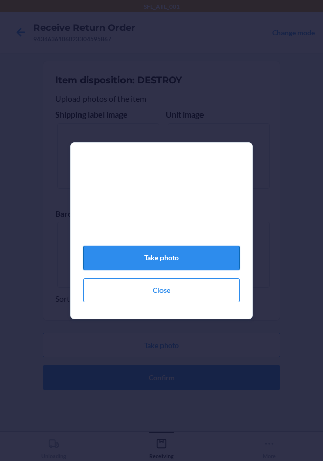
click at [173, 260] on button "Take photo" at bounding box center [161, 257] width 157 height 24
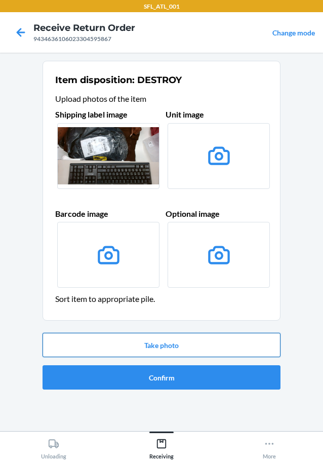
click at [184, 345] on button "Take photo" at bounding box center [162, 344] width 238 height 24
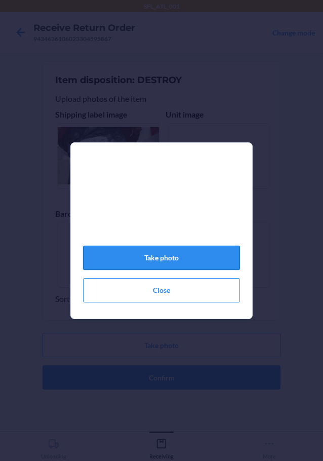
click at [177, 257] on button "Take photo" at bounding box center [161, 257] width 157 height 24
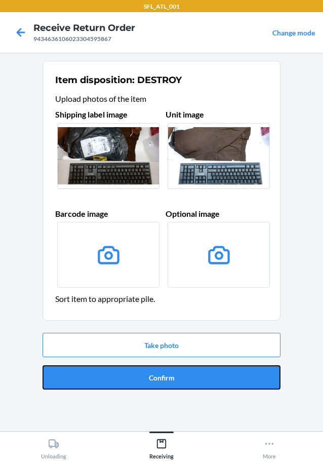
click at [135, 380] on button "Confirm" at bounding box center [162, 377] width 238 height 24
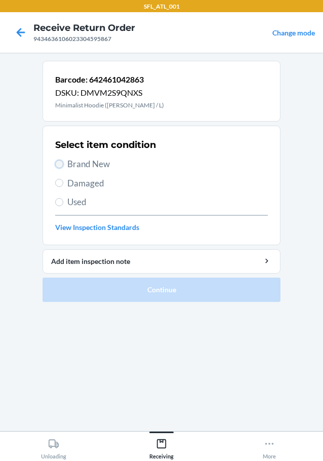
click at [62, 162] on input "Brand New" at bounding box center [59, 164] width 8 height 8
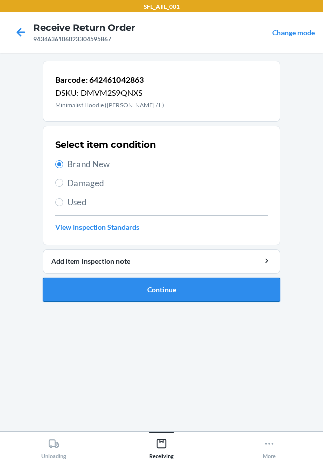
click at [97, 292] on button "Continue" at bounding box center [162, 289] width 238 height 24
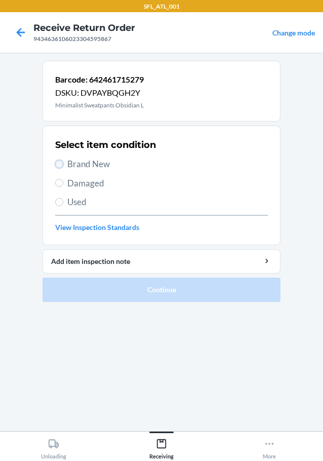
click at [59, 163] on input "Brand New" at bounding box center [59, 164] width 8 height 8
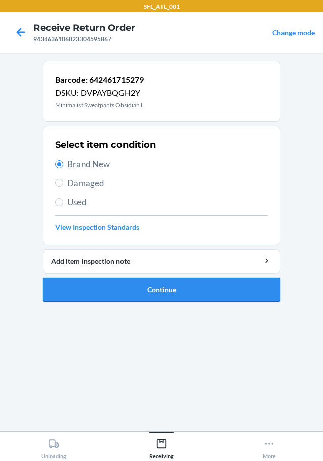
click at [98, 296] on button "Continue" at bounding box center [162, 289] width 238 height 24
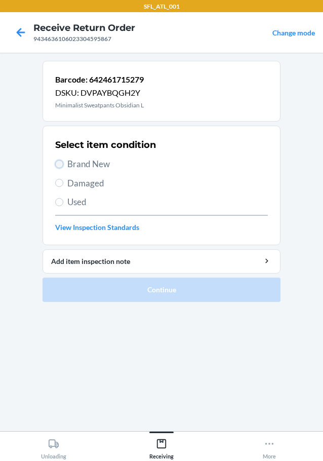
click at [60, 161] on input "Brand New" at bounding box center [59, 164] width 8 height 8
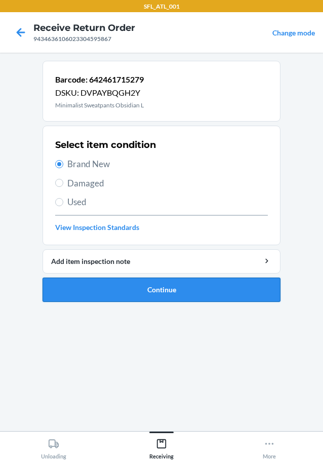
click at [88, 290] on button "Continue" at bounding box center [162, 289] width 238 height 24
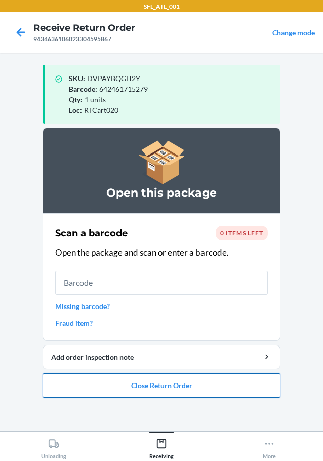
click at [136, 388] on button "Close Return Order" at bounding box center [162, 385] width 238 height 24
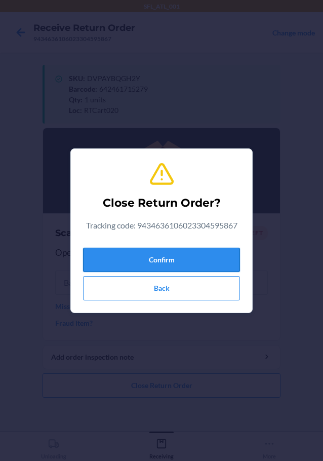
click at [159, 260] on button "Confirm" at bounding box center [161, 259] width 157 height 24
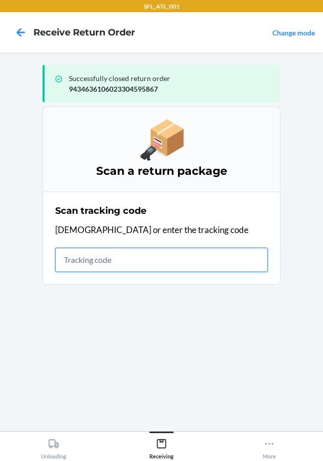
click at [103, 259] on input "text" at bounding box center [161, 259] width 213 height 24
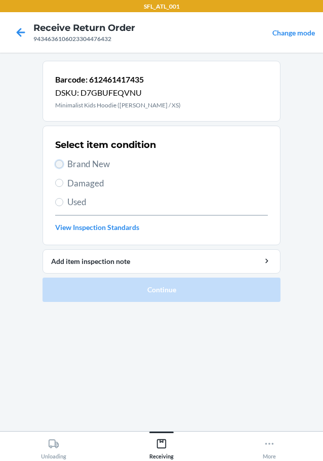
click at [61, 165] on input "Brand New" at bounding box center [59, 164] width 8 height 8
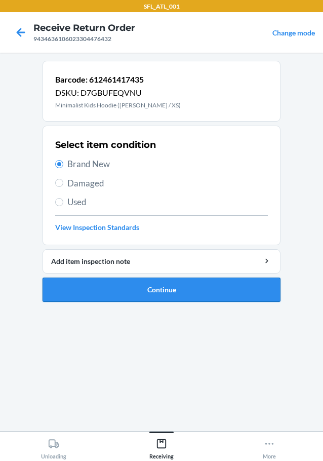
click at [107, 286] on button "Continue" at bounding box center [162, 289] width 238 height 24
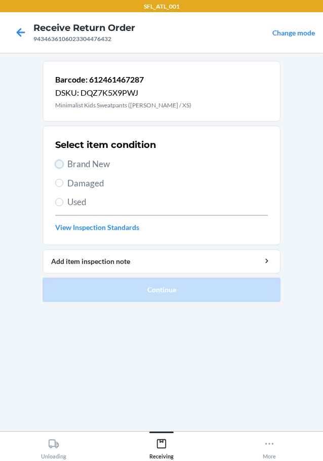
click at [59, 161] on input "Brand New" at bounding box center [59, 164] width 8 height 8
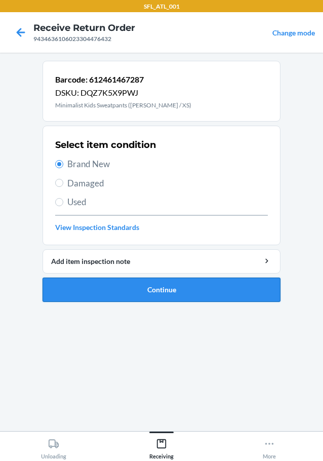
click at [94, 290] on button "Continue" at bounding box center [162, 289] width 238 height 24
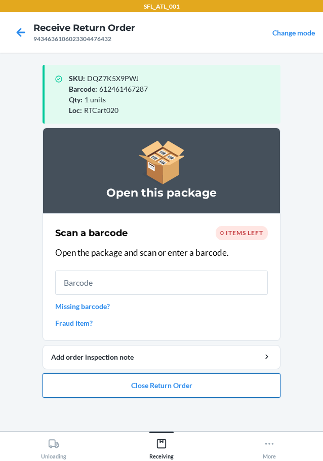
click at [148, 385] on button "Close Return Order" at bounding box center [162, 385] width 238 height 24
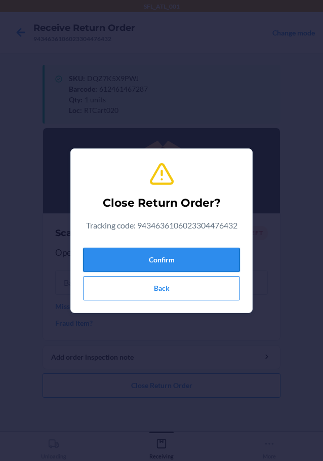
click at [125, 258] on button "Confirm" at bounding box center [161, 259] width 157 height 24
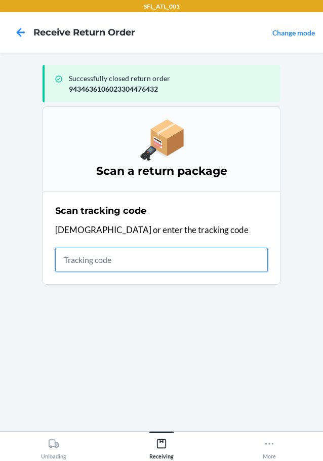
click at [174, 261] on input "text" at bounding box center [161, 259] width 213 height 24
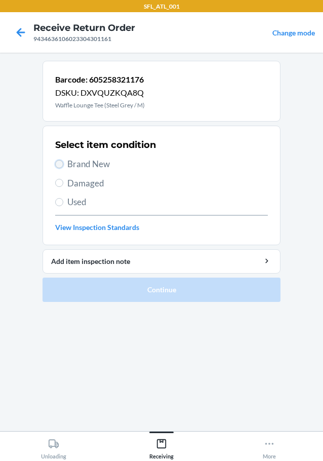
click at [62, 165] on input "Brand New" at bounding box center [59, 164] width 8 height 8
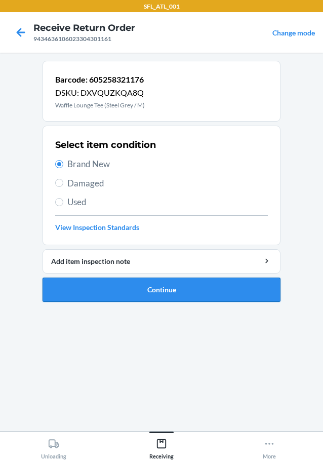
click at [98, 290] on button "Continue" at bounding box center [162, 289] width 238 height 24
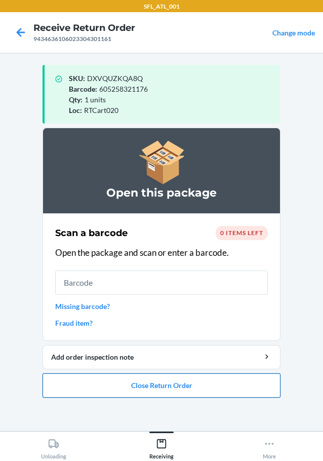
click at [215, 381] on button "Close Return Order" at bounding box center [162, 385] width 238 height 24
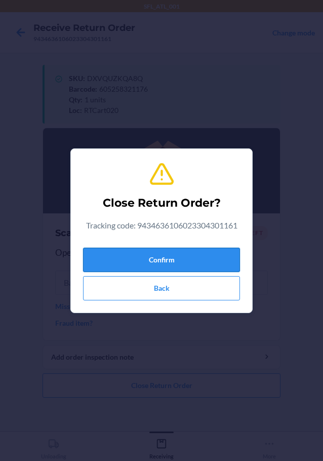
click at [144, 257] on button "Confirm" at bounding box center [161, 259] width 157 height 24
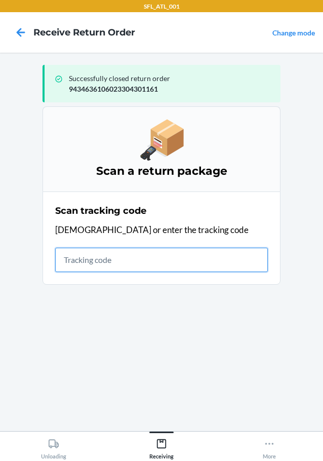
click at [81, 260] on input "text" at bounding box center [161, 259] width 213 height 24
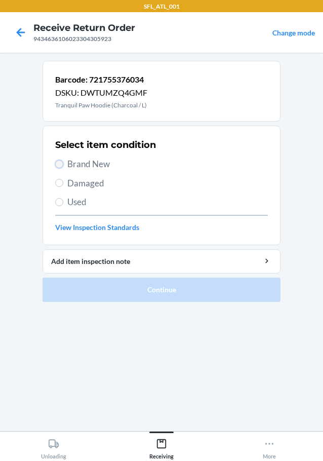
click at [57, 168] on input "Brand New" at bounding box center [59, 164] width 8 height 8
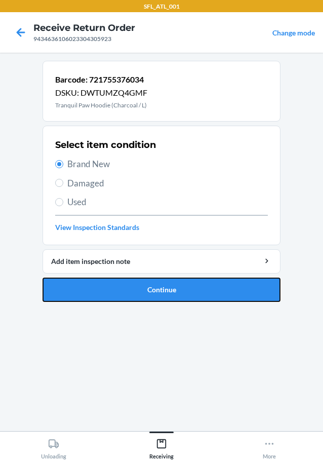
click at [100, 288] on button "Continue" at bounding box center [162, 289] width 238 height 24
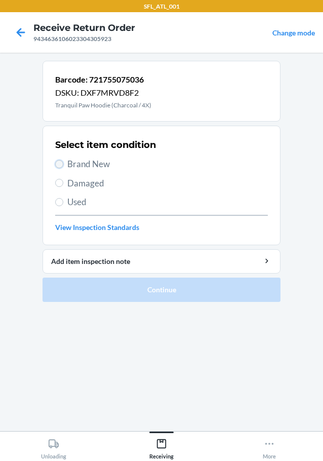
click at [62, 163] on input "Brand New" at bounding box center [59, 164] width 8 height 8
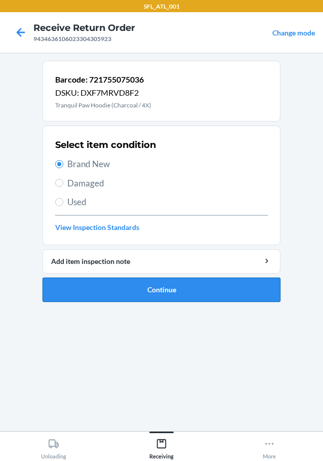
click at [132, 286] on button "Continue" at bounding box center [162, 289] width 238 height 24
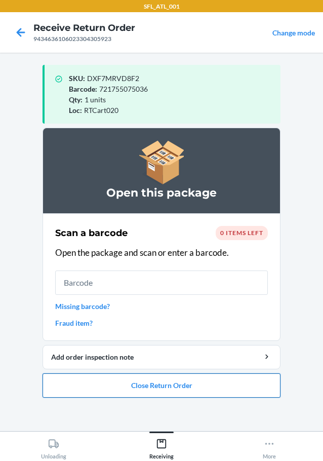
click at [114, 383] on button "Close Return Order" at bounding box center [162, 385] width 238 height 24
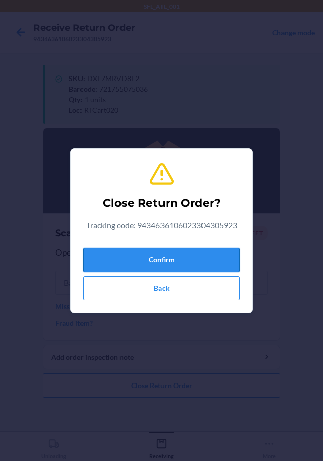
click at [157, 255] on button "Confirm" at bounding box center [161, 259] width 157 height 24
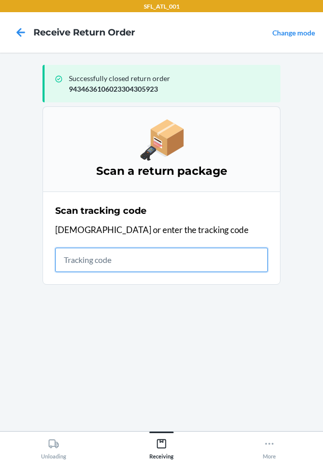
click at [149, 263] on input "text" at bounding box center [161, 259] width 213 height 24
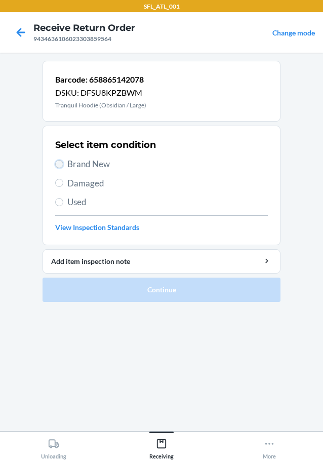
click at [60, 164] on input "Brand New" at bounding box center [59, 164] width 8 height 8
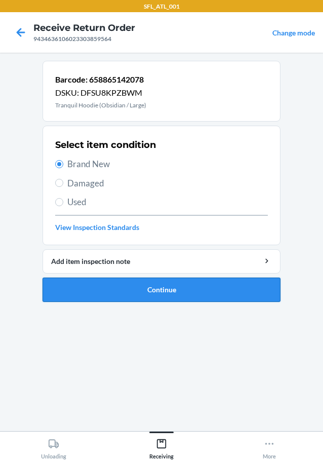
click at [112, 290] on button "Continue" at bounding box center [162, 289] width 238 height 24
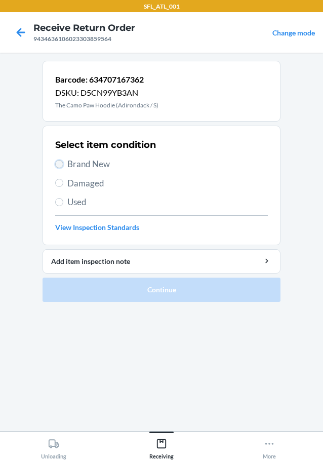
click at [58, 167] on input "Brand New" at bounding box center [59, 164] width 8 height 8
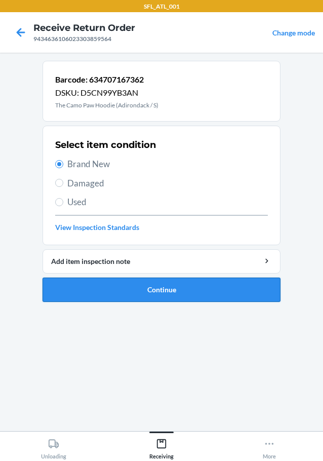
click at [68, 284] on button "Continue" at bounding box center [162, 289] width 238 height 24
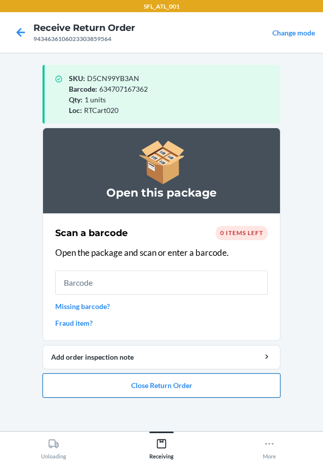
click at [86, 389] on button "Close Return Order" at bounding box center [162, 385] width 238 height 24
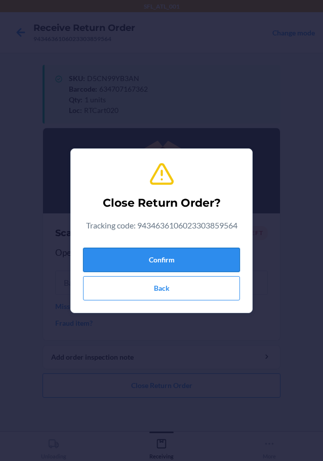
click at [127, 257] on button "Confirm" at bounding box center [161, 259] width 157 height 24
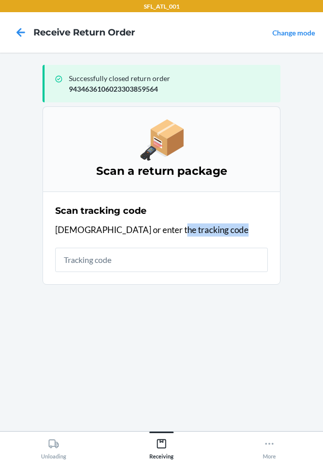
drag, startPoint x: 158, startPoint y: 247, endPoint x: 154, endPoint y: 253, distance: 6.9
click at [155, 253] on div "Scan tracking code Scan or enter the tracking code" at bounding box center [161, 238] width 213 height 74
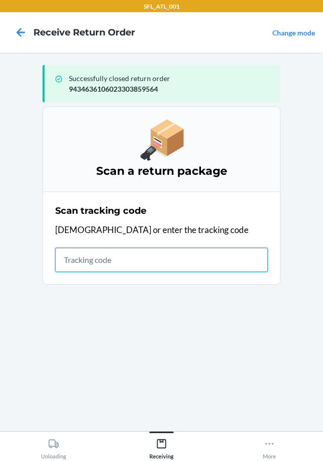
click at [137, 262] on input "text" at bounding box center [161, 259] width 213 height 24
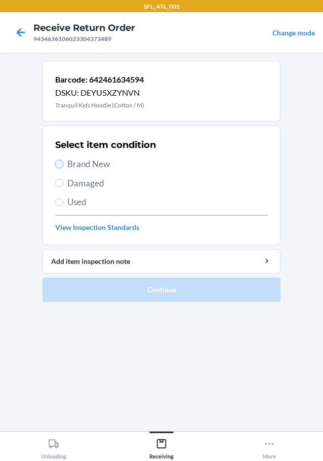
click at [62, 165] on input "Brand New" at bounding box center [59, 164] width 8 height 8
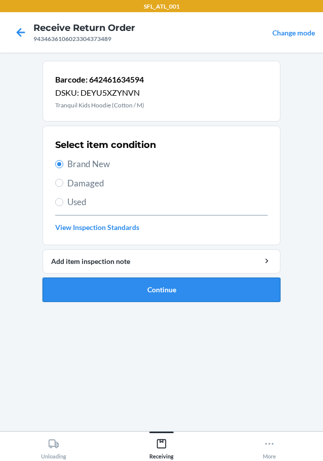
click at [87, 287] on button "Continue" at bounding box center [162, 289] width 238 height 24
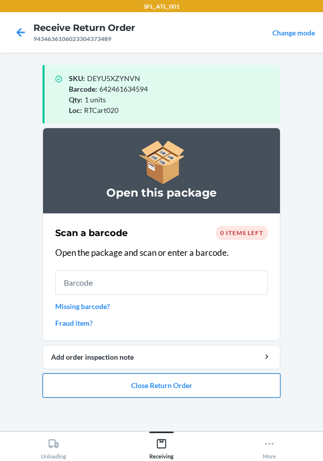
click at [121, 390] on button "Close Return Order" at bounding box center [162, 385] width 238 height 24
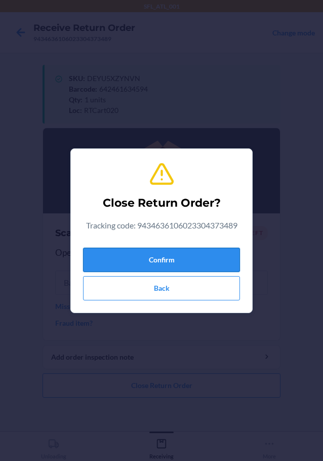
click at [168, 261] on button "Confirm" at bounding box center [161, 259] width 157 height 24
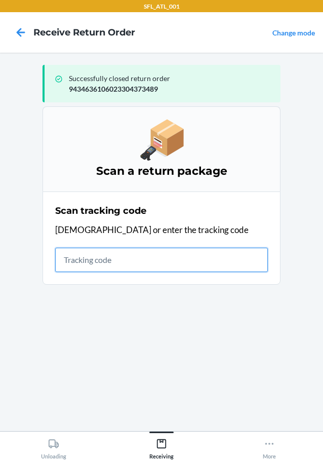
click at [108, 263] on input "text" at bounding box center [161, 259] width 213 height 24
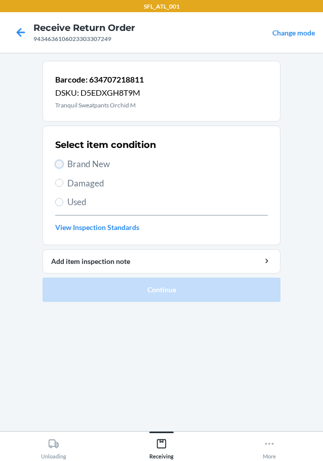
click at [58, 163] on input "Brand New" at bounding box center [59, 164] width 8 height 8
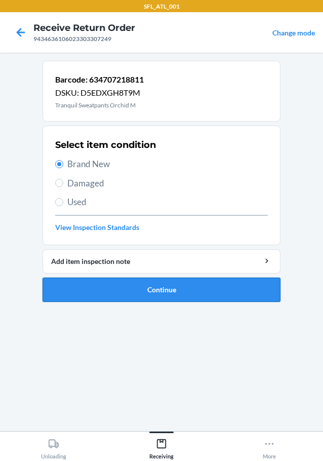
click at [81, 290] on button "Continue" at bounding box center [162, 289] width 238 height 24
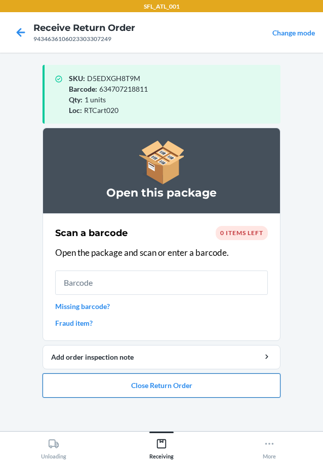
click at [161, 382] on button "Close Return Order" at bounding box center [162, 385] width 238 height 24
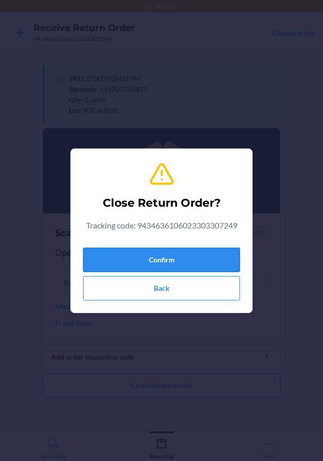
click at [156, 258] on button "Confirm" at bounding box center [161, 259] width 157 height 24
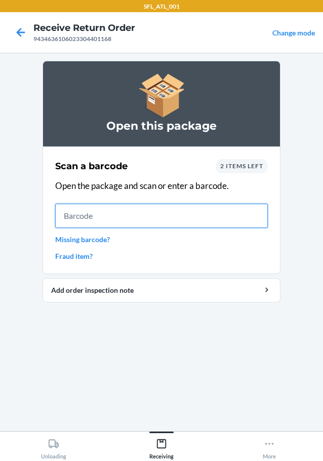
click at [106, 210] on input "text" at bounding box center [161, 215] width 213 height 24
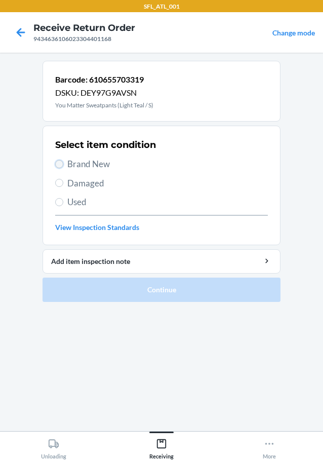
click at [59, 162] on input "Brand New" at bounding box center [59, 164] width 8 height 8
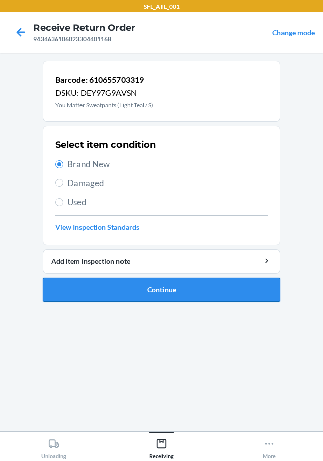
click at [106, 292] on button "Continue" at bounding box center [162, 289] width 238 height 24
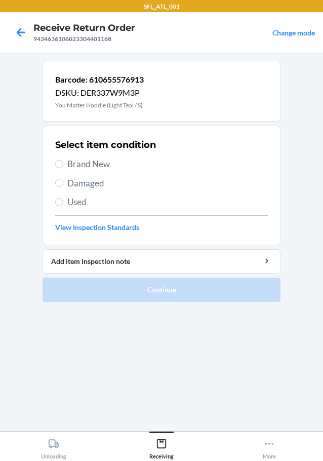
click at [56, 160] on label "Brand New" at bounding box center [161, 163] width 213 height 13
click at [56, 160] on input "Brand New" at bounding box center [59, 164] width 8 height 8
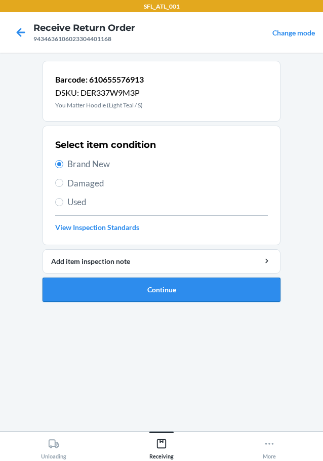
click at [124, 298] on button "Continue" at bounding box center [162, 289] width 238 height 24
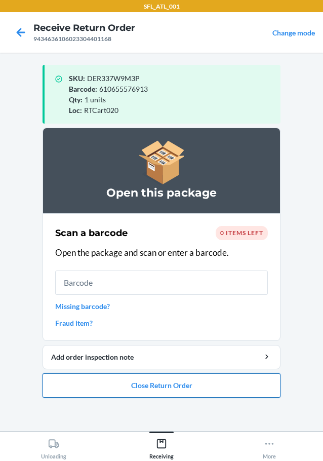
click at [119, 383] on button "Close Return Order" at bounding box center [162, 385] width 238 height 24
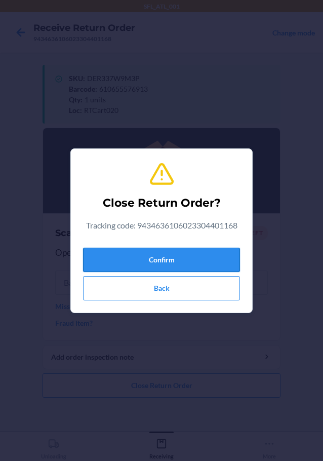
click at [115, 261] on button "Confirm" at bounding box center [161, 259] width 157 height 24
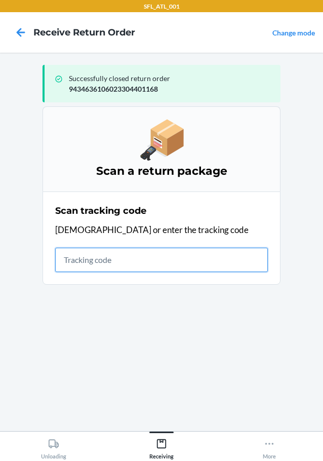
click at [90, 260] on input "text" at bounding box center [161, 259] width 213 height 24
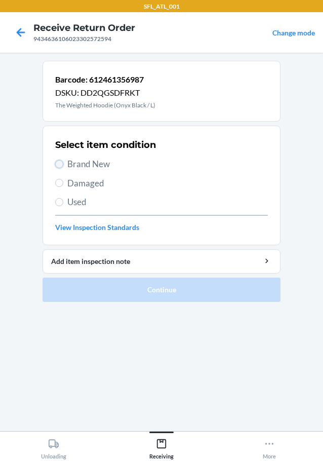
click at [60, 164] on input "Brand New" at bounding box center [59, 164] width 8 height 8
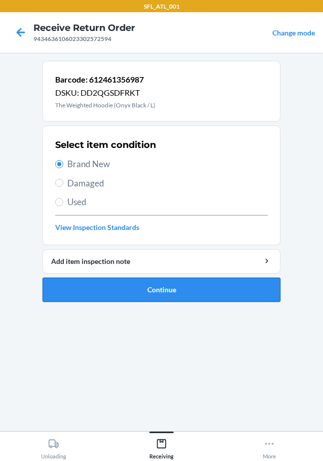
click at [86, 287] on button "Continue" at bounding box center [162, 289] width 238 height 24
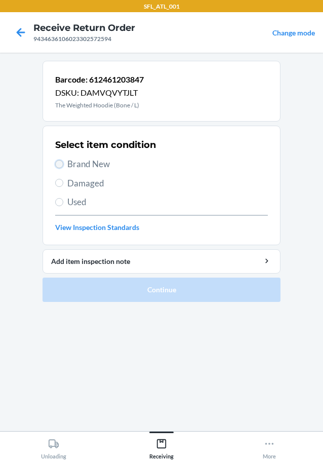
click at [63, 165] on input "Brand New" at bounding box center [59, 164] width 8 height 8
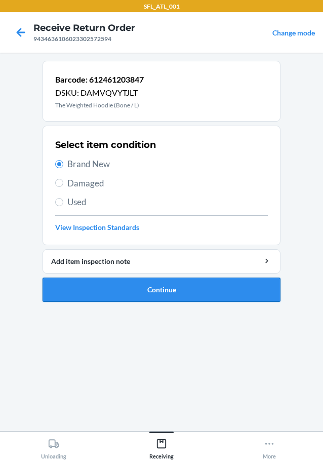
click at [94, 285] on button "Continue" at bounding box center [162, 289] width 238 height 24
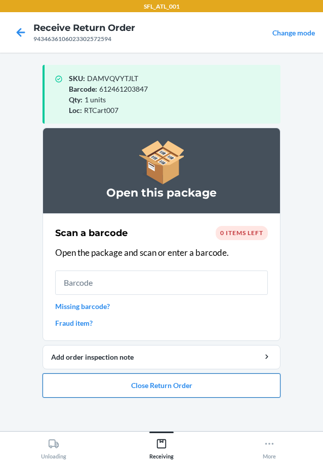
click at [134, 385] on button "Close Return Order" at bounding box center [162, 385] width 238 height 24
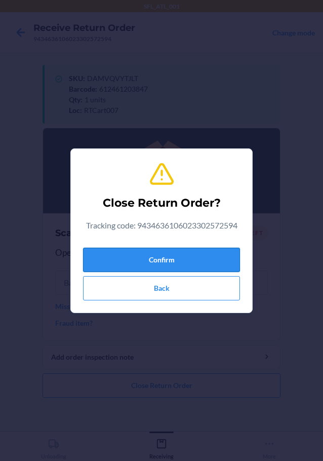
click at [154, 262] on button "Confirm" at bounding box center [161, 259] width 157 height 24
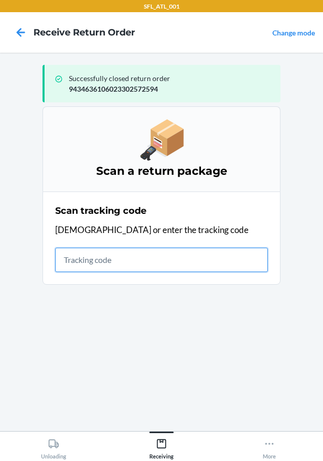
click at [88, 263] on input "text" at bounding box center [161, 259] width 213 height 24
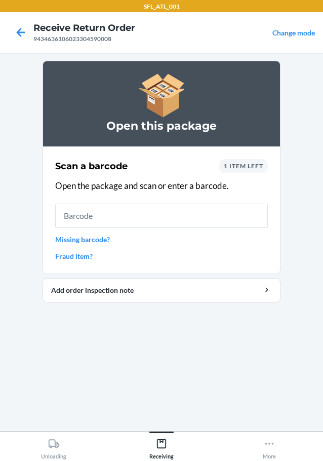
click at [93, 240] on link "Missing barcode?" at bounding box center [161, 239] width 213 height 11
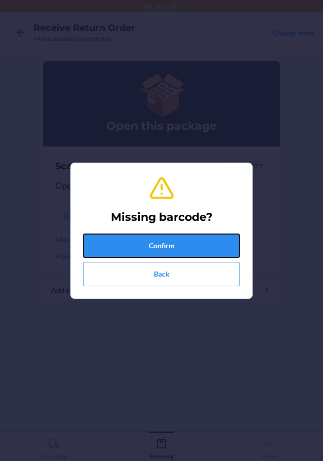
click at [108, 244] on button "Confirm" at bounding box center [161, 245] width 157 height 24
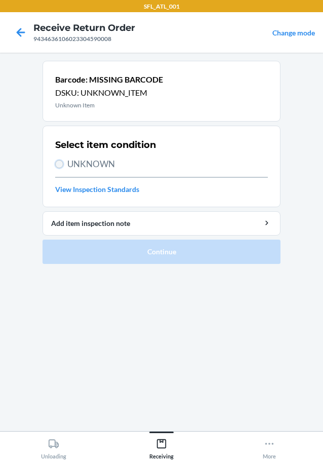
click at [58, 165] on input "UNKNOWN" at bounding box center [59, 164] width 8 height 8
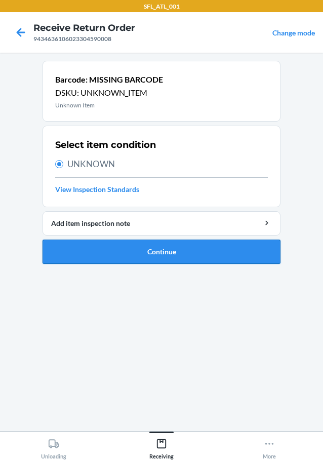
click at [96, 249] on button "Continue" at bounding box center [162, 251] width 238 height 24
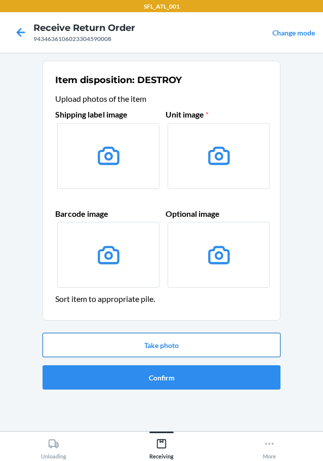
click at [110, 340] on button "Take photo" at bounding box center [162, 344] width 238 height 24
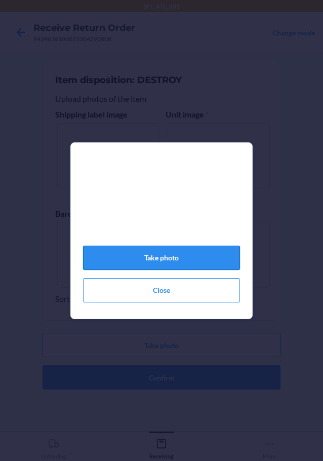
click at [183, 266] on button "Take photo" at bounding box center [161, 257] width 157 height 24
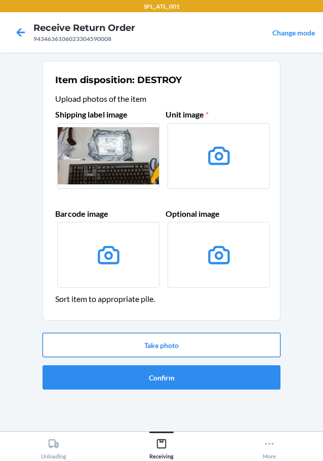
click at [179, 341] on button "Take photo" at bounding box center [162, 344] width 238 height 24
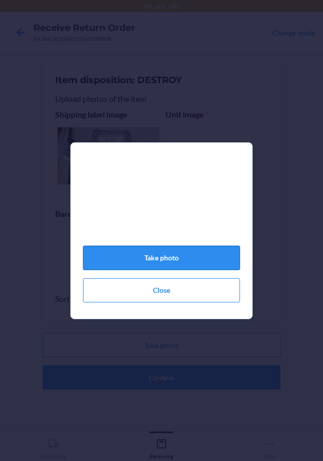
click at [175, 258] on button "Take photo" at bounding box center [161, 257] width 157 height 24
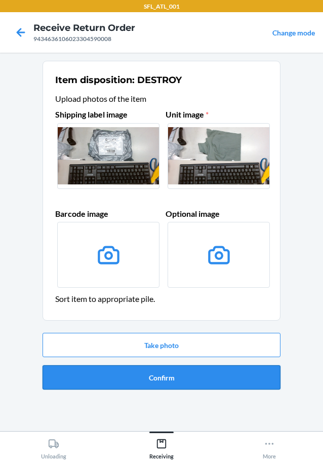
click at [173, 377] on button "Confirm" at bounding box center [162, 377] width 238 height 24
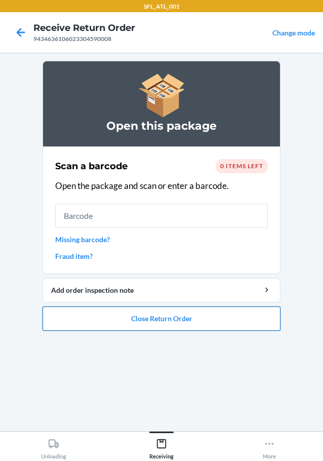
click at [184, 325] on button "Close Return Order" at bounding box center [162, 318] width 238 height 24
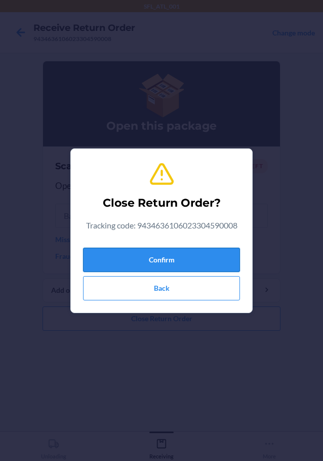
click at [168, 256] on button "Confirm" at bounding box center [161, 259] width 157 height 24
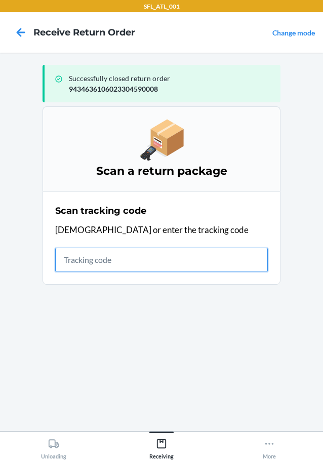
click at [135, 257] on input "text" at bounding box center [161, 259] width 213 height 24
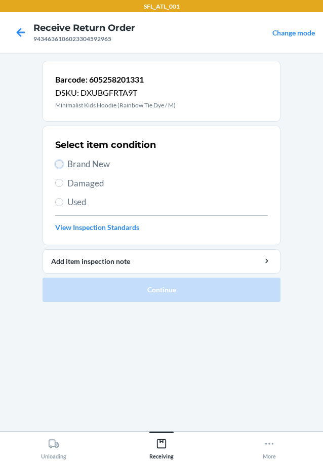
click at [60, 164] on input "Brand New" at bounding box center [59, 164] width 8 height 8
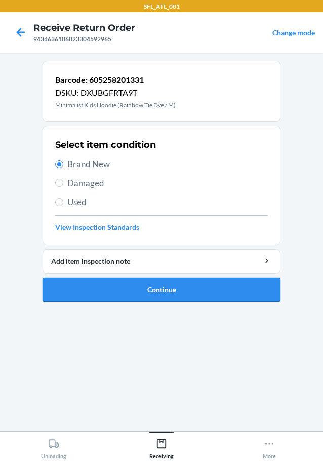
click at [121, 285] on button "Continue" at bounding box center [162, 289] width 238 height 24
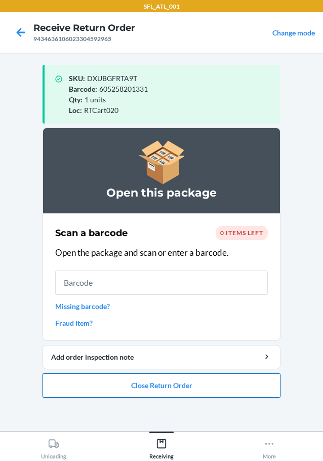
click at [148, 380] on button "Close Return Order" at bounding box center [162, 385] width 238 height 24
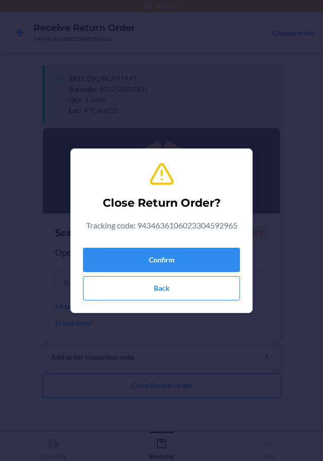
click at [182, 264] on button "Confirm" at bounding box center [161, 259] width 157 height 24
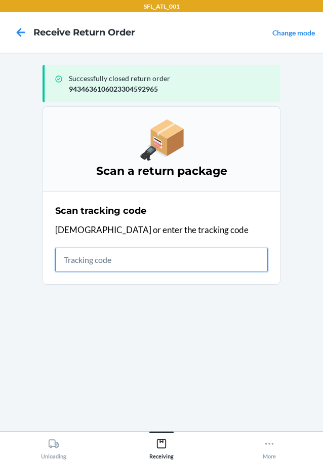
click at [101, 258] on input "text" at bounding box center [161, 259] width 213 height 24
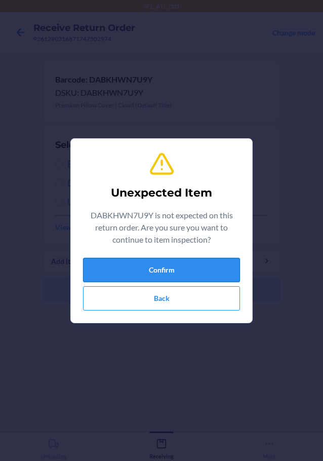
click at [118, 266] on button "Confirm" at bounding box center [161, 270] width 157 height 24
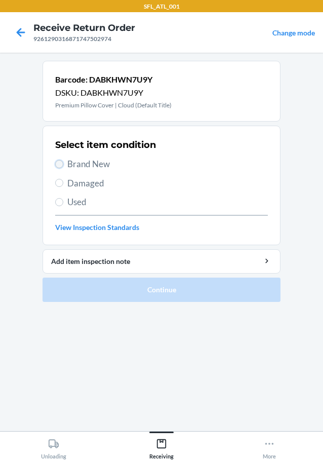
click at [63, 162] on input "Brand New" at bounding box center [59, 164] width 8 height 8
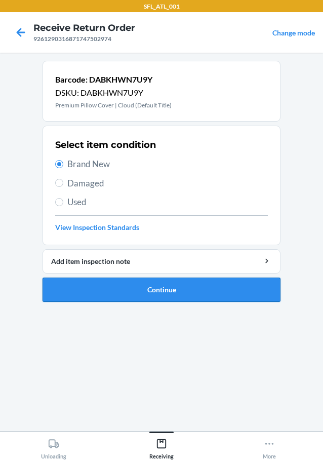
click at [99, 286] on button "Continue" at bounding box center [162, 289] width 238 height 24
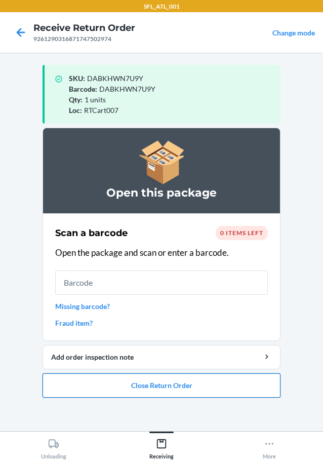
click at [110, 386] on button "Close Return Order" at bounding box center [162, 385] width 238 height 24
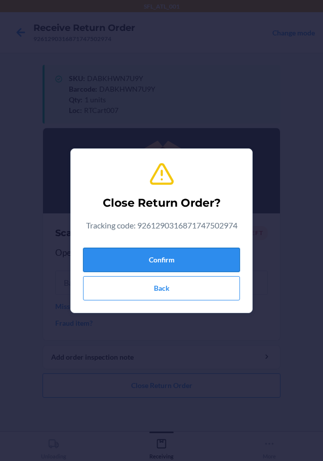
click at [196, 263] on button "Confirm" at bounding box center [161, 259] width 157 height 24
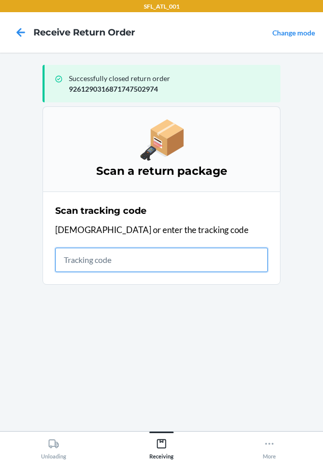
click at [123, 257] on input "text" at bounding box center [161, 259] width 213 height 24
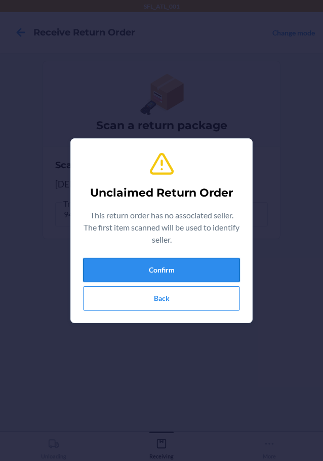
click at [131, 265] on button "Confirm" at bounding box center [161, 270] width 157 height 24
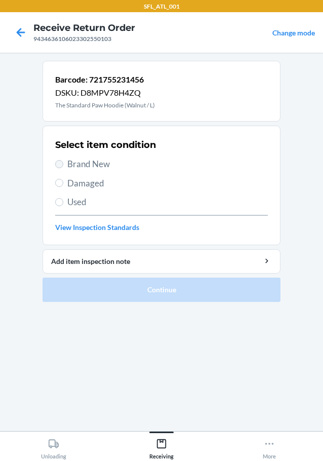
click at [63, 161] on label "Brand New" at bounding box center [161, 163] width 213 height 13
click at [63, 161] on input "Brand New" at bounding box center [59, 164] width 8 height 8
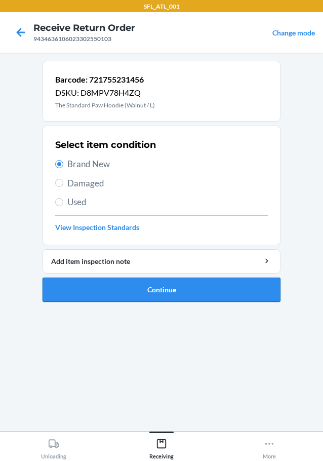
click at [89, 290] on button "Continue" at bounding box center [162, 289] width 238 height 24
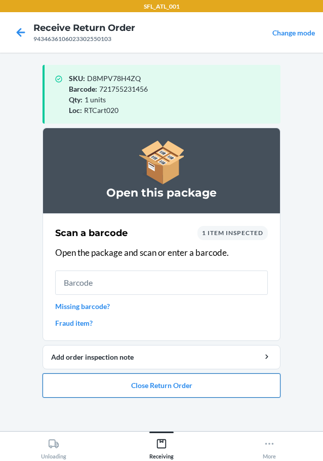
click at [83, 389] on button "Close Return Order" at bounding box center [162, 385] width 238 height 24
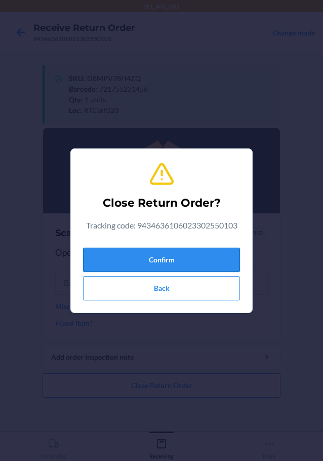
click at [133, 255] on button "Confirm" at bounding box center [161, 259] width 157 height 24
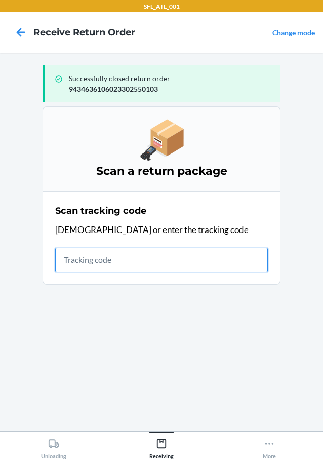
click at [153, 259] on input "text" at bounding box center [161, 259] width 213 height 24
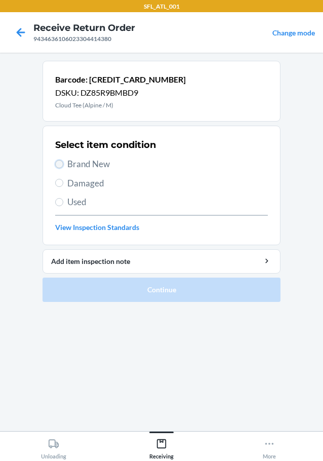
click at [60, 166] on input "Brand New" at bounding box center [59, 164] width 8 height 8
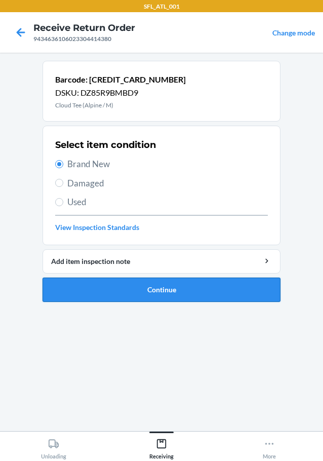
click at [76, 285] on button "Continue" at bounding box center [162, 289] width 238 height 24
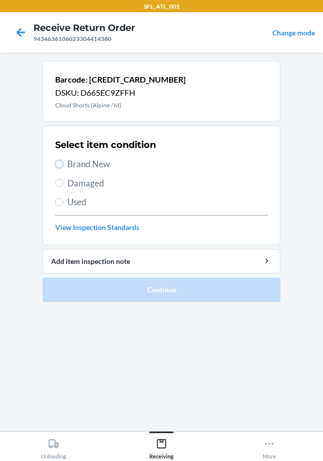
click at [60, 167] on input "Brand New" at bounding box center [59, 164] width 8 height 8
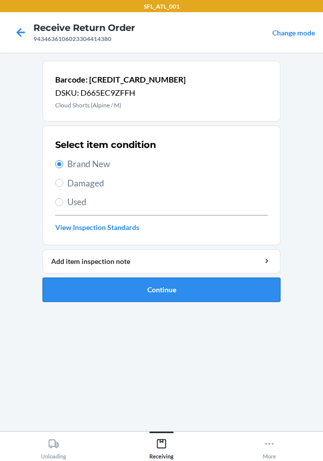
click at [86, 294] on button "Continue" at bounding box center [162, 289] width 238 height 24
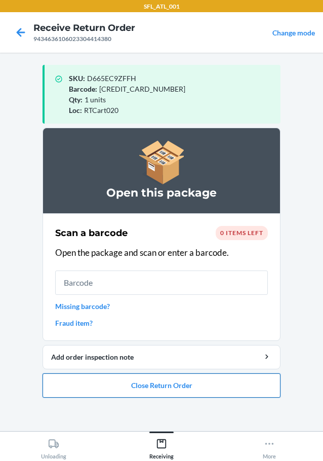
click at [129, 381] on button "Close Return Order" at bounding box center [162, 385] width 238 height 24
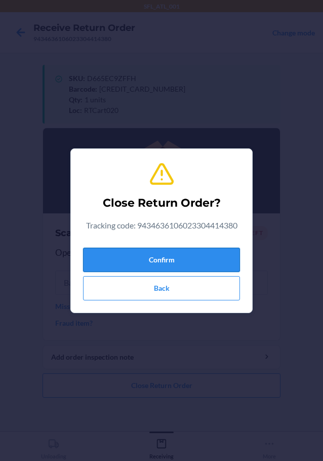
click at [172, 259] on button "Confirm" at bounding box center [161, 259] width 157 height 24
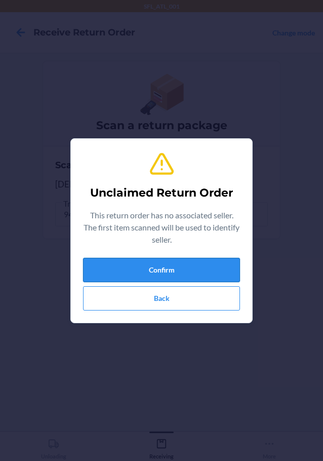
click at [122, 267] on button "Confirm" at bounding box center [161, 270] width 157 height 24
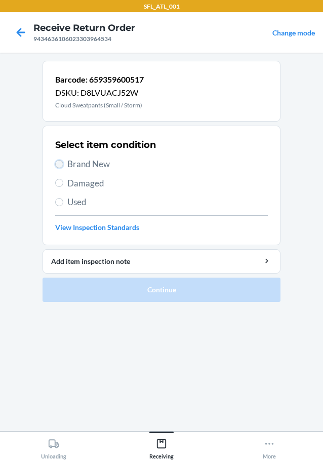
drag, startPoint x: 59, startPoint y: 164, endPoint x: 67, endPoint y: 229, distance: 65.8
click at [59, 164] on input "Brand New" at bounding box center [59, 164] width 8 height 8
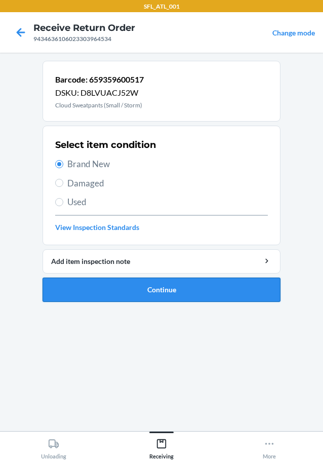
click at [80, 288] on button "Continue" at bounding box center [162, 289] width 238 height 24
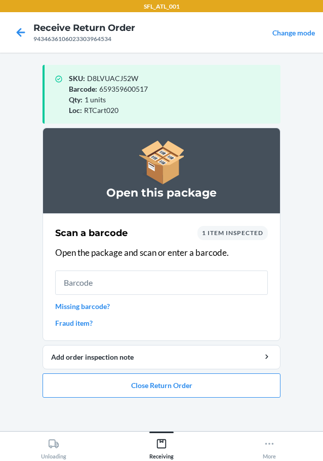
click at [109, 399] on section "Open this package Scan a barcode 1 item inspected Open the package and scan or …" at bounding box center [162, 275] width 238 height 295
click at [112, 388] on button "Close Return Order" at bounding box center [162, 385] width 238 height 24
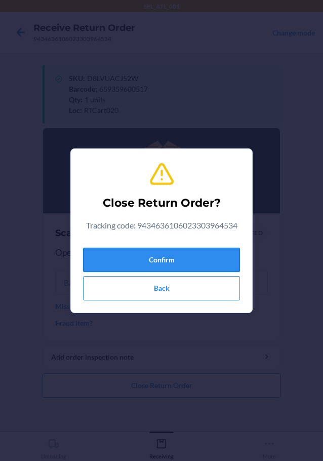
click at [176, 259] on button "Confirm" at bounding box center [161, 259] width 157 height 24
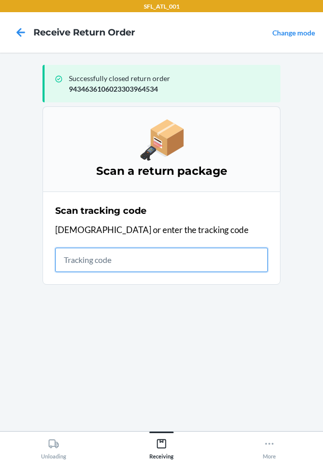
click at [131, 264] on input "text" at bounding box center [161, 259] width 213 height 24
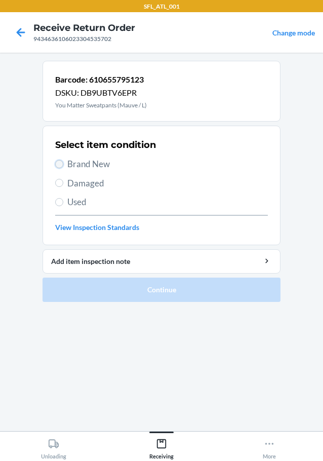
click at [61, 164] on input "Brand New" at bounding box center [59, 164] width 8 height 8
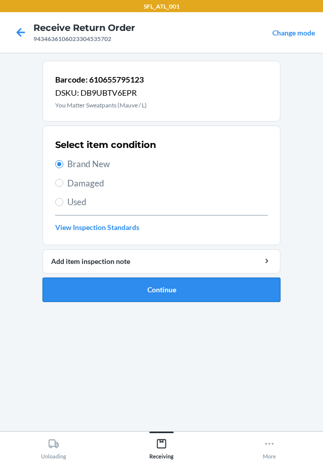
click at [126, 286] on button "Continue" at bounding box center [162, 289] width 238 height 24
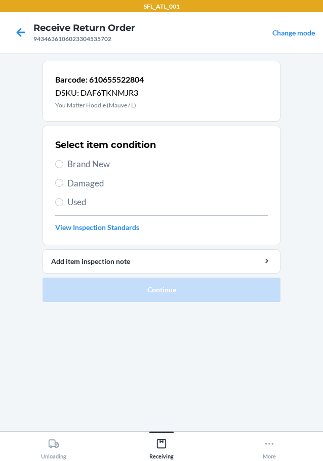
click at [60, 170] on label "Brand New" at bounding box center [161, 163] width 213 height 13
click at [60, 168] on input "Brand New" at bounding box center [59, 164] width 8 height 8
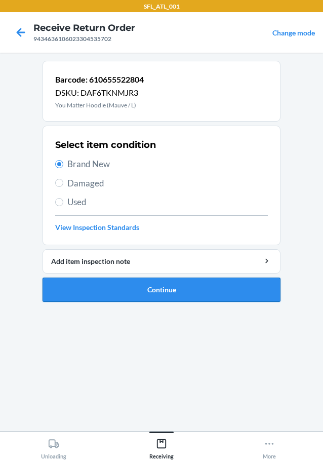
click at [126, 296] on button "Continue" at bounding box center [162, 289] width 238 height 24
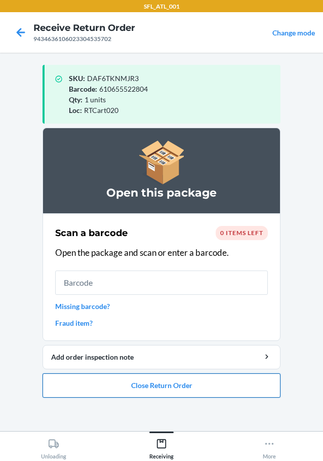
click at [171, 386] on button "Close Return Order" at bounding box center [162, 385] width 238 height 24
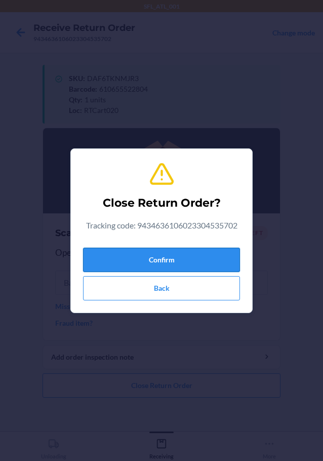
click at [221, 258] on button "Confirm" at bounding box center [161, 259] width 157 height 24
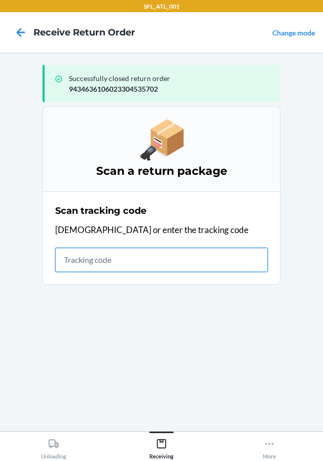
click at [92, 263] on input "text" at bounding box center [161, 259] width 213 height 24
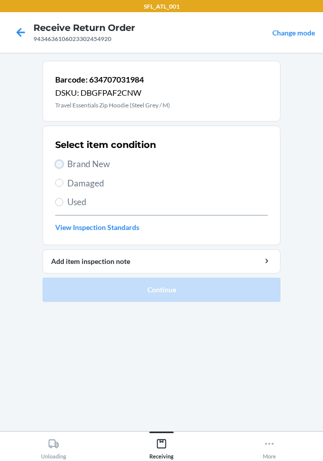
click at [61, 161] on input "Brand New" at bounding box center [59, 164] width 8 height 8
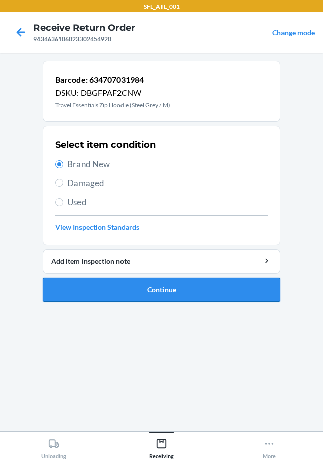
click at [164, 290] on button "Continue" at bounding box center [162, 289] width 238 height 24
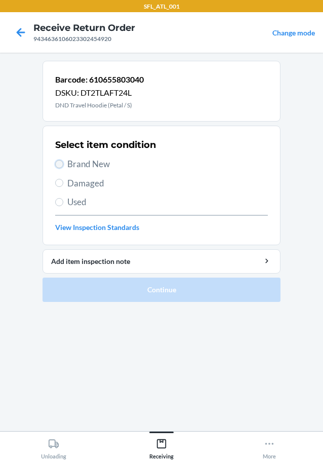
click at [59, 166] on input "Brand New" at bounding box center [59, 164] width 8 height 8
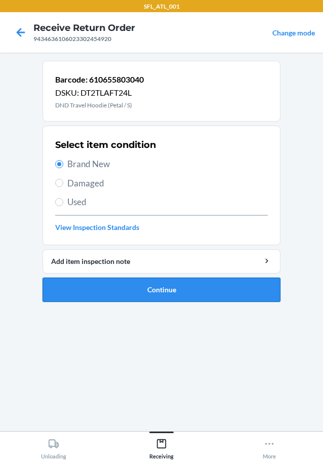
click at [91, 294] on button "Continue" at bounding box center [162, 289] width 238 height 24
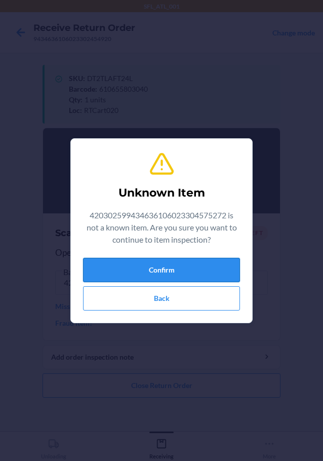
click at [134, 263] on button "Confirm" at bounding box center [161, 270] width 157 height 24
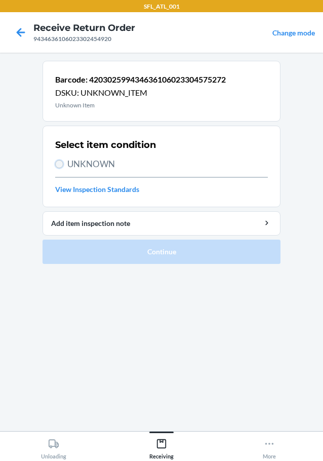
click at [62, 164] on input "UNKNOWN" at bounding box center [59, 164] width 8 height 8
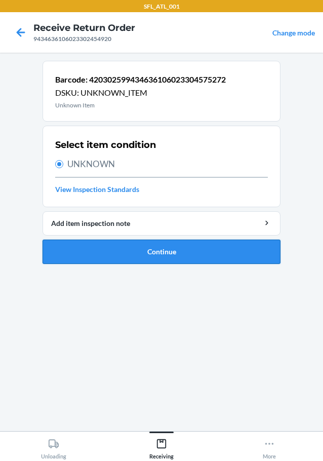
click at [86, 252] on button "Continue" at bounding box center [162, 251] width 238 height 24
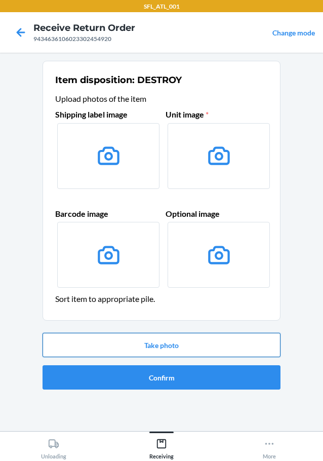
click at [141, 356] on button "Take photo" at bounding box center [162, 344] width 238 height 24
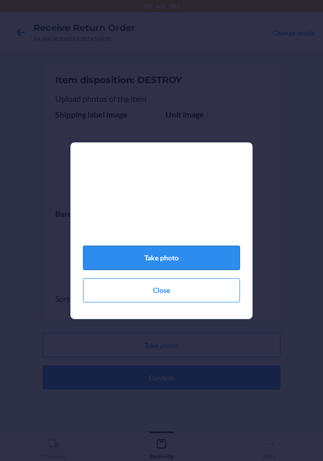
click at [197, 265] on button "Take photo" at bounding box center [161, 257] width 157 height 24
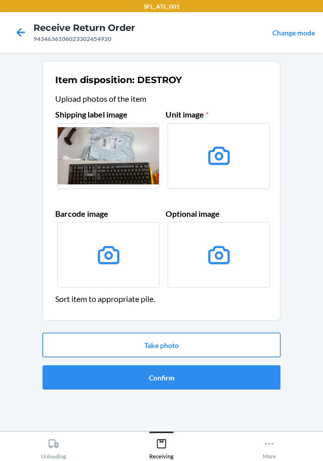
click at [158, 345] on button "Take photo" at bounding box center [162, 344] width 238 height 24
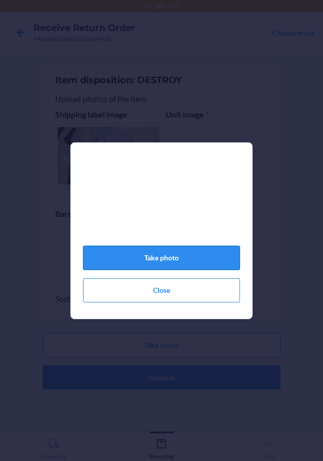
click at [209, 268] on button "Take photo" at bounding box center [161, 257] width 157 height 24
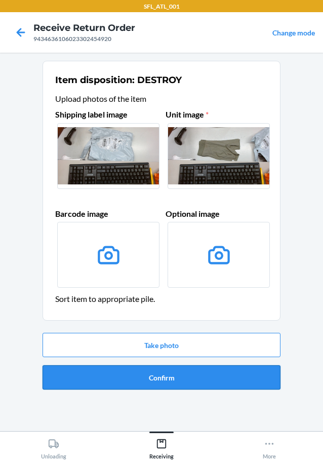
click at [163, 376] on button "Confirm" at bounding box center [162, 377] width 238 height 24
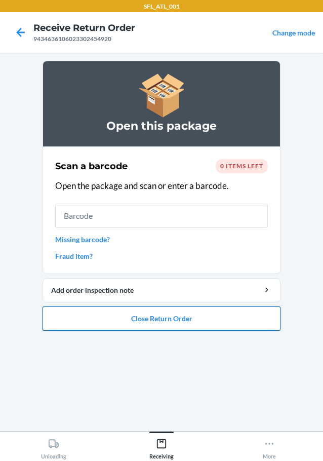
click at [123, 313] on button "Close Return Order" at bounding box center [162, 318] width 238 height 24
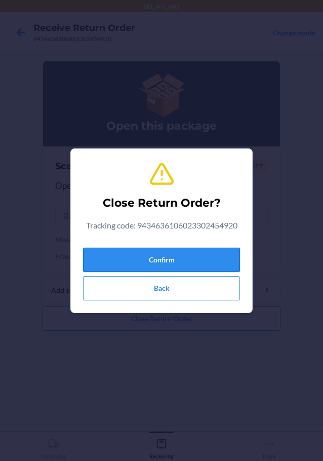
click at [113, 251] on button "Confirm" at bounding box center [161, 259] width 157 height 24
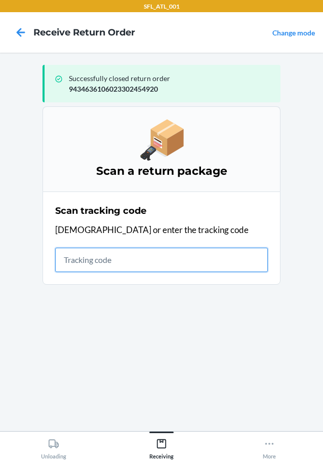
click at [179, 265] on input "text" at bounding box center [161, 259] width 213 height 24
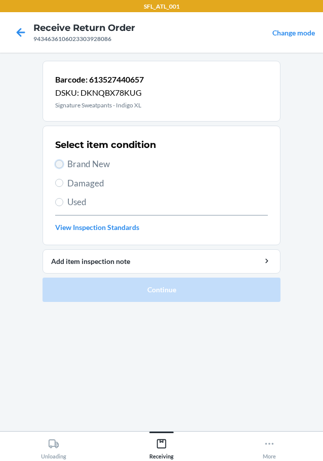
click at [57, 164] on input "Brand New" at bounding box center [59, 164] width 8 height 8
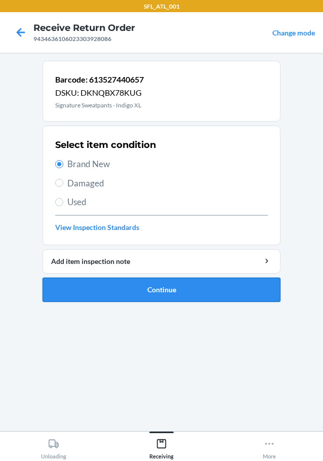
click at [100, 292] on button "Continue" at bounding box center [162, 289] width 238 height 24
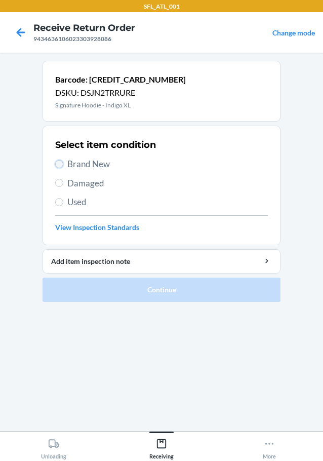
click at [59, 166] on input "Brand New" at bounding box center [59, 164] width 8 height 8
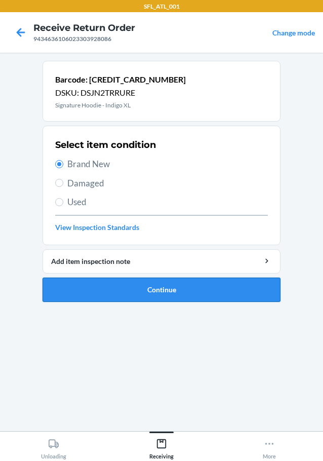
click at [115, 292] on button "Continue" at bounding box center [162, 289] width 238 height 24
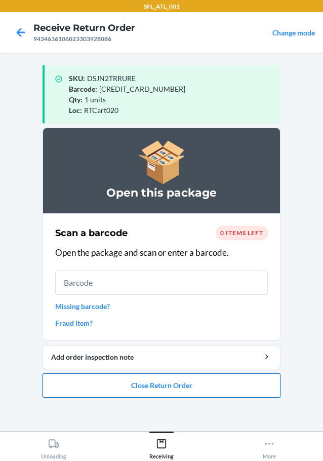
click at [84, 385] on button "Close Return Order" at bounding box center [162, 385] width 238 height 24
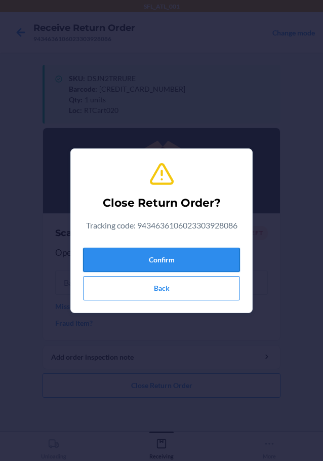
click at [123, 258] on button "Confirm" at bounding box center [161, 259] width 157 height 24
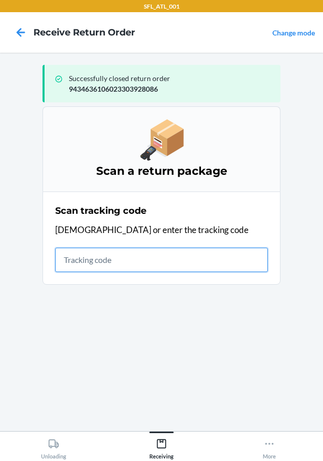
click at [92, 256] on input "text" at bounding box center [161, 259] width 213 height 24
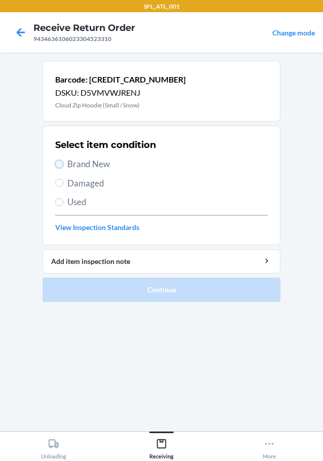
click at [59, 166] on input "Brand New" at bounding box center [59, 164] width 8 height 8
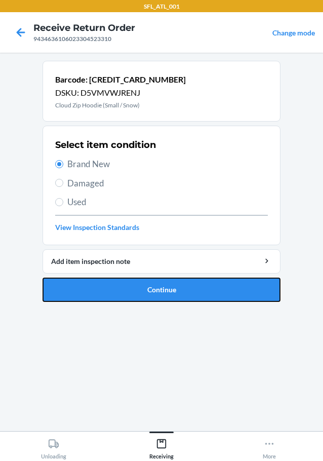
click at [114, 292] on button "Continue" at bounding box center [162, 289] width 238 height 24
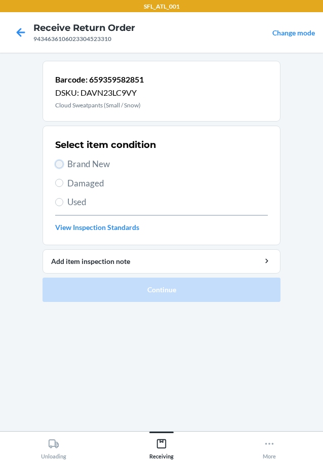
click at [61, 165] on input "Brand New" at bounding box center [59, 164] width 8 height 8
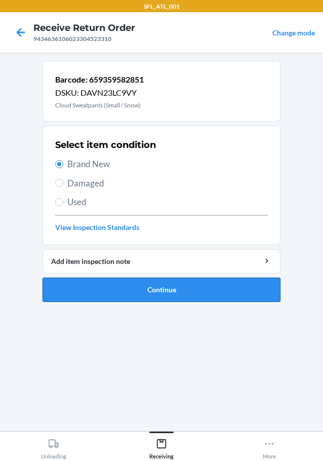
click at [118, 289] on button "Continue" at bounding box center [162, 289] width 238 height 24
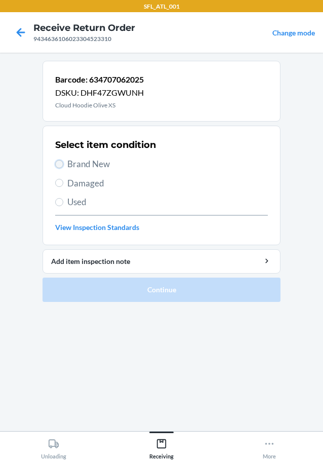
click at [61, 160] on input "Brand New" at bounding box center [59, 164] width 8 height 8
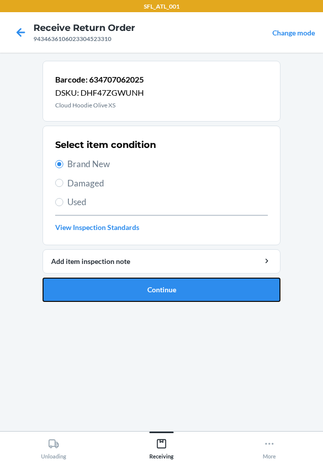
click at [102, 288] on button "Continue" at bounding box center [162, 289] width 238 height 24
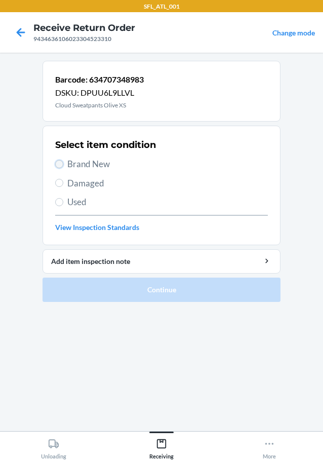
click at [59, 163] on input "Brand New" at bounding box center [59, 164] width 8 height 8
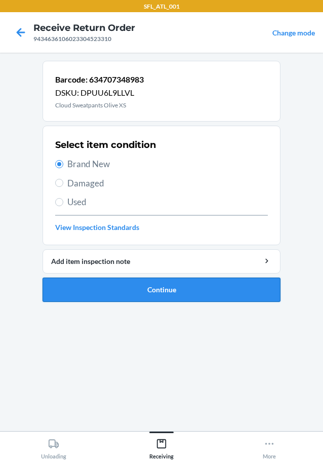
click at [84, 291] on button "Continue" at bounding box center [162, 289] width 238 height 24
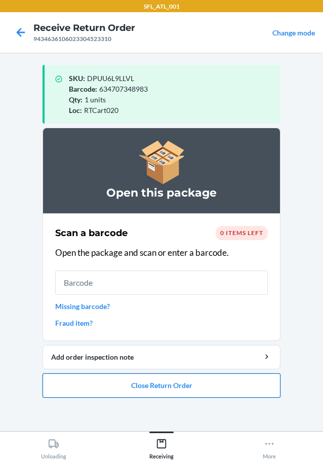
click at [127, 387] on button "Close Return Order" at bounding box center [162, 385] width 238 height 24
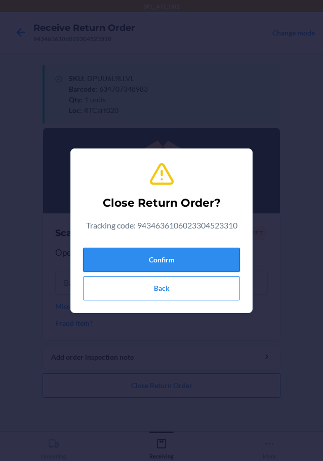
click at [133, 255] on button "Confirm" at bounding box center [161, 259] width 157 height 24
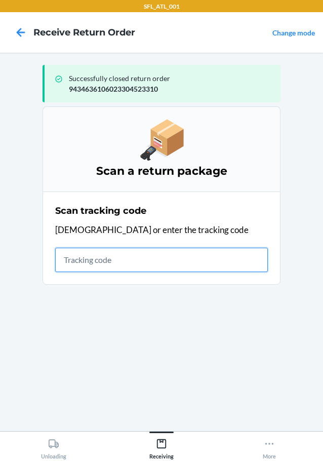
click at [221, 268] on input "text" at bounding box center [161, 259] width 213 height 24
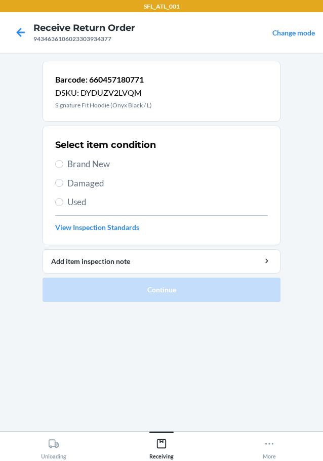
click at [57, 159] on label "Brand New" at bounding box center [161, 163] width 213 height 13
click at [57, 160] on input "Brand New" at bounding box center [59, 164] width 8 height 8
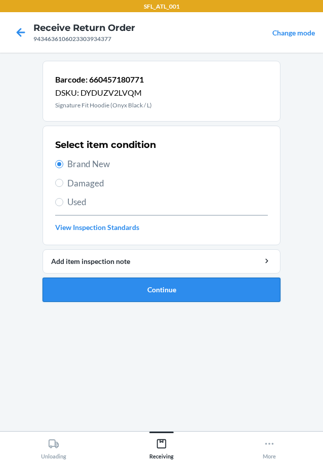
click at [76, 288] on button "Continue" at bounding box center [162, 289] width 238 height 24
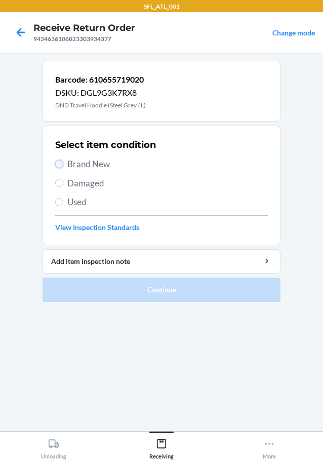
click at [62, 165] on input "Brand New" at bounding box center [59, 164] width 8 height 8
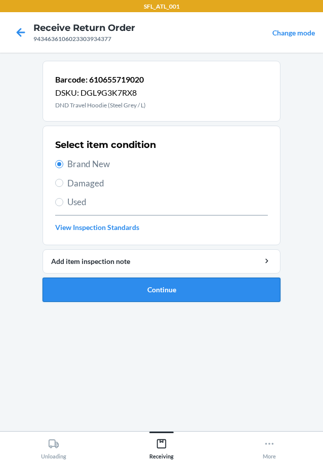
click at [79, 288] on button "Continue" at bounding box center [162, 289] width 238 height 24
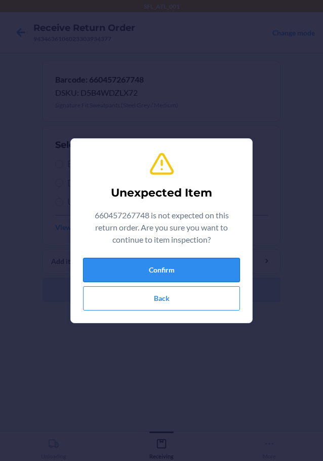
click at [182, 264] on button "Confirm" at bounding box center [161, 270] width 157 height 24
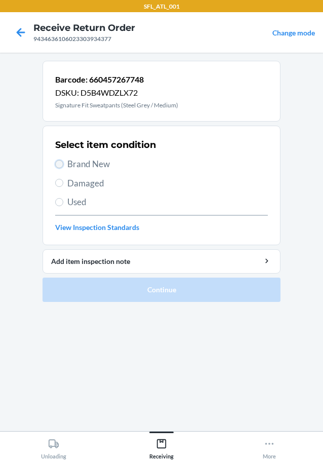
click at [61, 162] on input "Brand New" at bounding box center [59, 164] width 8 height 8
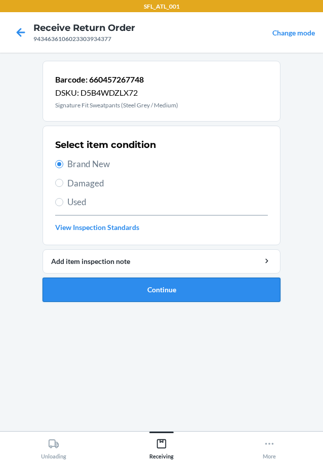
click at [74, 284] on button "Continue" at bounding box center [162, 289] width 238 height 24
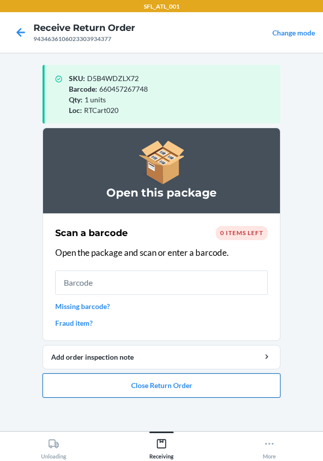
click at [231, 390] on button "Close Return Order" at bounding box center [162, 385] width 238 height 24
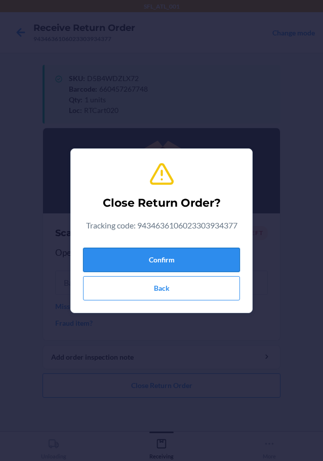
click at [183, 259] on button "Confirm" at bounding box center [161, 259] width 157 height 24
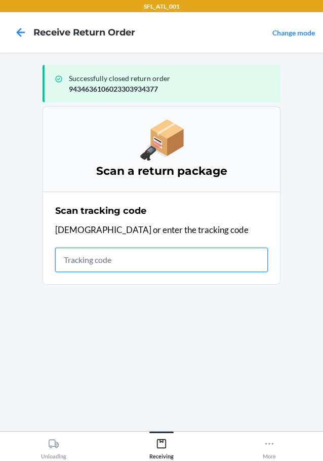
click at [112, 271] on input "text" at bounding box center [161, 259] width 213 height 24
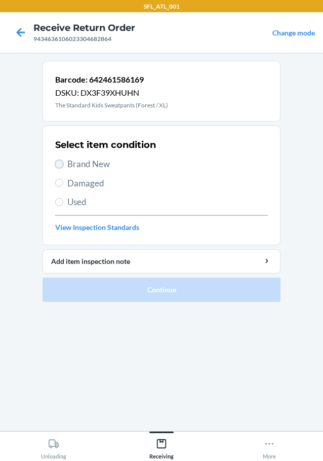
click at [60, 163] on input "Brand New" at bounding box center [59, 164] width 8 height 8
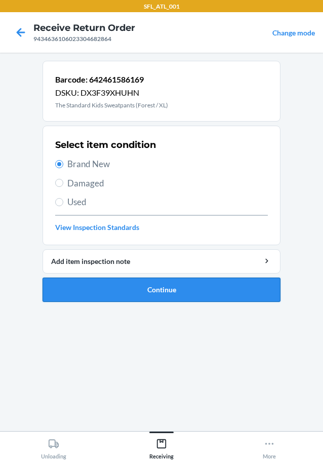
click at [115, 288] on button "Continue" at bounding box center [162, 289] width 238 height 24
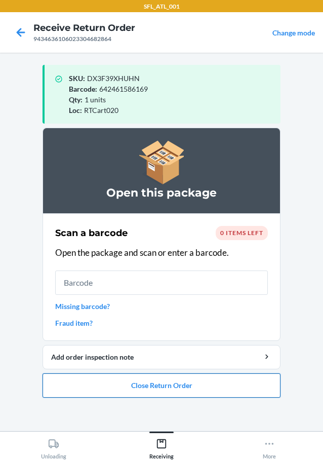
click at [112, 390] on button "Close Return Order" at bounding box center [162, 385] width 238 height 24
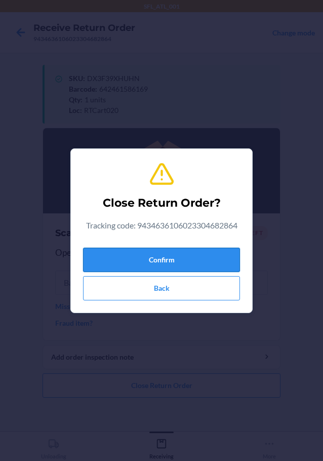
click at [168, 257] on button "Confirm" at bounding box center [161, 259] width 157 height 24
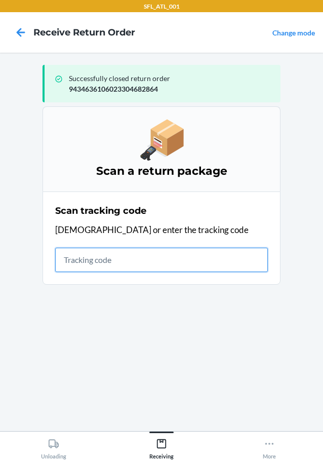
click at [107, 259] on input "text" at bounding box center [161, 259] width 213 height 24
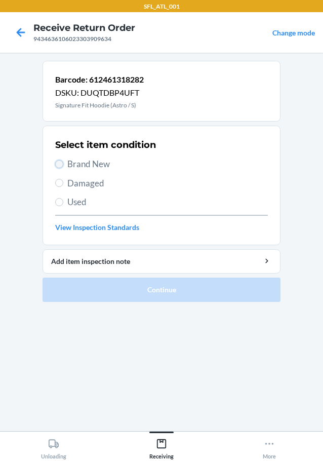
click at [58, 164] on input "Brand New" at bounding box center [59, 164] width 8 height 8
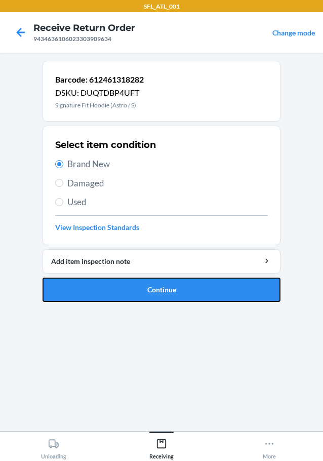
click at [84, 286] on button "Continue" at bounding box center [162, 289] width 238 height 24
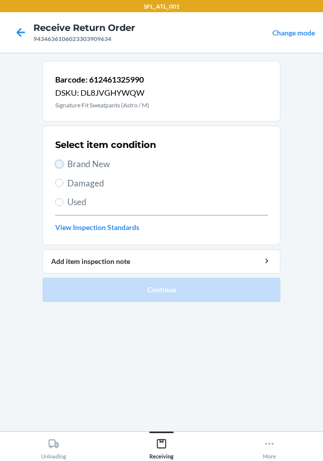
click at [59, 164] on input "Brand New" at bounding box center [59, 164] width 8 height 8
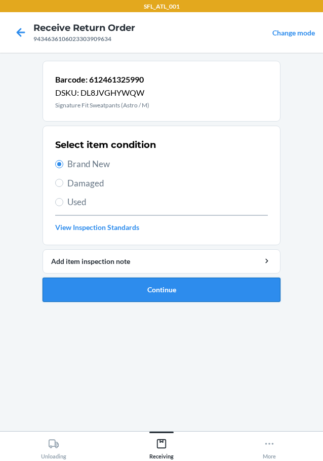
click at [103, 295] on button "Continue" at bounding box center [162, 289] width 238 height 24
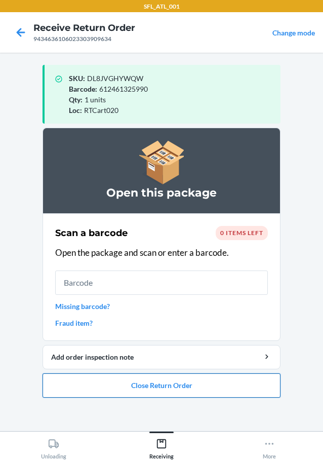
click at [183, 389] on button "Close Return Order" at bounding box center [162, 385] width 238 height 24
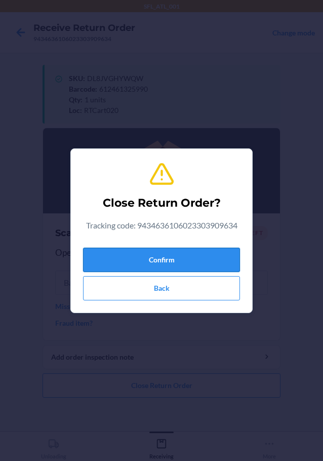
click at [186, 261] on button "Confirm" at bounding box center [161, 259] width 157 height 24
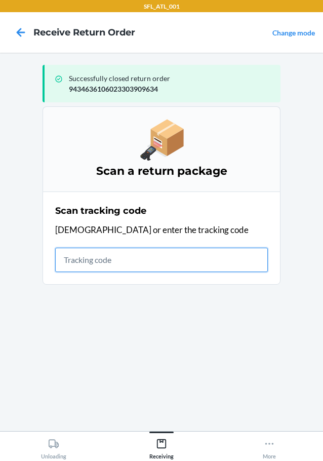
drag, startPoint x: 157, startPoint y: 255, endPoint x: 154, endPoint y: 262, distance: 7.5
click at [157, 255] on input "text" at bounding box center [161, 259] width 213 height 24
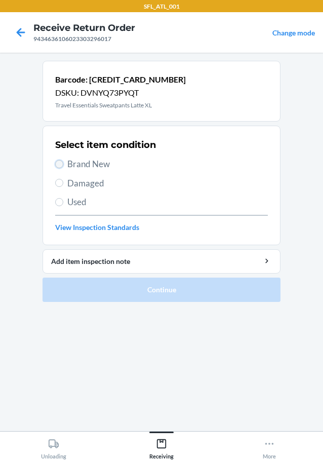
click at [58, 162] on input "Brand New" at bounding box center [59, 164] width 8 height 8
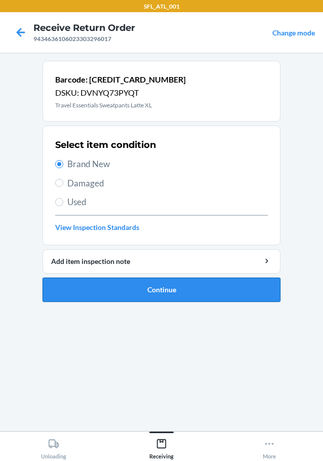
click at [86, 281] on button "Continue" at bounding box center [162, 289] width 238 height 24
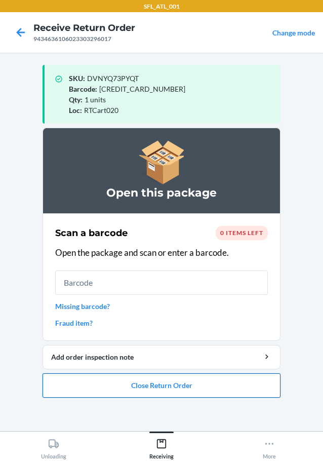
click at [114, 383] on button "Close Return Order" at bounding box center [162, 385] width 238 height 24
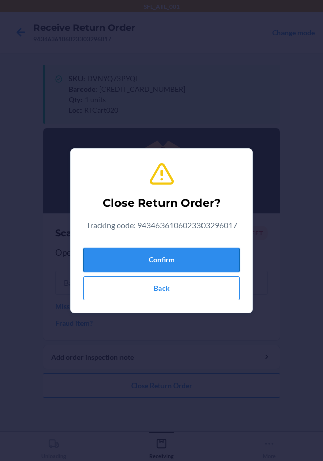
click at [127, 265] on button "Confirm" at bounding box center [161, 259] width 157 height 24
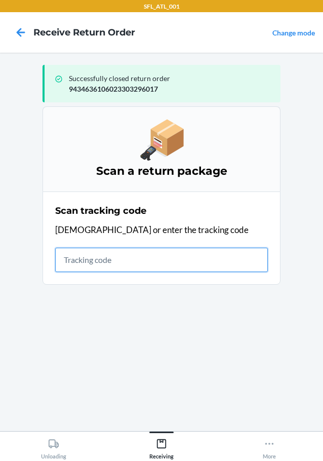
click at [128, 261] on input "text" at bounding box center [161, 259] width 213 height 24
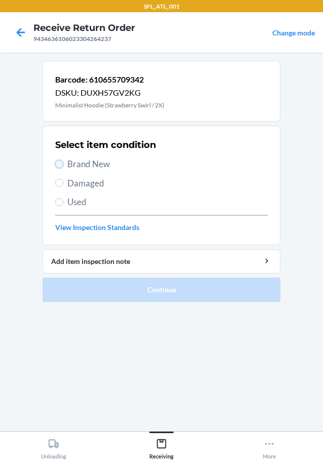
click at [60, 161] on input "Brand New" at bounding box center [59, 164] width 8 height 8
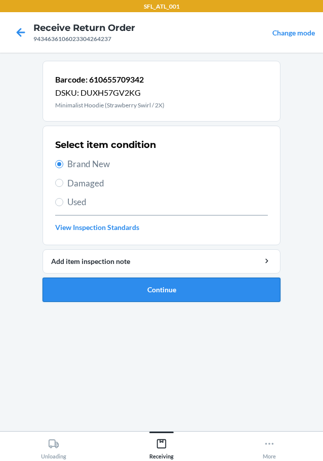
click at [107, 293] on button "Continue" at bounding box center [162, 289] width 238 height 24
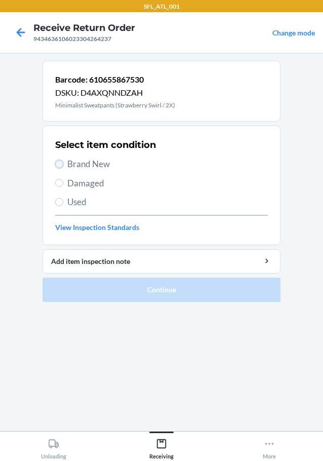
click at [60, 164] on input "Brand New" at bounding box center [59, 164] width 8 height 8
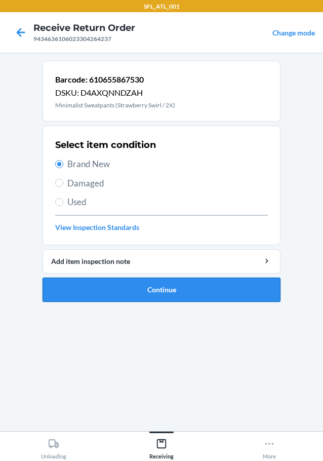
click at [90, 294] on button "Continue" at bounding box center [162, 289] width 238 height 24
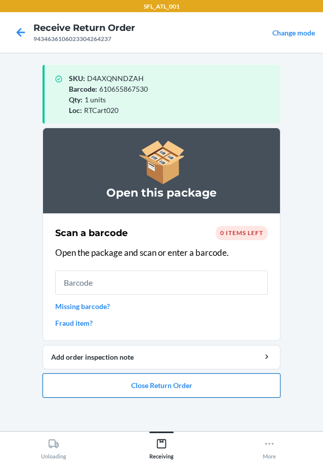
click at [132, 395] on button "Close Return Order" at bounding box center [162, 385] width 238 height 24
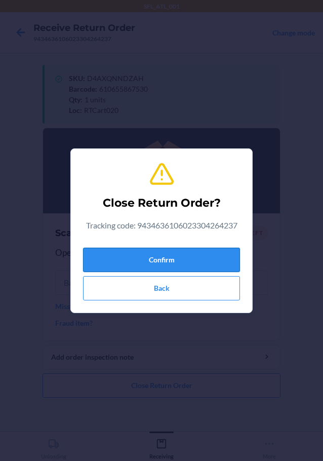
click at [173, 261] on button "Confirm" at bounding box center [161, 259] width 157 height 24
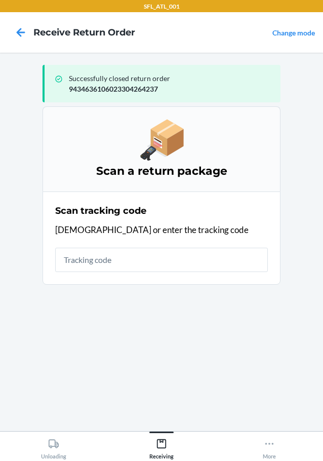
click at [179, 362] on section "Scan a return package Scan tracking code Scan or enter the tracking code" at bounding box center [162, 264] width 238 height 316
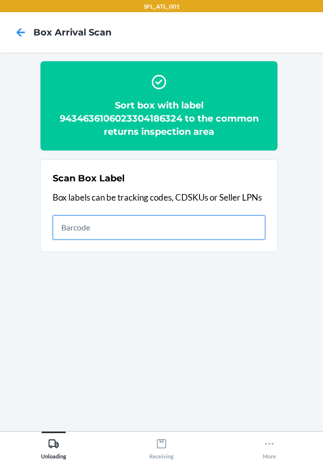
click at [215, 236] on input "text" at bounding box center [159, 227] width 213 height 24
type input "420302599434636106023305250451"
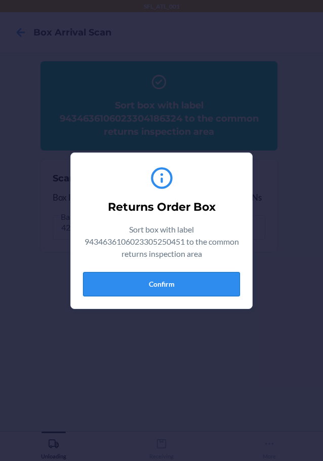
click at [143, 281] on button "Confirm" at bounding box center [161, 284] width 157 height 24
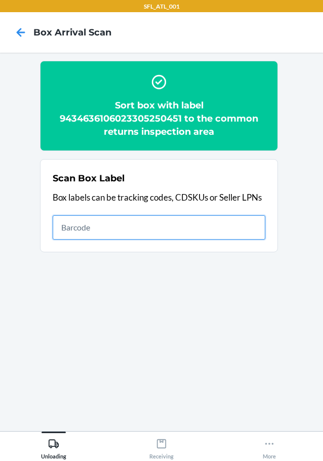
click at [98, 227] on input "text" at bounding box center [159, 227] width 213 height 24
type input "420302599434636106023304607195"
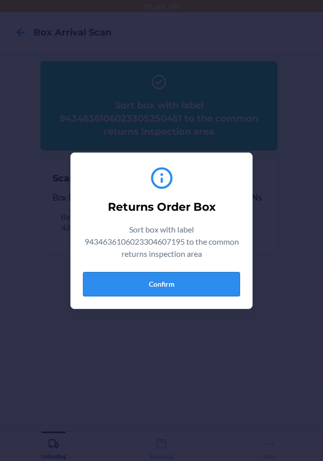
click at [182, 284] on button "Confirm" at bounding box center [161, 284] width 157 height 24
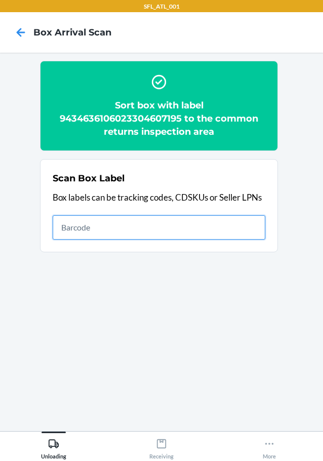
click at [242, 220] on input "text" at bounding box center [159, 227] width 213 height 24
type input "420302599434636106023304243706"
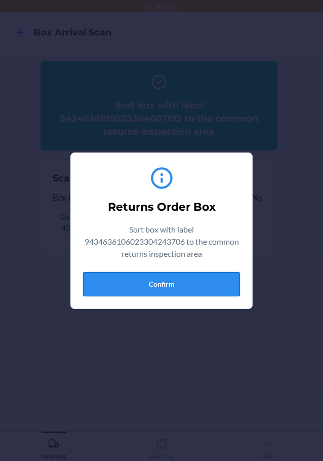
click at [182, 284] on button "Confirm" at bounding box center [161, 284] width 157 height 24
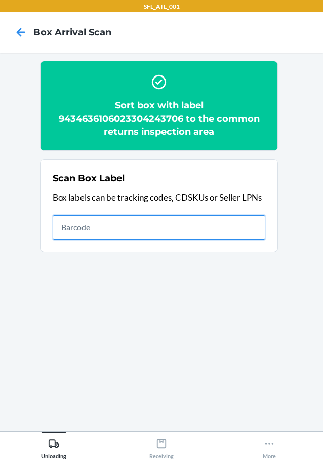
click at [235, 224] on input "text" at bounding box center [159, 227] width 213 height 24
type input "420302599434636106023303668074"
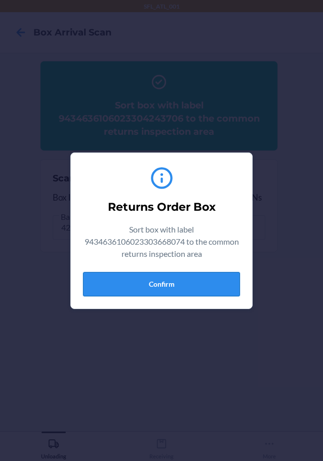
click at [178, 277] on button "Confirm" at bounding box center [161, 284] width 157 height 24
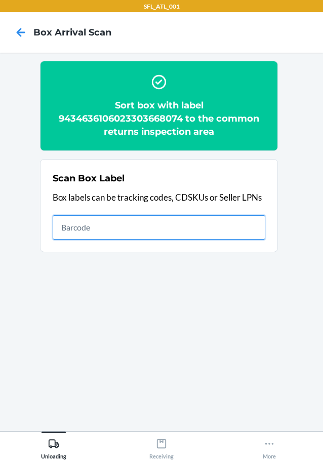
click at [129, 226] on input "text" at bounding box center [159, 227] width 213 height 24
type input "420302599434636106023304183637"
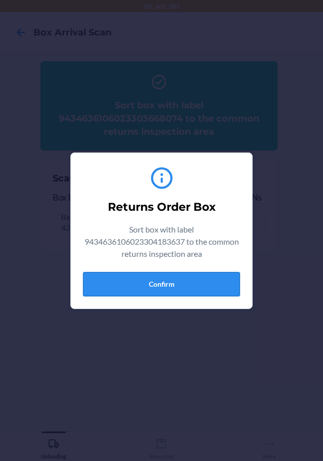
click at [199, 285] on button "Confirm" at bounding box center [161, 284] width 157 height 24
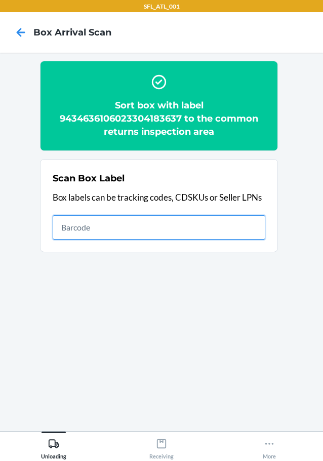
click at [233, 228] on input "text" at bounding box center [159, 227] width 213 height 24
type input "420302599434636106023304556189"
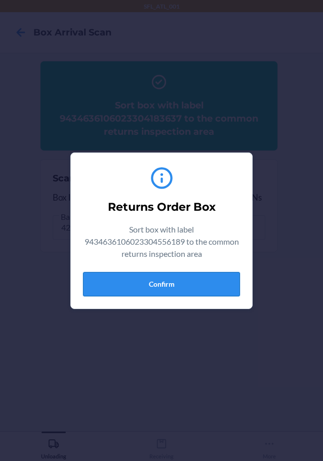
click at [215, 285] on button "Confirm" at bounding box center [161, 284] width 157 height 24
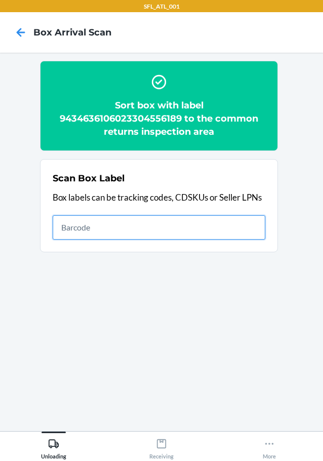
click at [72, 229] on input "text" at bounding box center [159, 227] width 213 height 24
type input "420302599434636106023304161369"
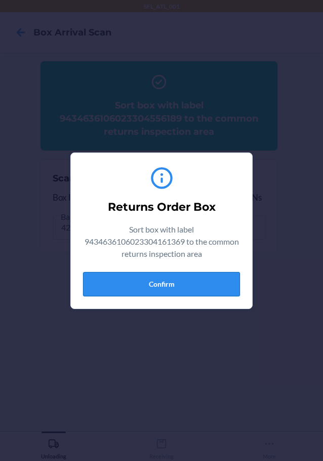
click at [127, 280] on button "Confirm" at bounding box center [161, 284] width 157 height 24
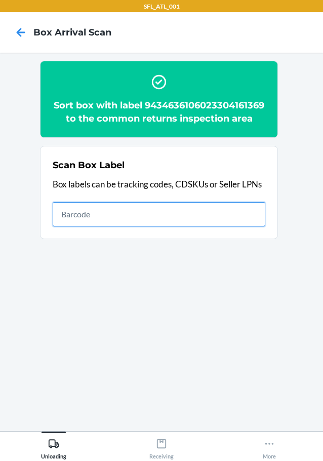
click at [206, 225] on input "text" at bounding box center [159, 214] width 213 height 24
type input "420302599434636106023304556868"
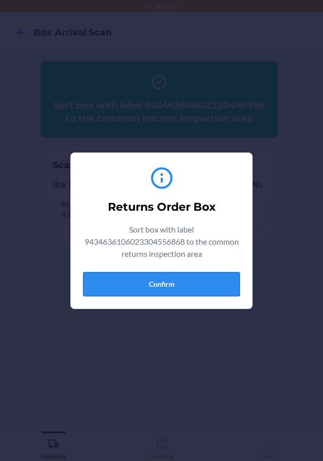
click at [185, 282] on button "Confirm" at bounding box center [161, 284] width 157 height 24
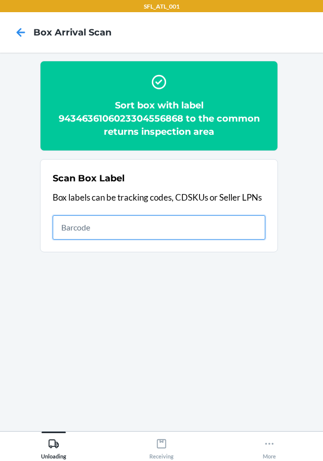
click at [216, 237] on input "text" at bounding box center [159, 227] width 213 height 24
type input "610655754861"
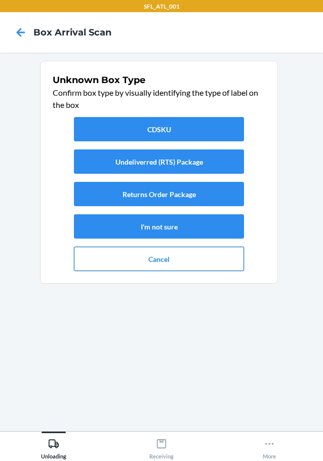
click at [191, 254] on button "Cancel" at bounding box center [159, 258] width 170 height 24
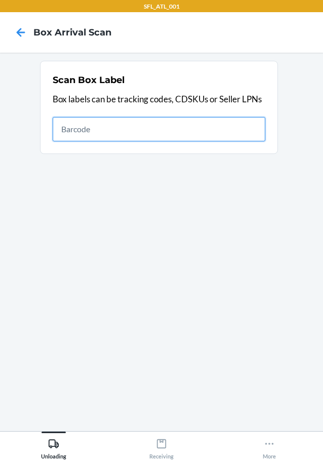
click at [240, 128] on input "text" at bounding box center [159, 129] width 213 height 24
type input "420302599434636106023303778841"
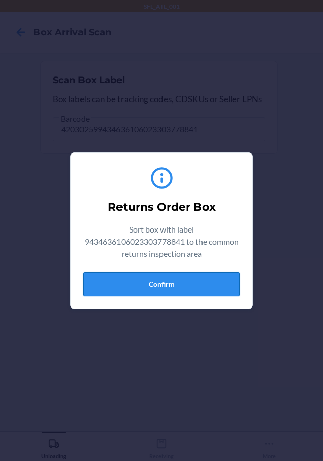
click at [142, 291] on button "Confirm" at bounding box center [161, 284] width 157 height 24
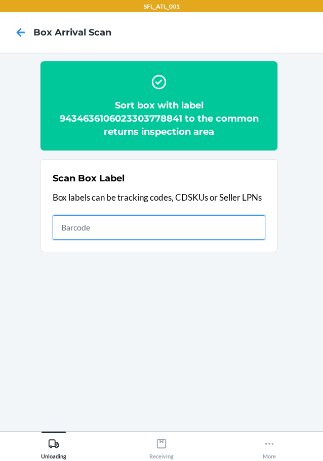
click at [229, 223] on input "text" at bounding box center [159, 227] width 213 height 24
type input "420302599434636106023304314918"
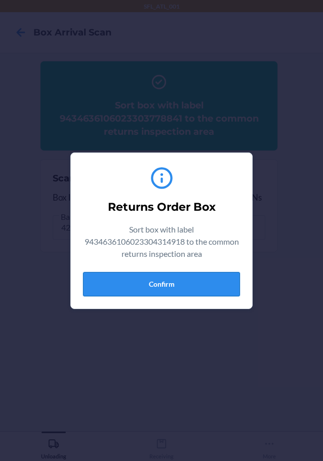
click at [168, 280] on button "Confirm" at bounding box center [161, 284] width 157 height 24
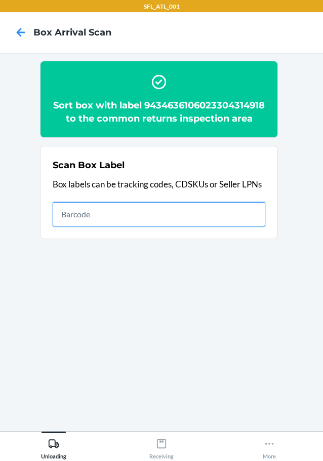
click at [226, 226] on input "text" at bounding box center [159, 214] width 213 height 24
type input "420302599434636106023304742599"
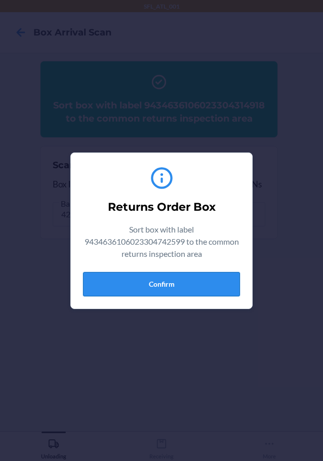
click at [154, 279] on button "Confirm" at bounding box center [161, 284] width 157 height 24
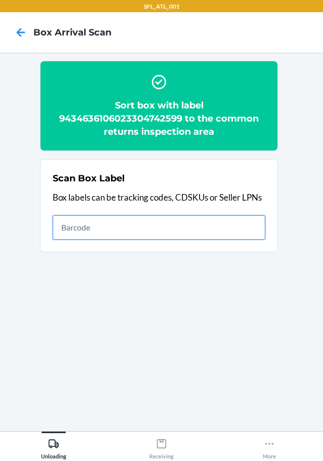
click at [193, 230] on input "text" at bounding box center [159, 227] width 213 height 24
type input "420302599434636106023303485411"
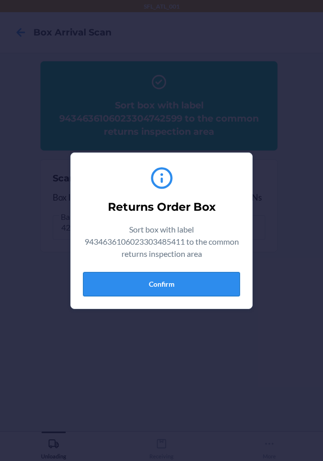
click at [181, 283] on button "Confirm" at bounding box center [161, 284] width 157 height 24
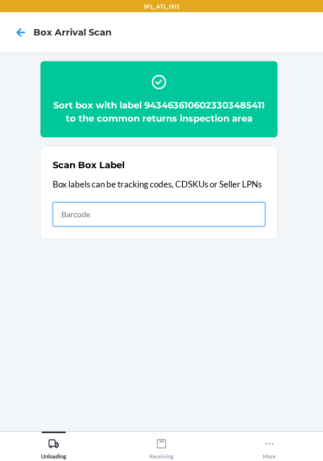
click at [143, 226] on input "text" at bounding box center [159, 214] width 213 height 24
type input "420302599434636106023304306869"
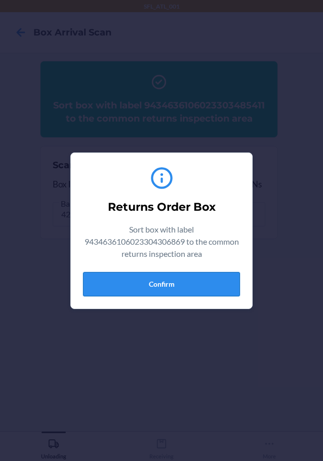
click at [153, 278] on button "Confirm" at bounding box center [161, 284] width 157 height 24
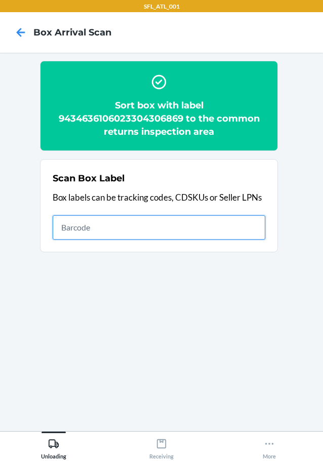
click at [180, 229] on input "text" at bounding box center [159, 227] width 213 height 24
type input "420302599434636106023304359667"
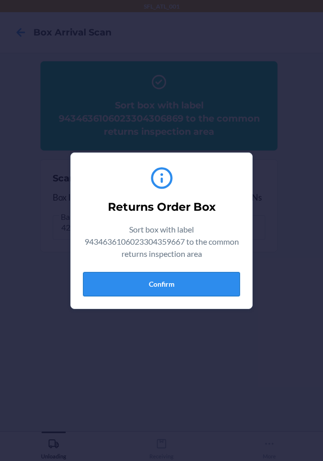
click at [115, 276] on button "Confirm" at bounding box center [161, 284] width 157 height 24
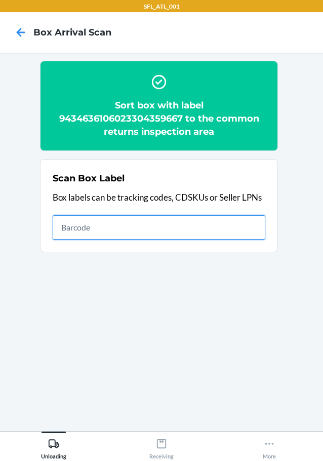
click at [225, 223] on input "text" at bounding box center [159, 227] width 213 height 24
type input "420302599434636106023304411259"
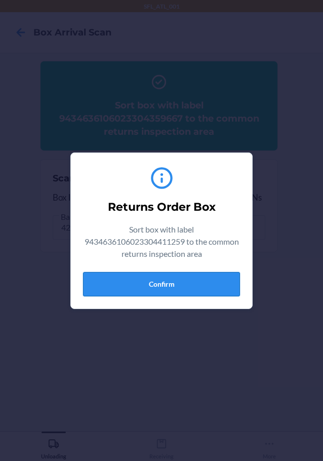
click at [162, 283] on button "Confirm" at bounding box center [161, 284] width 157 height 24
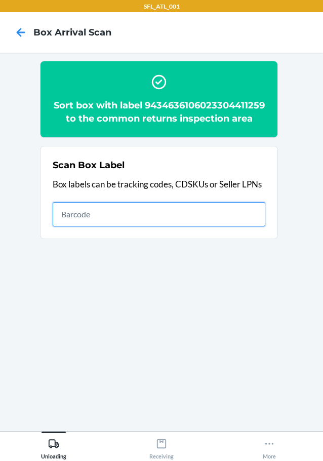
click at [209, 226] on input "text" at bounding box center [159, 214] width 213 height 24
type input "420302599434636106023304429513"
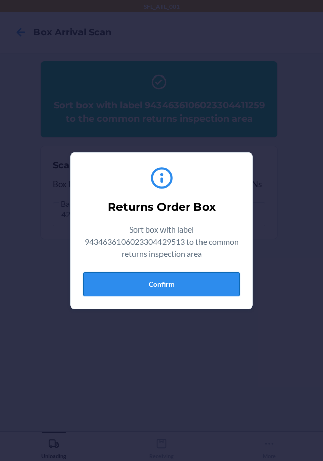
click at [133, 279] on button "Confirm" at bounding box center [161, 284] width 157 height 24
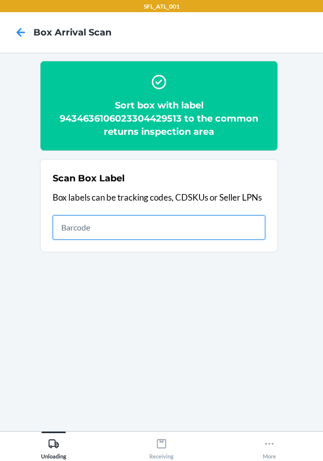
click at [211, 234] on input "text" at bounding box center [159, 227] width 213 height 24
type input "420302599434636106023304590800"
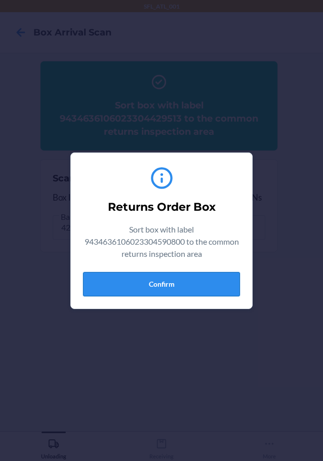
click at [172, 285] on button "Confirm" at bounding box center [161, 284] width 157 height 24
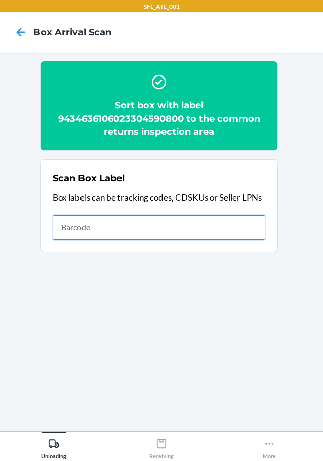
click at [230, 224] on input "text" at bounding box center [159, 227] width 213 height 24
type input "420302599434636106023302878016"
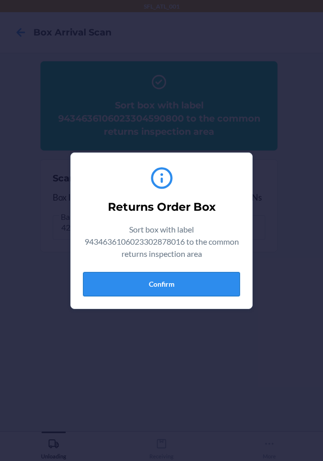
click at [161, 277] on button "Confirm" at bounding box center [161, 284] width 157 height 24
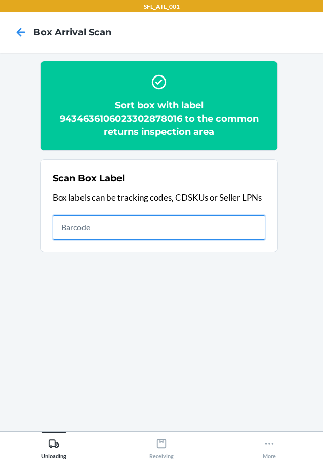
click at [133, 222] on input "text" at bounding box center [159, 227] width 213 height 24
type input "420302599434636106023303452277"
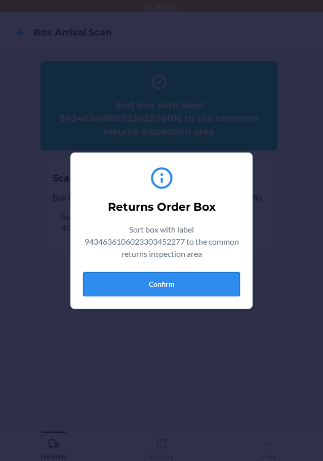
click at [158, 284] on button "Confirm" at bounding box center [161, 284] width 157 height 24
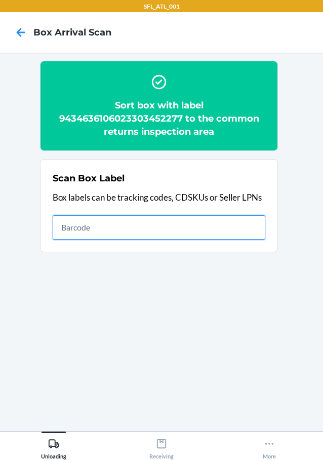
click at [225, 222] on input "text" at bounding box center [159, 227] width 213 height 24
type input "420302599434636106023304073280"
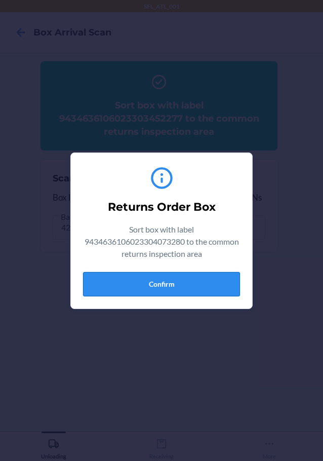
click at [176, 281] on button "Confirm" at bounding box center [161, 284] width 157 height 24
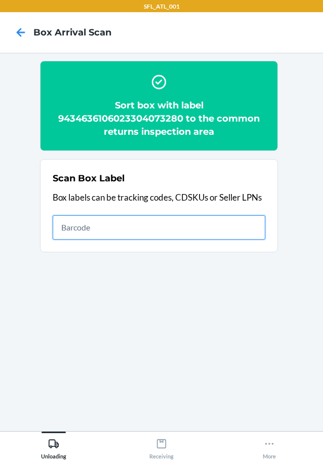
click at [205, 226] on input "text" at bounding box center [159, 227] width 213 height 24
click at [151, 234] on input "94346361" at bounding box center [159, 227] width 213 height 24
type input "9434636106023304199836"
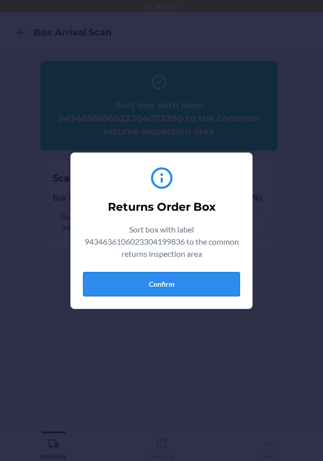
click at [183, 281] on button "Confirm" at bounding box center [161, 284] width 157 height 24
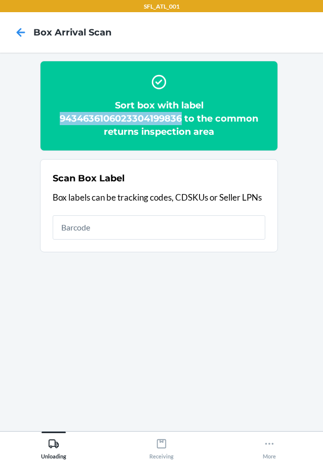
drag, startPoint x: 182, startPoint y: 118, endPoint x: 30, endPoint y: 112, distance: 151.4
click at [29, 112] on section "Sort box with label 9434636106023304199836 to the common returns inspection are…" at bounding box center [161, 242] width 307 height 362
copy h2 "9434636106023304199836"
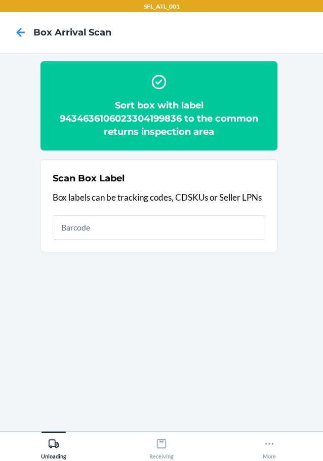
click at [225, 135] on h2 "Sort box with label 9434636106023304199836 to the common returns inspection area" at bounding box center [159, 118] width 213 height 39
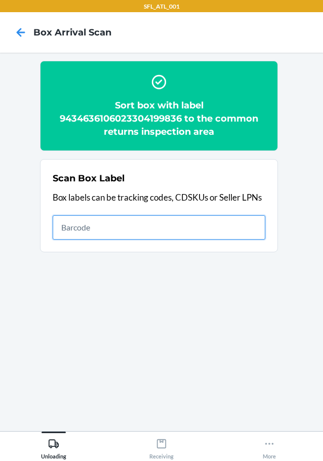
click at [174, 229] on input "text" at bounding box center [159, 227] width 213 height 24
type input "420302599434636106023303460487"
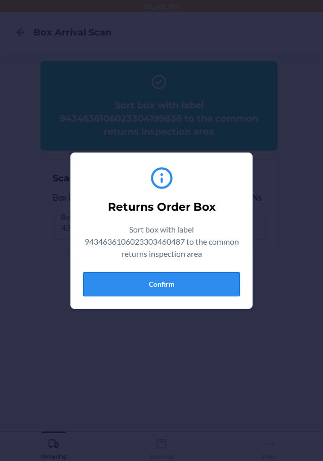
click at [173, 276] on button "Confirm" at bounding box center [161, 284] width 157 height 24
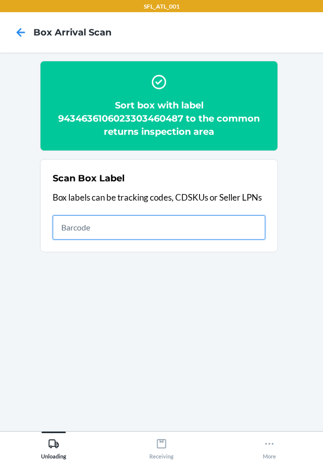
click at [178, 227] on input "text" at bounding box center [159, 227] width 213 height 24
type input "420302599434636106023304655271"
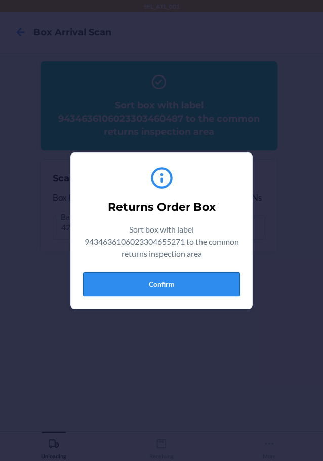
click at [140, 282] on button "Confirm" at bounding box center [161, 284] width 157 height 24
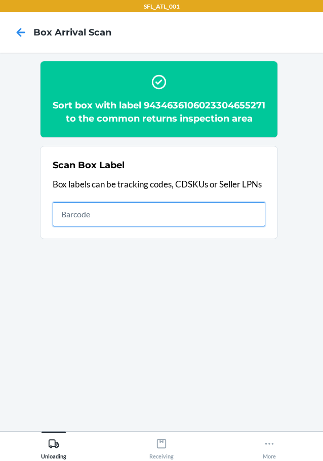
click at [166, 219] on input "text" at bounding box center [159, 214] width 213 height 24
type input "420302599434636106023304157423"
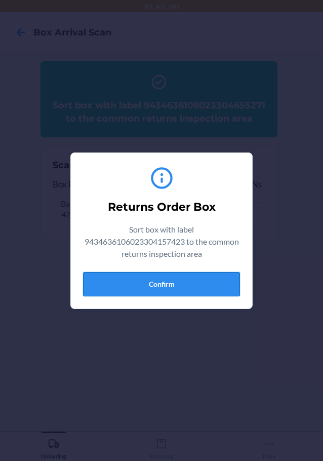
click at [140, 284] on button "Confirm" at bounding box center [161, 284] width 157 height 24
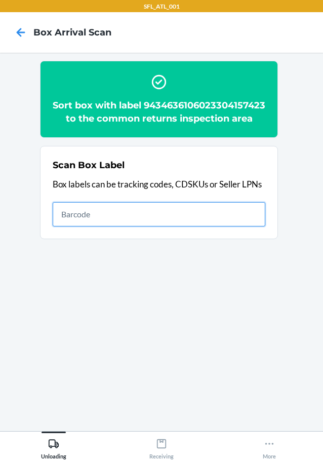
click at [126, 226] on input "text" at bounding box center [159, 214] width 213 height 24
type input "420302599434636106023304595867"
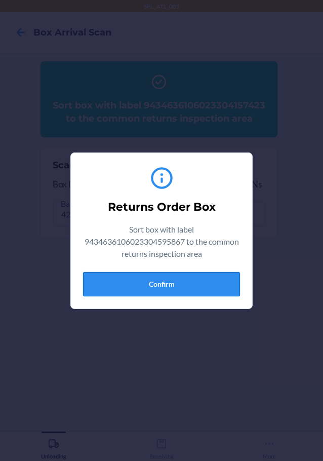
click at [134, 279] on button "Confirm" at bounding box center [161, 284] width 157 height 24
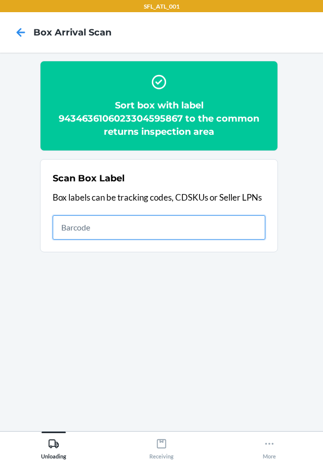
click at [219, 231] on input "text" at bounding box center [159, 227] width 213 height 24
type input "420302599434636106023304476432"
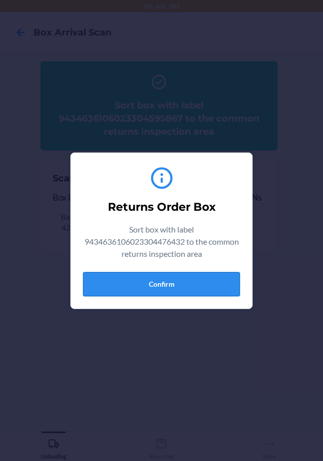
click at [155, 282] on button "Confirm" at bounding box center [161, 284] width 157 height 24
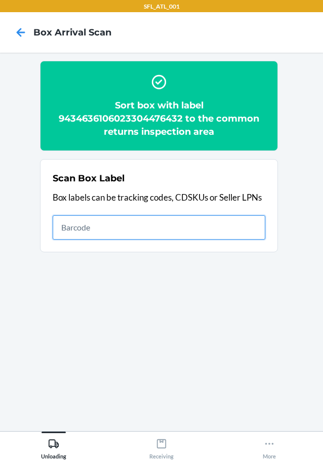
click at [233, 226] on input "text" at bounding box center [159, 227] width 213 height 24
type input "420302599434636106023304301161"
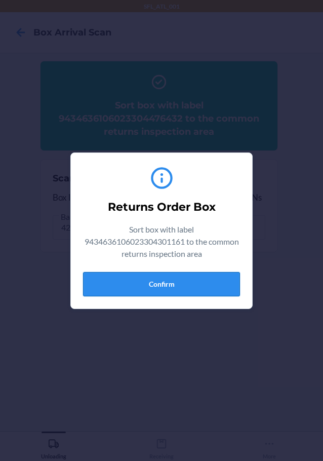
click at [182, 283] on button "Confirm" at bounding box center [161, 284] width 157 height 24
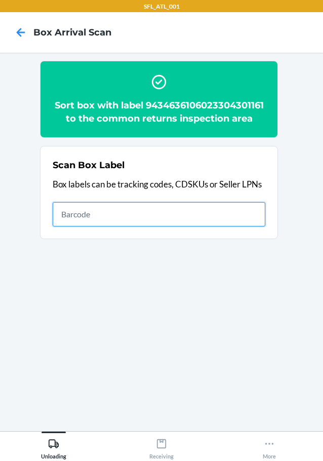
click at [161, 212] on input "text" at bounding box center [159, 214] width 213 height 24
type input "420302599434636106023304305923"
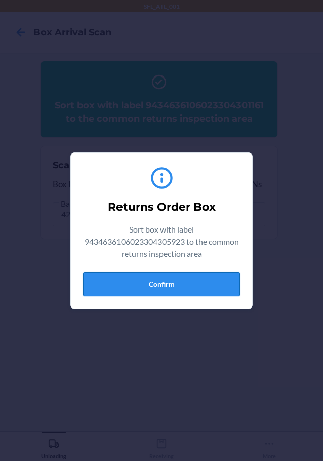
click at [168, 287] on button "Confirm" at bounding box center [161, 284] width 157 height 24
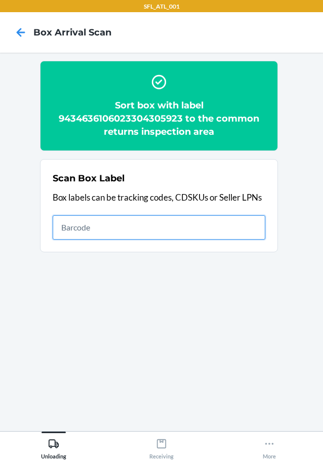
click at [241, 221] on input "text" at bounding box center [159, 227] width 213 height 24
type input "420302599434636106023303859564"
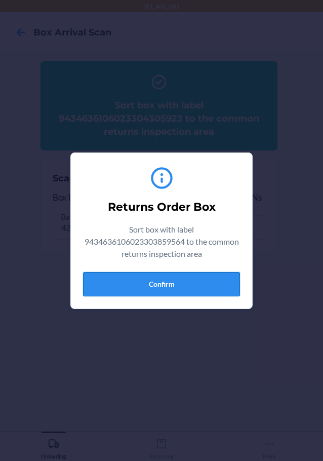
click at [159, 285] on button "Confirm" at bounding box center [161, 284] width 157 height 24
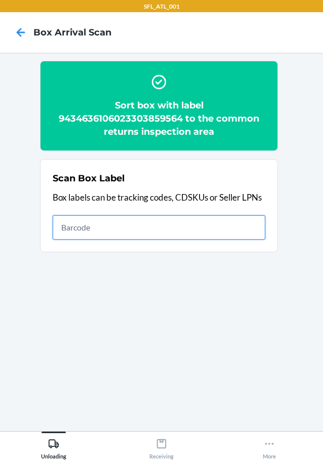
click at [223, 218] on input "text" at bounding box center [159, 227] width 213 height 24
type input "420302599434636106023304373489"
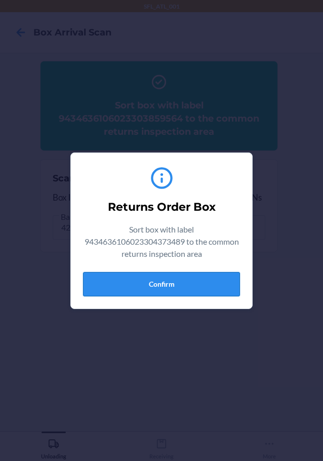
click at [132, 289] on button "Confirm" at bounding box center [161, 284] width 157 height 24
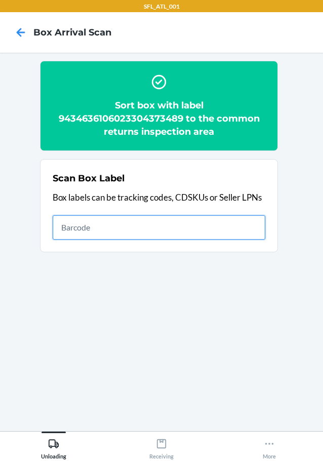
click at [195, 230] on input "text" at bounding box center [159, 227] width 213 height 24
type input "9434636106023303307249"
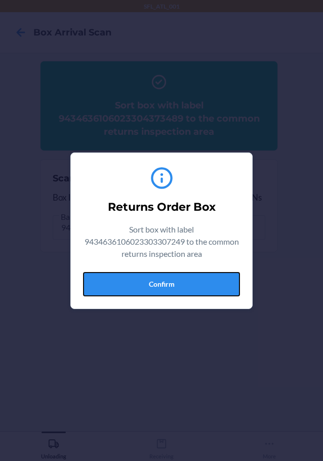
click at [185, 288] on button "Confirm" at bounding box center [161, 284] width 157 height 24
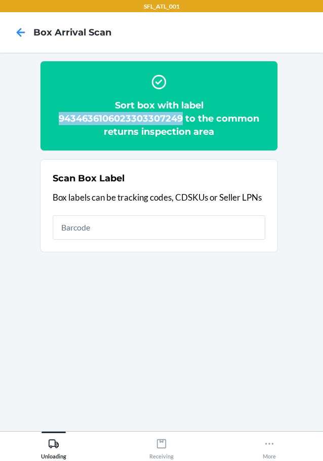
drag, startPoint x: 182, startPoint y: 116, endPoint x: 57, endPoint y: 120, distance: 125.1
click at [57, 120] on h2 "Sort box with label 9434636106023303307249 to the common returns inspection area" at bounding box center [159, 118] width 213 height 39
copy h2 "9434636106023303307249"
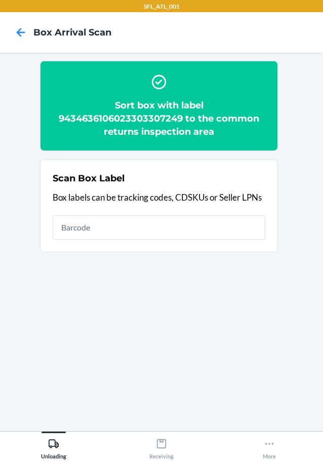
drag, startPoint x: 236, startPoint y: 139, endPoint x: 246, endPoint y: 139, distance: 9.6
click at [237, 139] on div "Sort box with label 9434636106023303307249 to the common returns inspection area" at bounding box center [159, 105] width 213 height 73
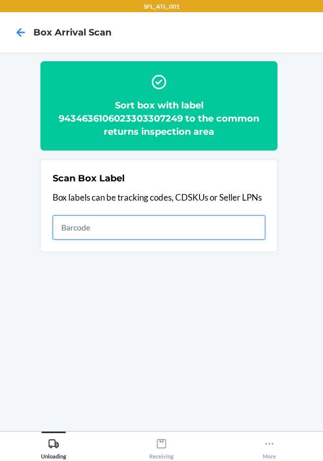
click at [129, 225] on input "text" at bounding box center [159, 227] width 213 height 24
type input "420302599434636106023304401168"
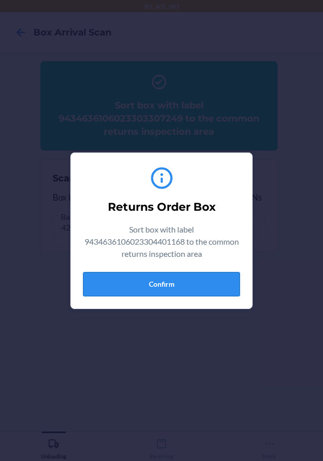
click at [167, 282] on button "Confirm" at bounding box center [161, 284] width 157 height 24
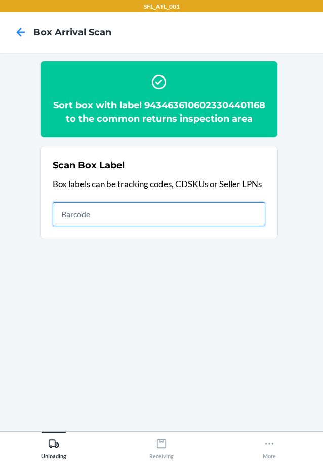
click at [202, 226] on input "text" at bounding box center [159, 214] width 213 height 24
type input "420302599434636106023302572594"
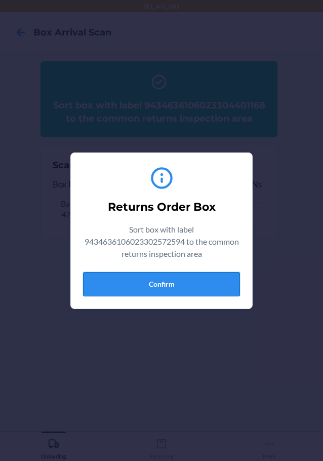
click at [162, 285] on button "Confirm" at bounding box center [161, 284] width 157 height 24
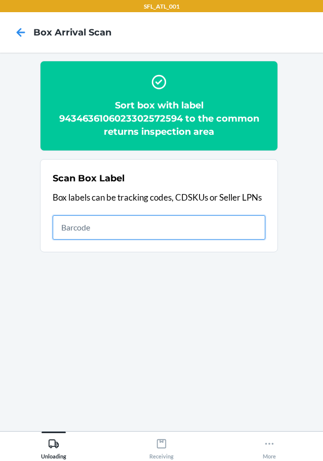
click at [116, 228] on input "text" at bounding box center [159, 227] width 213 height 24
type input "420302599434636106023304590008"
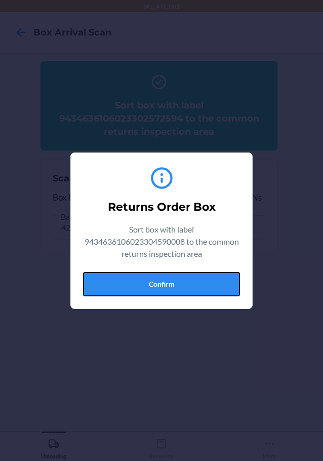
drag, startPoint x: 145, startPoint y: 283, endPoint x: 160, endPoint y: 289, distance: 16.5
click at [145, 283] on button "Confirm" at bounding box center [161, 284] width 157 height 24
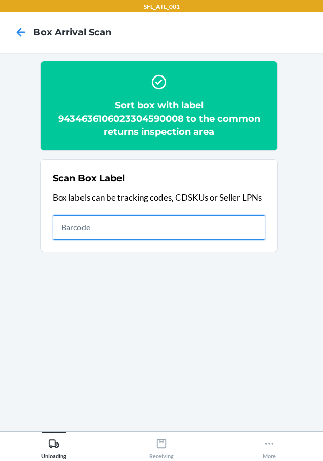
click at [136, 229] on input "text" at bounding box center [159, 227] width 213 height 24
type input "420302599434636106023304592965"
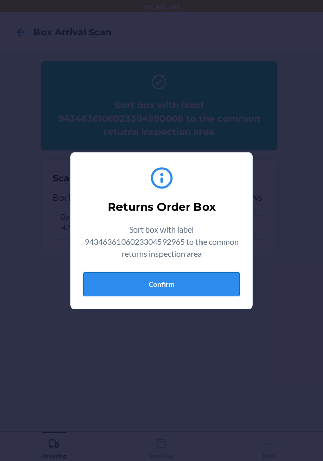
click at [151, 278] on button "Confirm" at bounding box center [161, 284] width 157 height 24
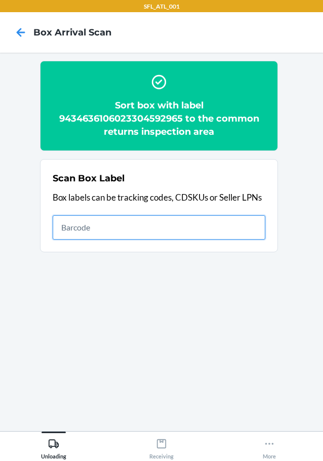
click at [239, 233] on input "text" at bounding box center [159, 227] width 213 height 24
type input "9261290316871747502974"
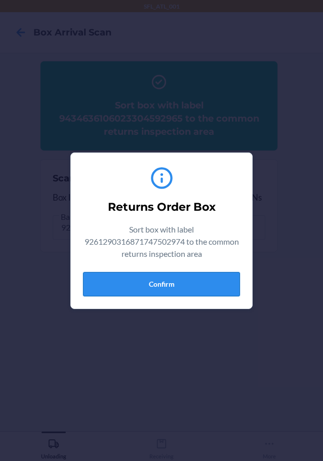
click at [156, 276] on button "Confirm" at bounding box center [161, 284] width 157 height 24
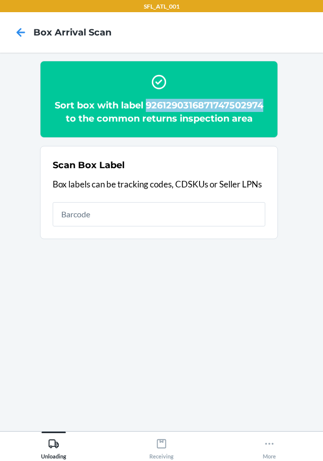
drag, startPoint x: 267, startPoint y: 104, endPoint x: 148, endPoint y: 109, distance: 119.0
click at [148, 109] on section "Sort box with label 9261290316871747502974 to the common returns inspection area" at bounding box center [159, 99] width 238 height 77
copy h2 "9261290316871747502974"
click at [245, 94] on div "Sort box with label 9261290316871747502974 to the common returns inspection area" at bounding box center [159, 99] width 213 height 60
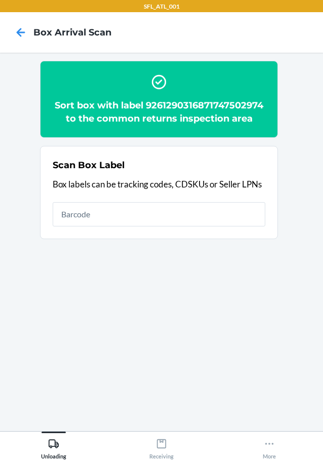
click at [197, 132] on section "Sort box with label 9261290316871747502974 to the common returns inspection area" at bounding box center [159, 99] width 238 height 77
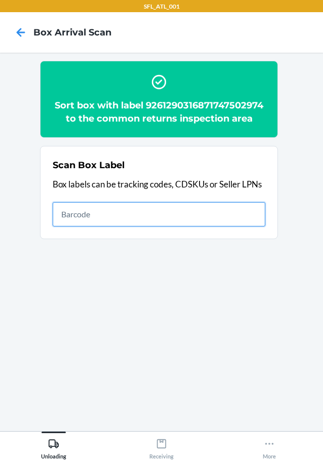
click at [229, 211] on input "text" at bounding box center [159, 214] width 213 height 24
type input "420302599434636106023302550103"
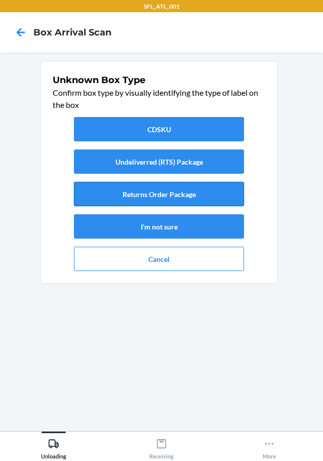
click at [189, 195] on button "Returns Order Package" at bounding box center [159, 194] width 170 height 24
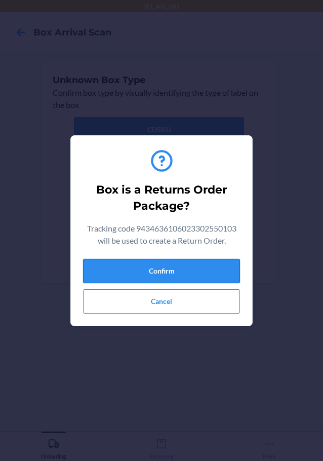
click at [202, 264] on button "Confirm" at bounding box center [161, 271] width 157 height 24
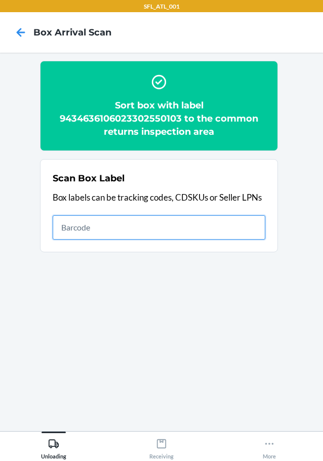
click at [246, 231] on input "text" at bounding box center [159, 227] width 213 height 24
type input "420302599434636106023304414380"
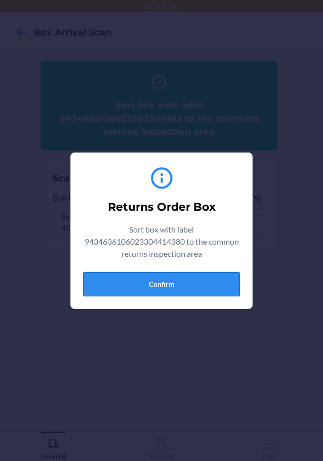
click at [163, 282] on button "Confirm" at bounding box center [161, 284] width 157 height 24
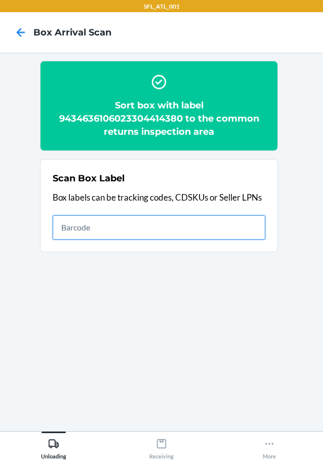
drag, startPoint x: 165, startPoint y: 217, endPoint x: 176, endPoint y: 210, distance: 13.1
click at [165, 217] on input "text" at bounding box center [159, 227] width 213 height 24
type input "420302599434636106023303964534"
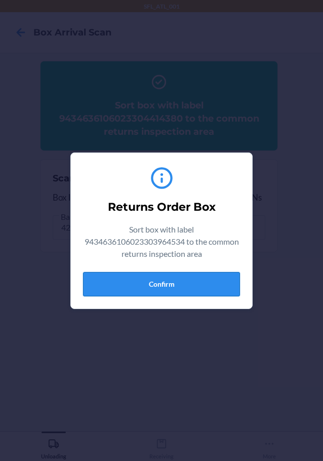
click at [217, 282] on button "Confirm" at bounding box center [161, 284] width 157 height 24
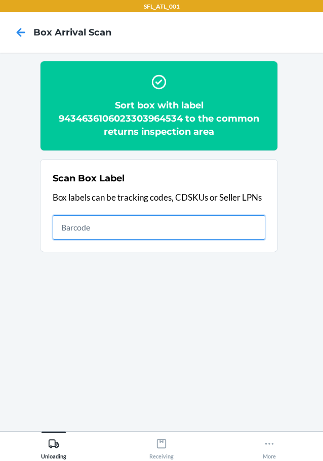
click at [250, 216] on input "text" at bounding box center [159, 227] width 213 height 24
type input "420302599434636106023304535702"
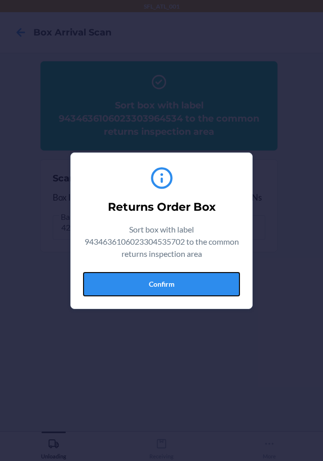
click at [199, 283] on button "Confirm" at bounding box center [161, 284] width 157 height 24
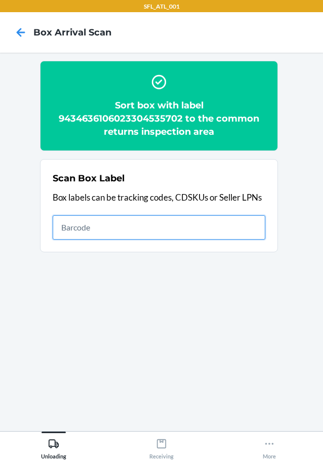
click at [188, 227] on input "text" at bounding box center [159, 227] width 213 height 24
type input "420302599434636106023302454920"
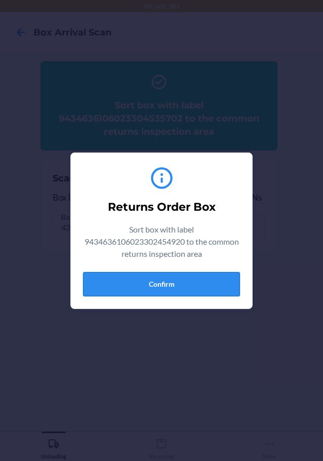
click at [154, 285] on button "Confirm" at bounding box center [161, 284] width 157 height 24
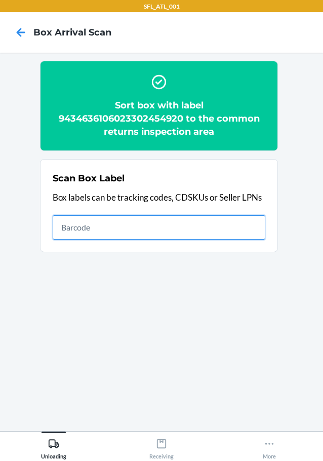
click at [123, 226] on input "text" at bounding box center [159, 227] width 213 height 24
type input "420302599434636106023303928086"
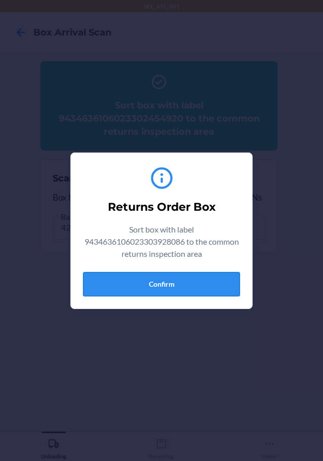
click at [154, 281] on button "Confirm" at bounding box center [161, 284] width 157 height 24
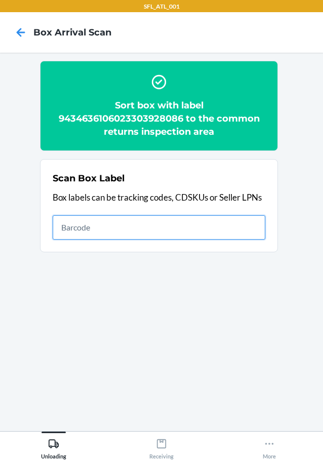
click at [194, 232] on input "text" at bounding box center [159, 227] width 213 height 24
type input "420302599434636106023304523310"
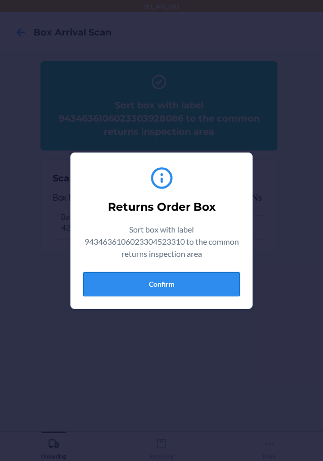
click at [127, 291] on button "Confirm" at bounding box center [161, 284] width 157 height 24
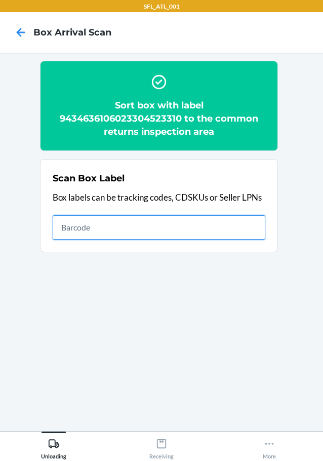
click at [218, 223] on input "text" at bounding box center [159, 227] width 213 height 24
type input "420302599434636106023303934377"
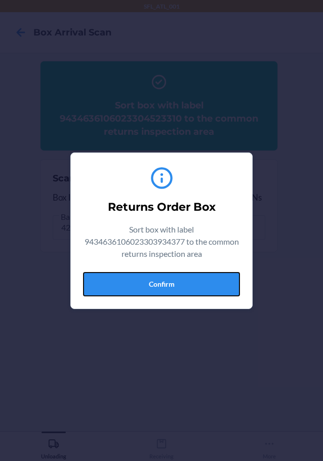
drag, startPoint x: 181, startPoint y: 281, endPoint x: 218, endPoint y: 296, distance: 39.5
click at [182, 284] on button "Confirm" at bounding box center [161, 284] width 157 height 24
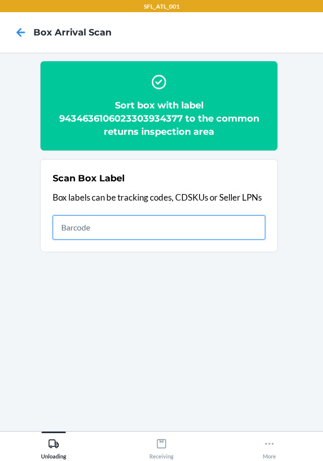
click at [240, 225] on input "text" at bounding box center [159, 227] width 213 height 24
type input "420302599434636106023304682864"
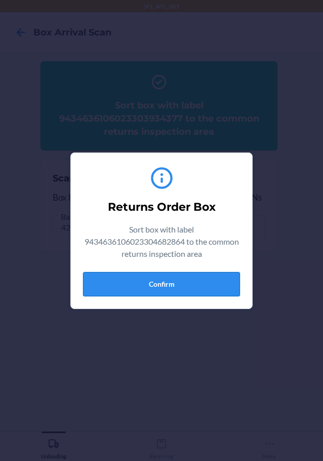
click at [183, 281] on button "Confirm" at bounding box center [161, 284] width 157 height 24
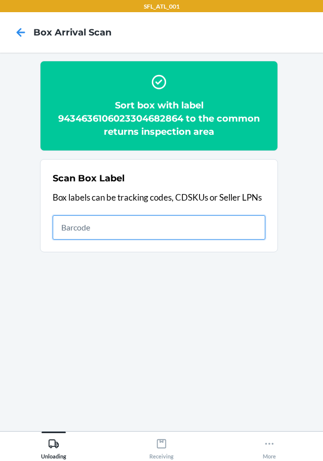
click at [244, 227] on input "text" at bounding box center [159, 227] width 213 height 24
type input "420302599434636106023303909634"
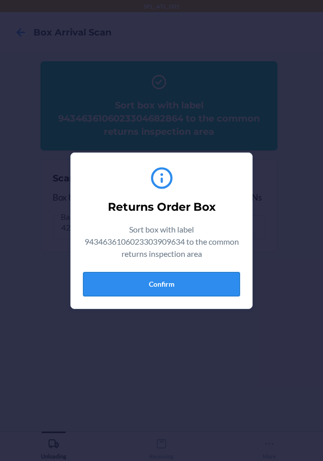
click at [168, 279] on button "Confirm" at bounding box center [161, 284] width 157 height 24
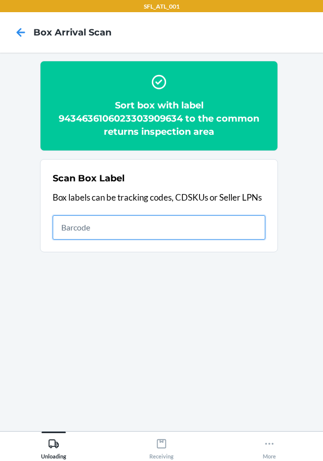
click at [249, 231] on input "text" at bounding box center [159, 227] width 213 height 24
type input "420302599434636106023303296017"
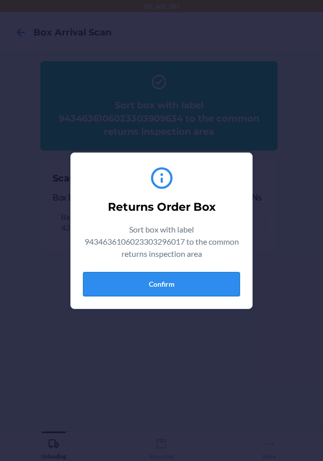
click at [216, 278] on button "Confirm" at bounding box center [161, 284] width 157 height 24
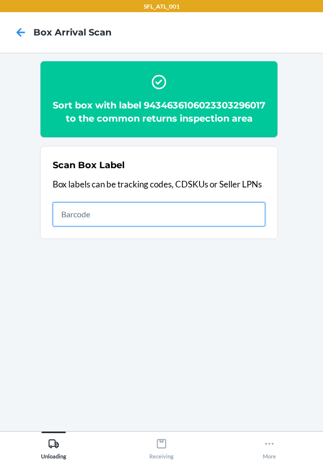
click at [232, 226] on input "text" at bounding box center [159, 214] width 213 height 24
type input "420302599434636106023304264237"
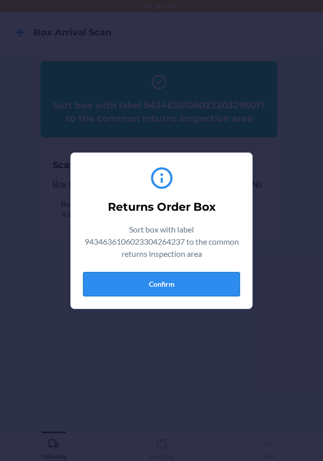
click at [159, 284] on button "Confirm" at bounding box center [161, 284] width 157 height 24
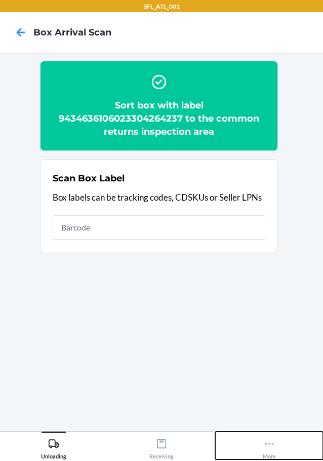
click at [270, 445] on icon at bounding box center [269, 443] width 11 height 11
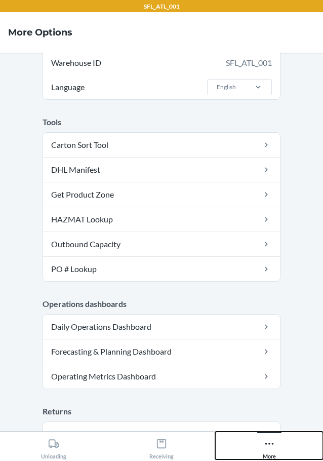
scroll to position [51, 0]
